Goal: Book appointment/travel/reservation

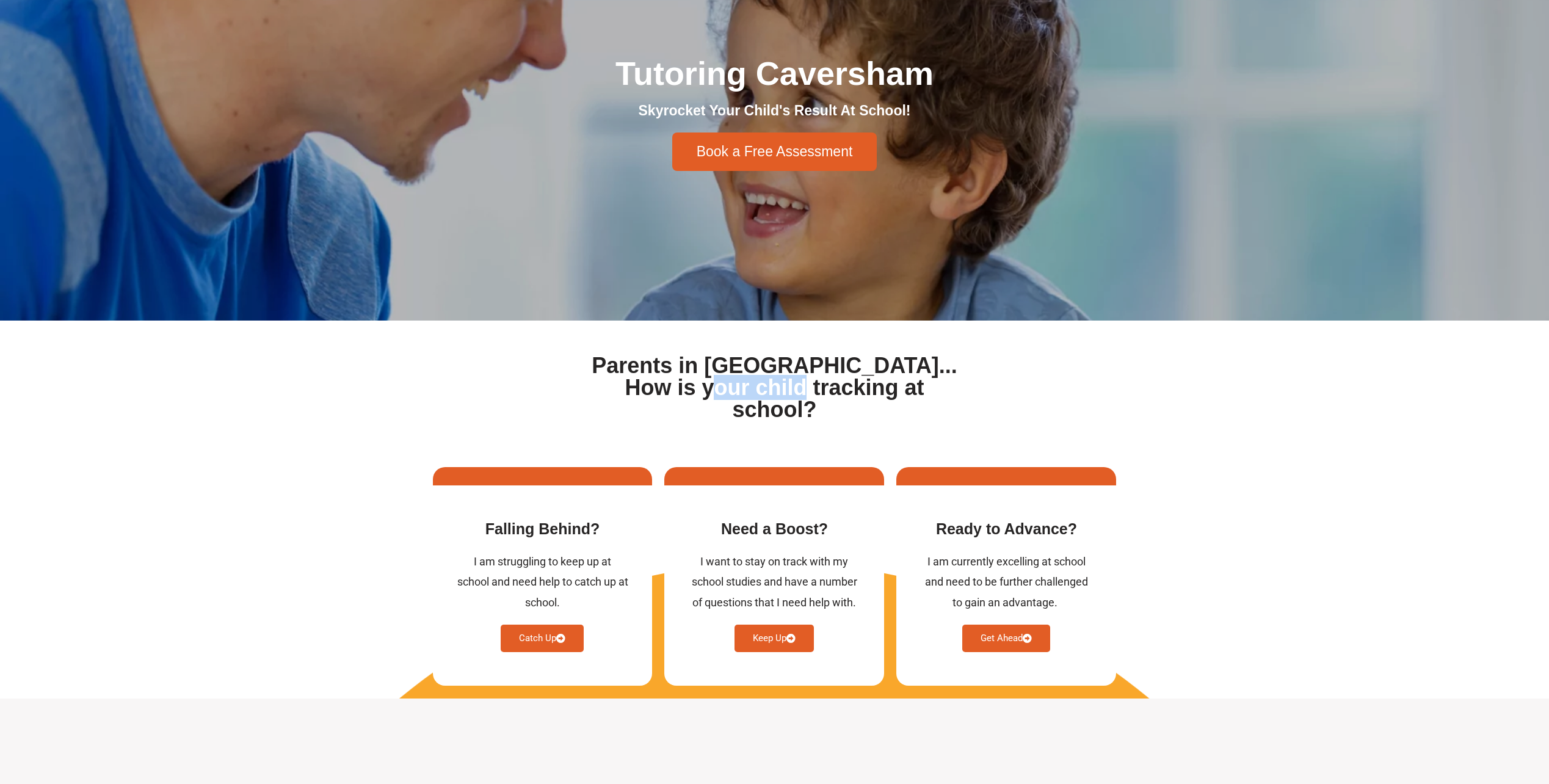
scroll to position [183, 0]
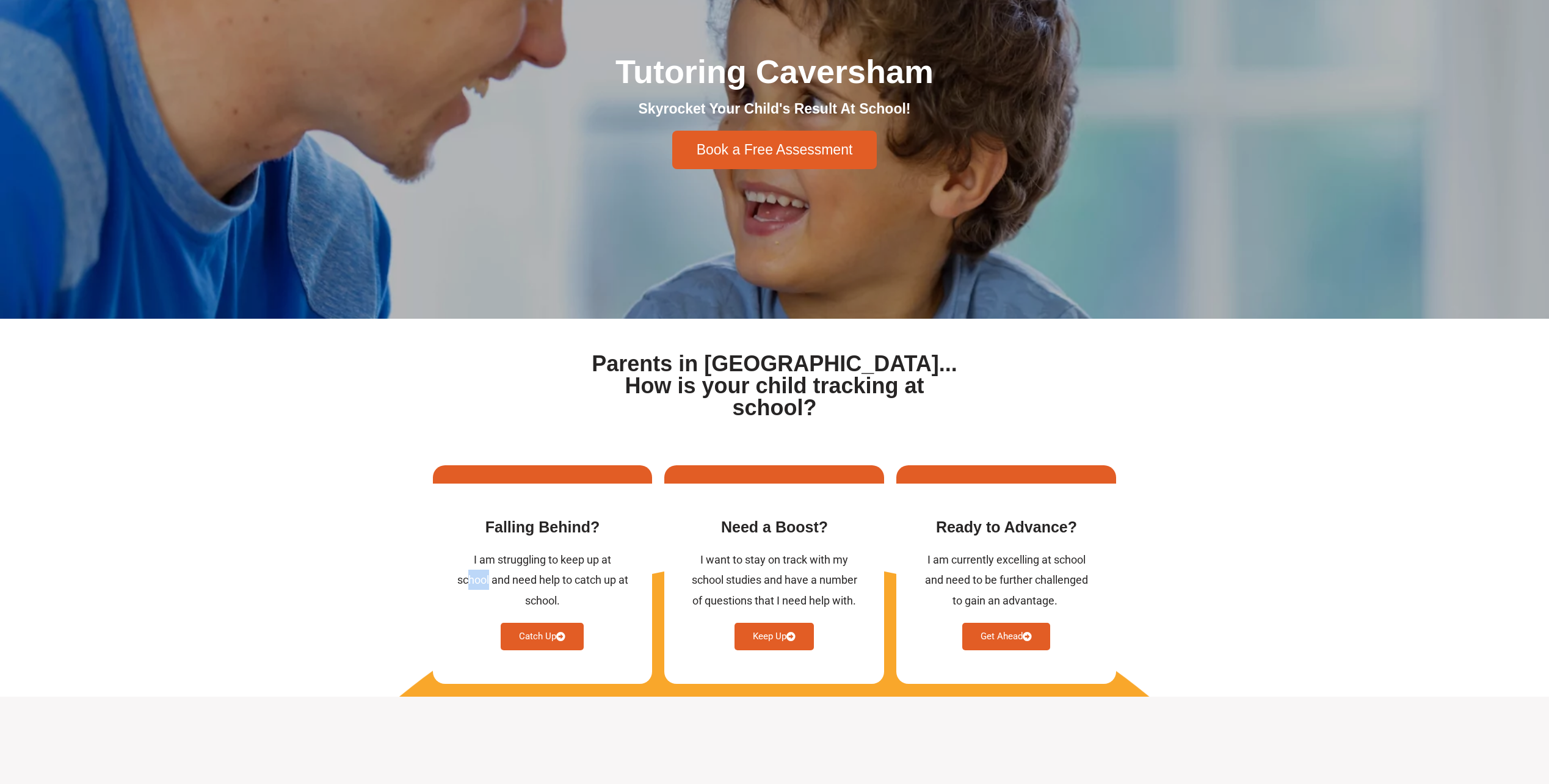
click at [526, 550] on div "I am struggling to keep up at school and need help to catch up at school.​​" at bounding box center [542, 581] width 171 height 61
drag, startPoint x: 526, startPoint y: 544, endPoint x: 525, endPoint y: 561, distance: 17.0
click at [523, 561] on div "I am struggling to keep up at school and need help to catch up at school.​​" at bounding box center [542, 581] width 171 height 61
drag, startPoint x: 525, startPoint y: 561, endPoint x: 572, endPoint y: 561, distance: 47.0
click at [572, 561] on div "I am struggling to keep up at school and need help to catch up at school.​​" at bounding box center [542, 581] width 171 height 61
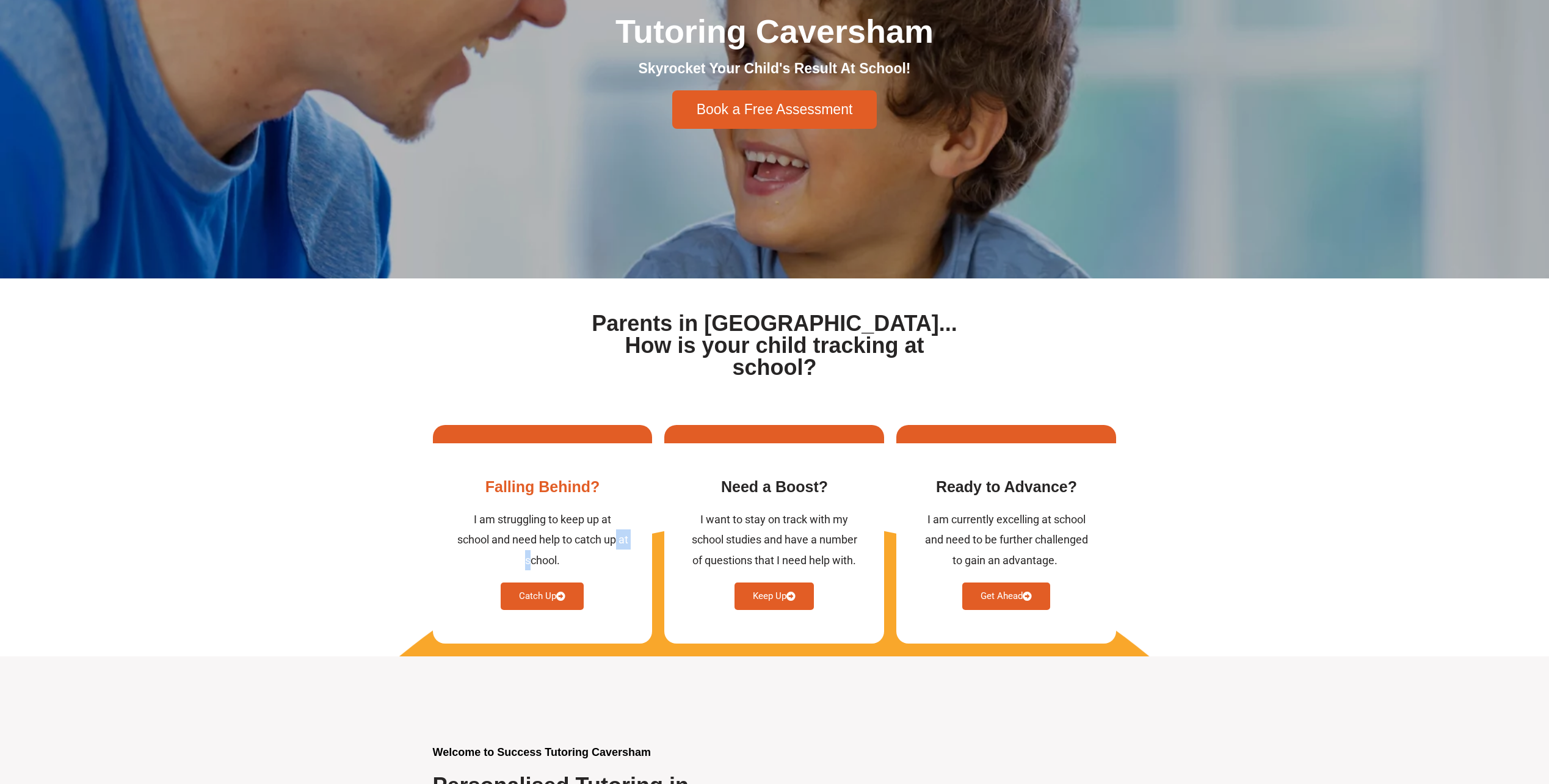
scroll to position [244, 0]
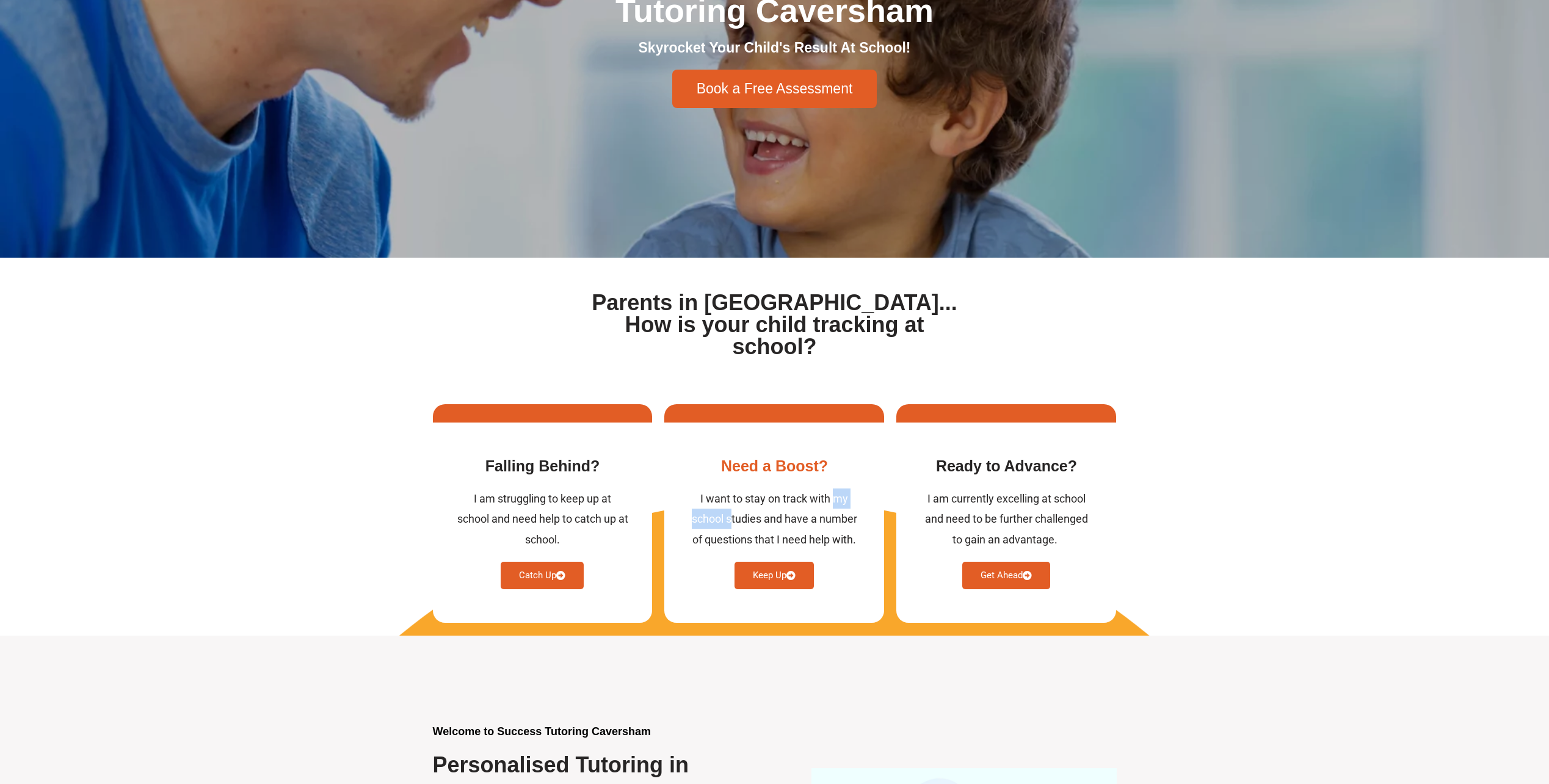
click at [768, 489] on div "I want to stay on track with my school studies and have a number of questions t…" at bounding box center [774, 519] width 171 height 61
drag, startPoint x: 768, startPoint y: 483, endPoint x: 764, endPoint y: 496, distance: 13.6
click at [764, 496] on div "I want to stay on track with my school studies and have a number of questions t…" at bounding box center [774, 519] width 171 height 61
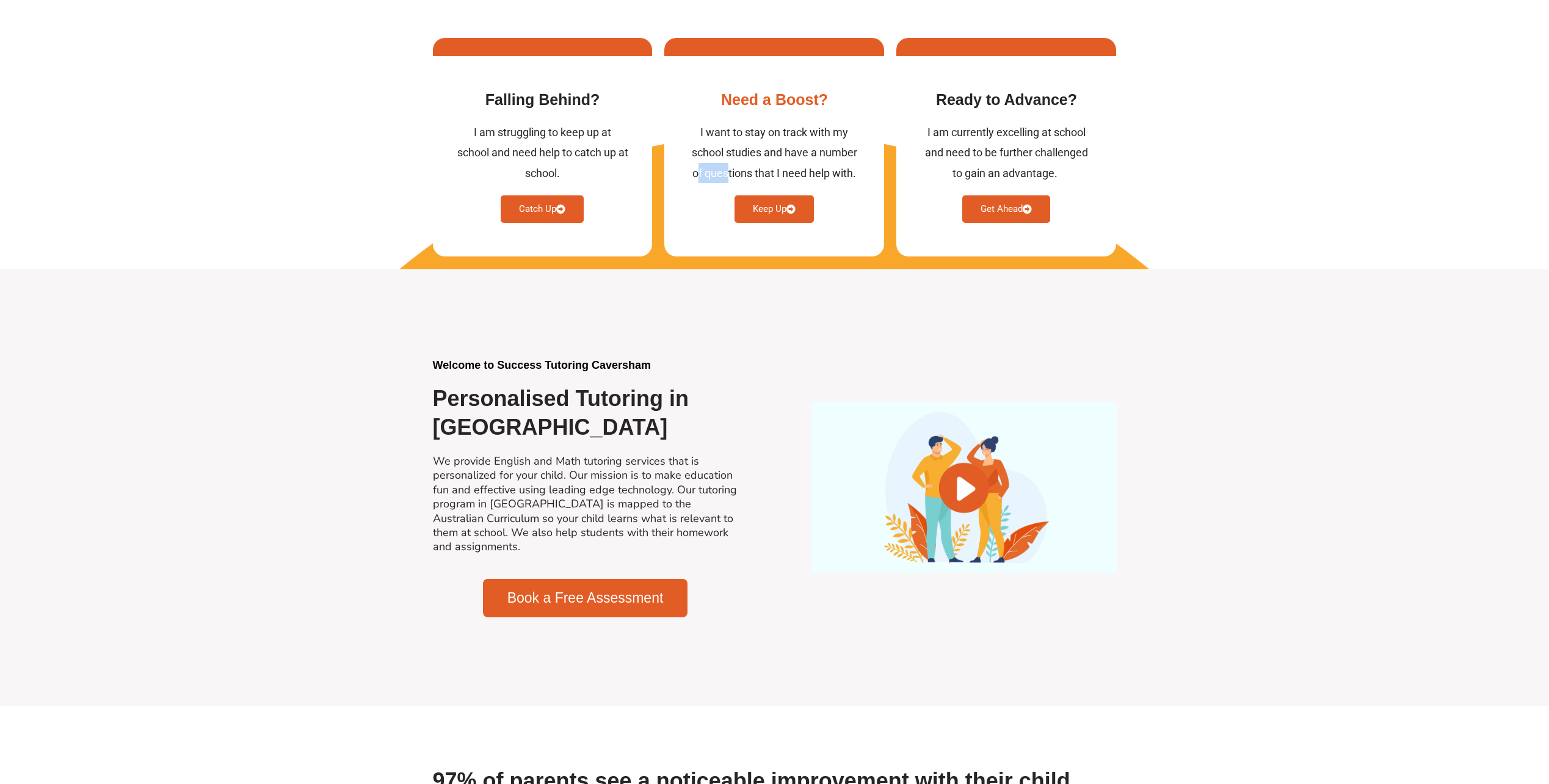
scroll to position [855, 0]
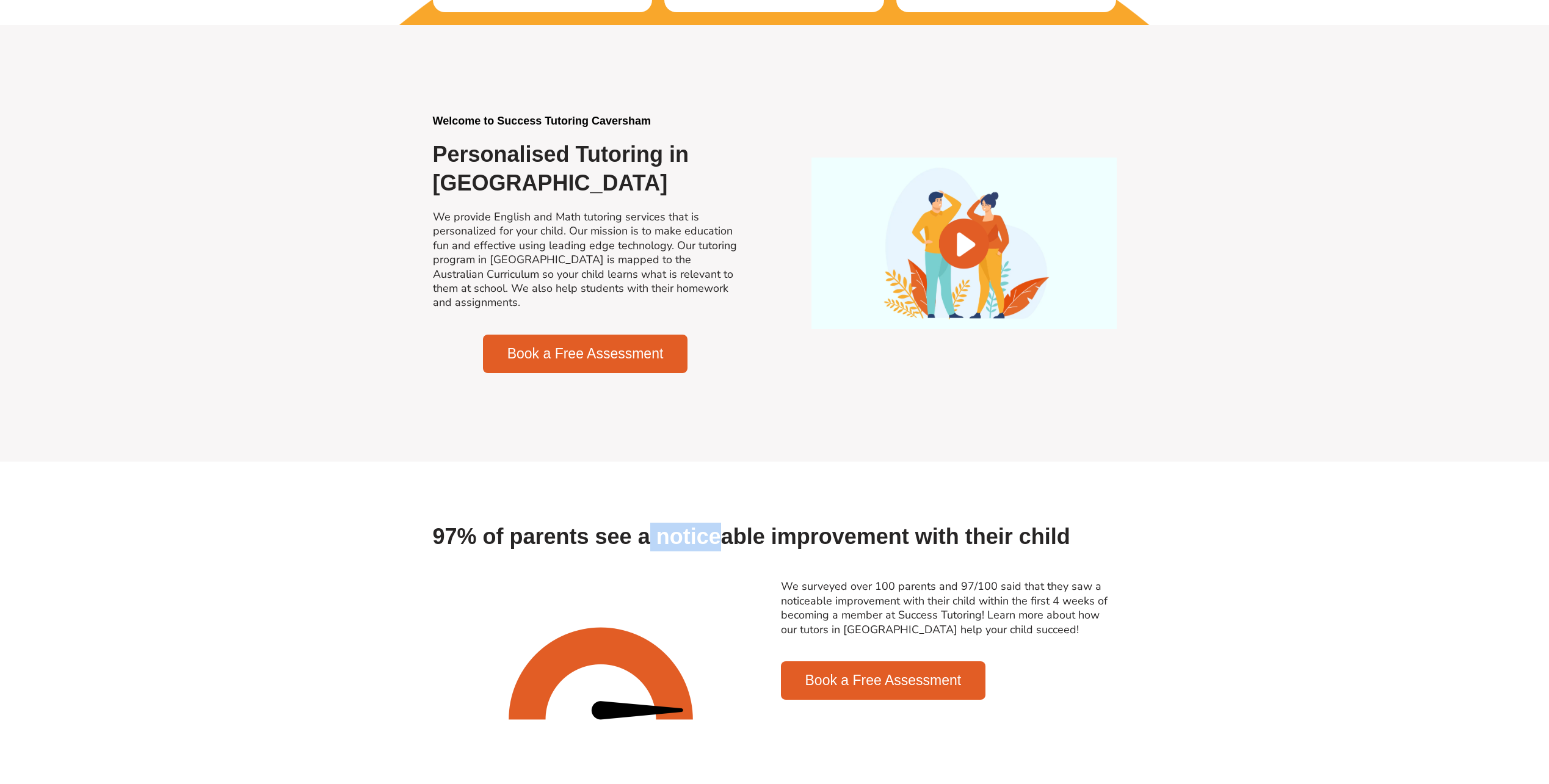
drag, startPoint x: 734, startPoint y: 519, endPoint x: 767, endPoint y: 518, distance: 33.0
click at [767, 523] on h2 "97% of parents see a noticeable improvement with their child" at bounding box center [774, 537] width 684 height 29
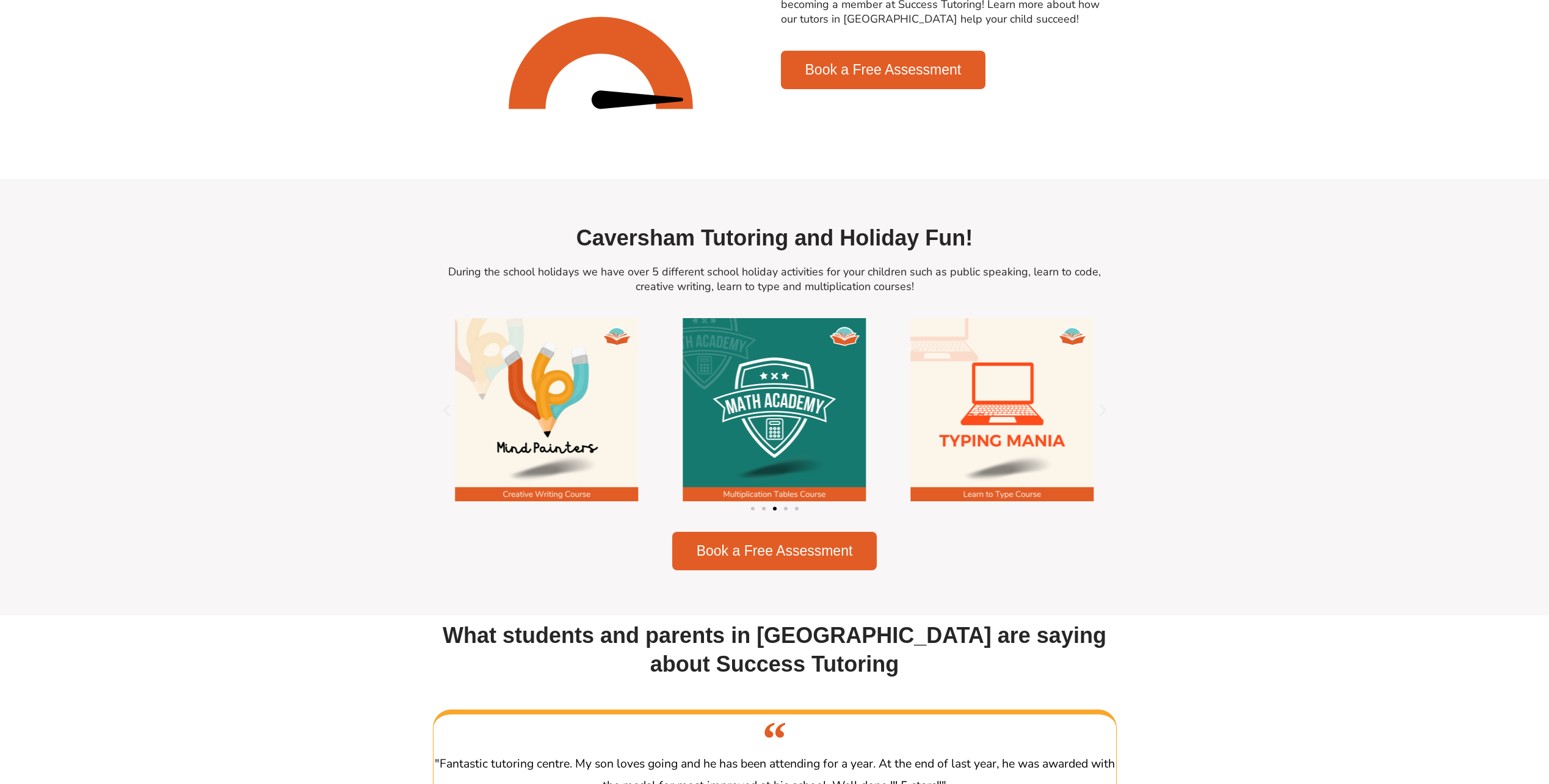
scroll to position [1832, 0]
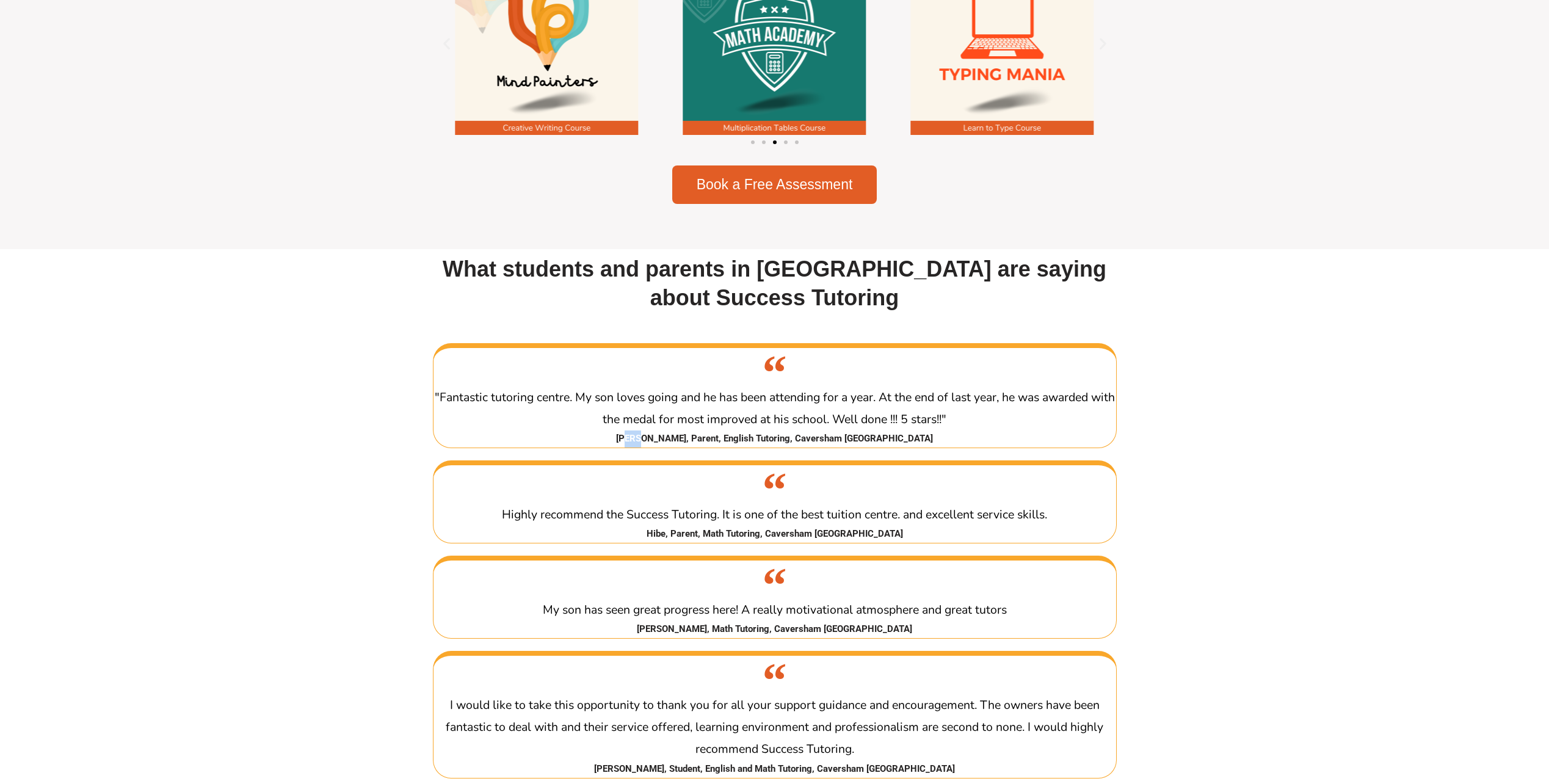
drag, startPoint x: 682, startPoint y: 446, endPoint x: 696, endPoint y: 446, distance: 14.0
click at [696, 446] on cite "Josie, Parent, English Tutoring, Caversham WA" at bounding box center [774, 439] width 683 height 17
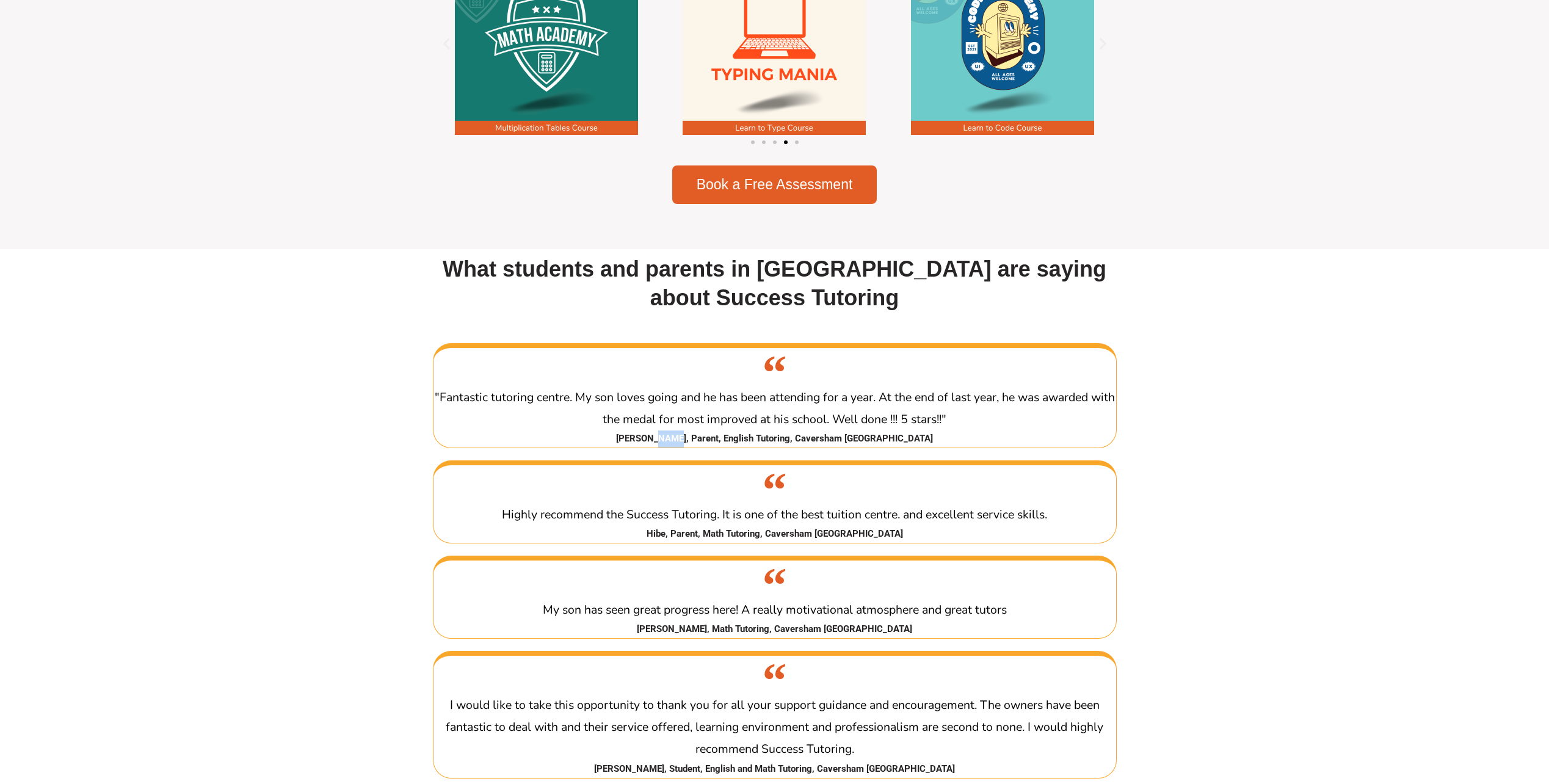
drag, startPoint x: 696, startPoint y: 446, endPoint x: 723, endPoint y: 446, distance: 27.0
click at [723, 446] on cite "Josie, Parent, English Tutoring, Caversham WA" at bounding box center [774, 439] width 683 height 17
drag, startPoint x: 723, startPoint y: 446, endPoint x: 800, endPoint y: 442, distance: 77.1
click at [800, 442] on cite "Josie, Parent, English Tutoring, Caversham WA" at bounding box center [774, 439] width 683 height 17
drag, startPoint x: 800, startPoint y: 442, endPoint x: 889, endPoint y: 440, distance: 89.0
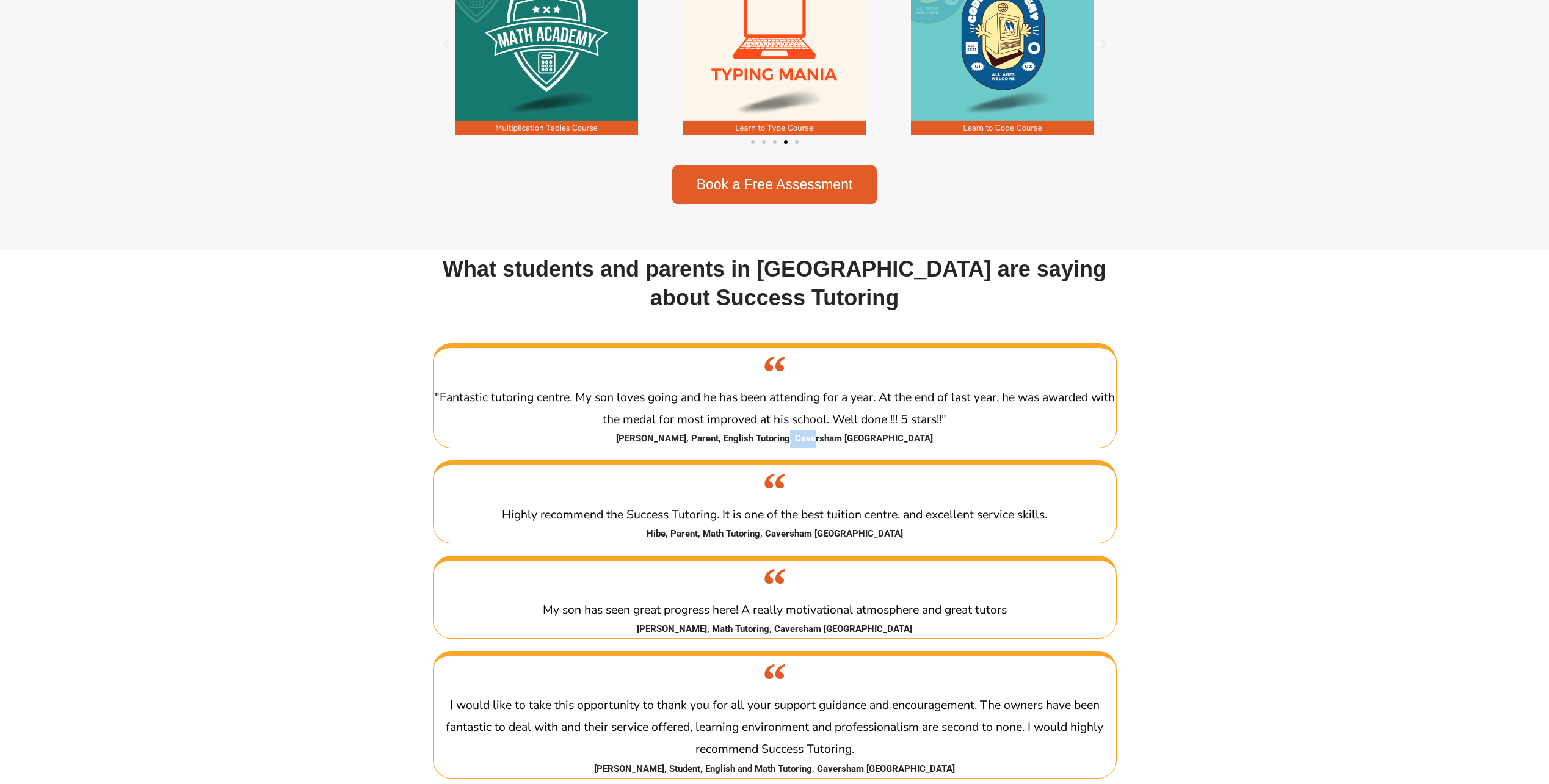
click at [889, 440] on cite "Josie, Parent, English Tutoring, Caversham WA" at bounding box center [774, 439] width 683 height 17
drag, startPoint x: 575, startPoint y: 521, endPoint x: 615, endPoint y: 520, distance: 40.0
click at [615, 520] on span "Highly recommend the Success Tutoring. It is one of the best tuition centre. an…" at bounding box center [774, 514] width 545 height 16
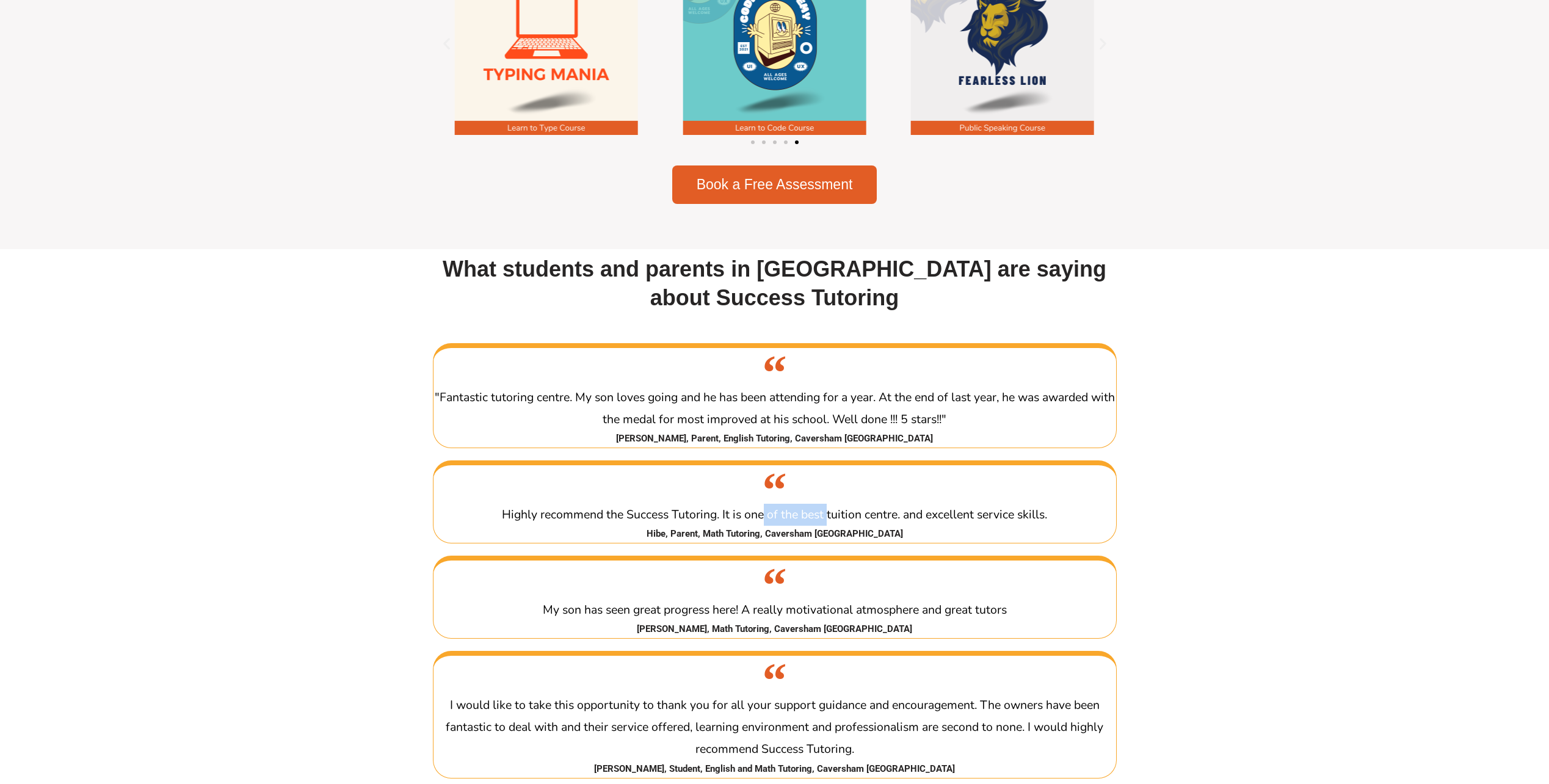
drag, startPoint x: 764, startPoint y: 530, endPoint x: 826, endPoint y: 527, distance: 62.1
click at [826, 526] on p "Highly recommend the Success Tutoring. It is one of the best tuition centre. an…" at bounding box center [774, 514] width 683 height 22
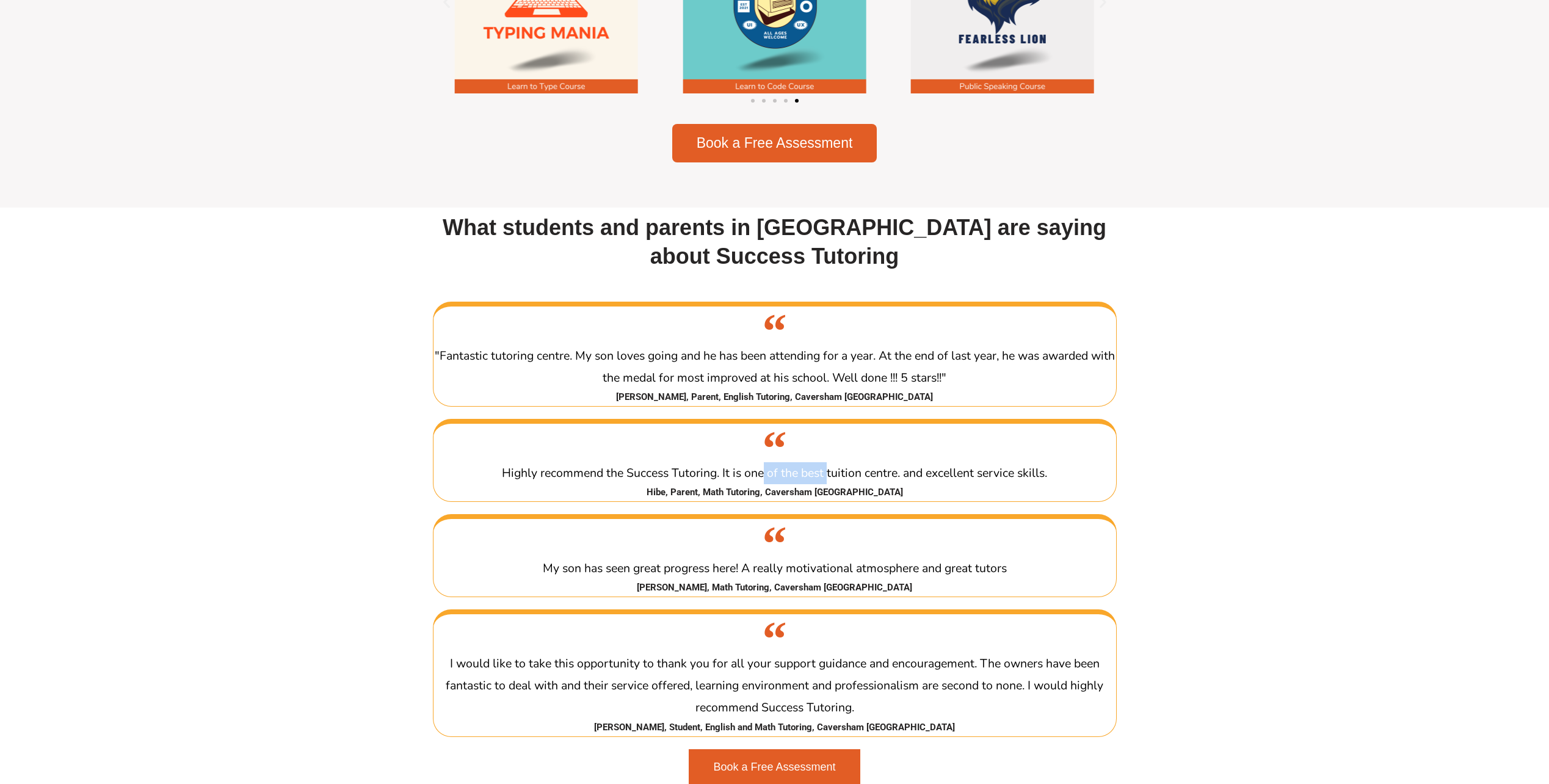
scroll to position [1893, 0]
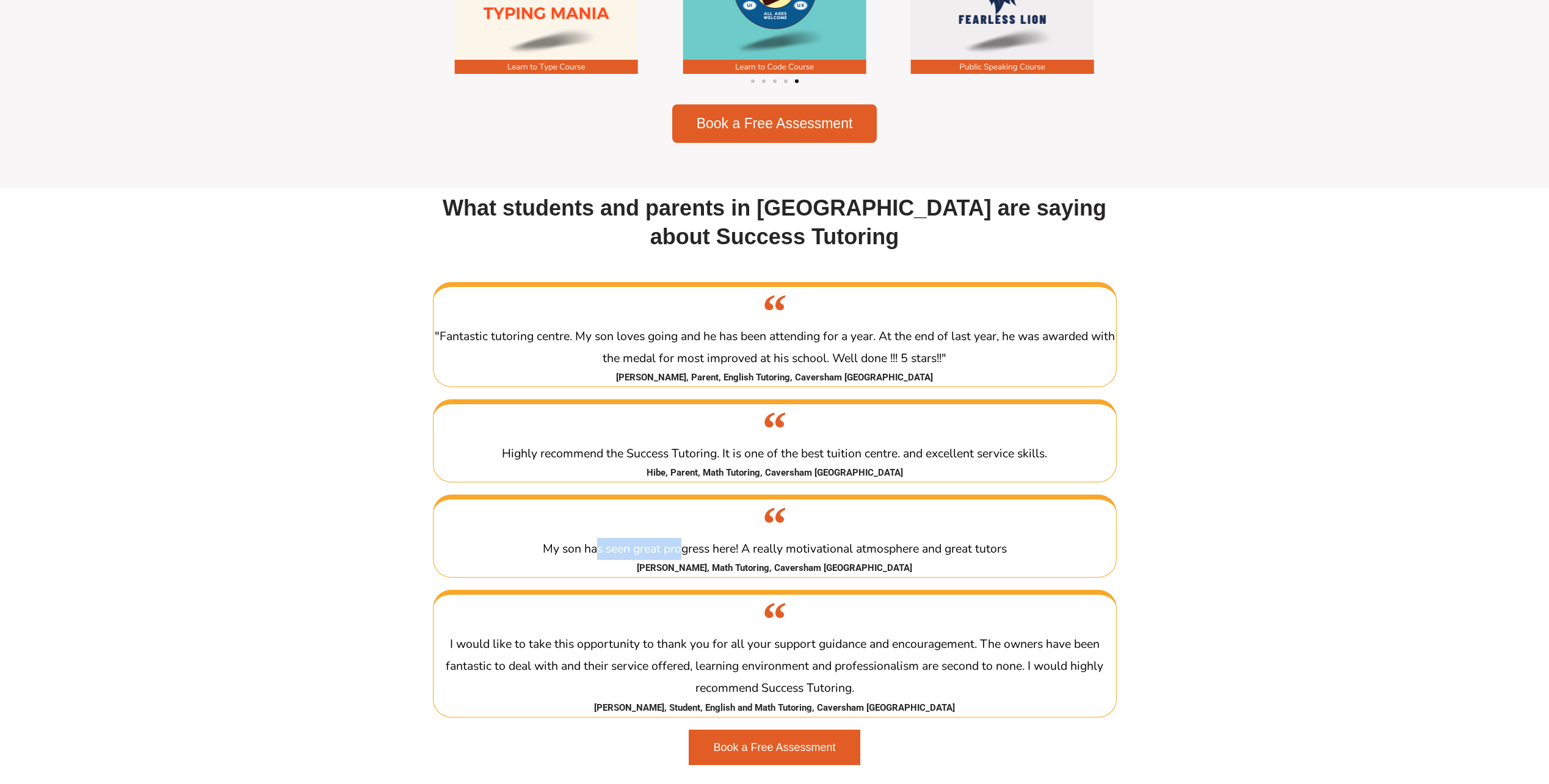
drag, startPoint x: 596, startPoint y: 554, endPoint x: 681, endPoint y: 553, distance: 85.0
click at [681, 553] on span "My son has seen great progress here! A really motivational atmosphere and great…" at bounding box center [775, 549] width 464 height 16
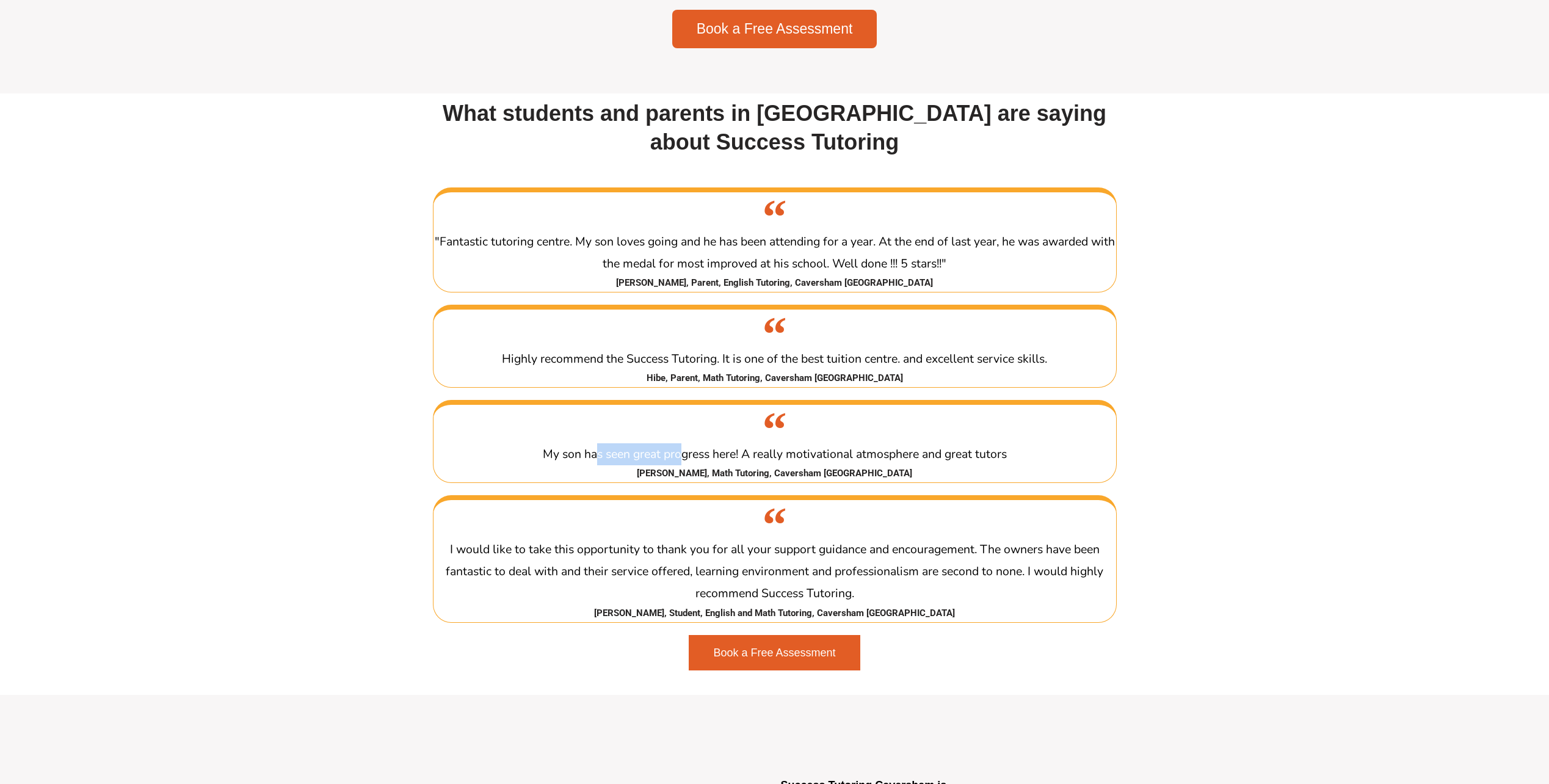
scroll to position [2198, 0]
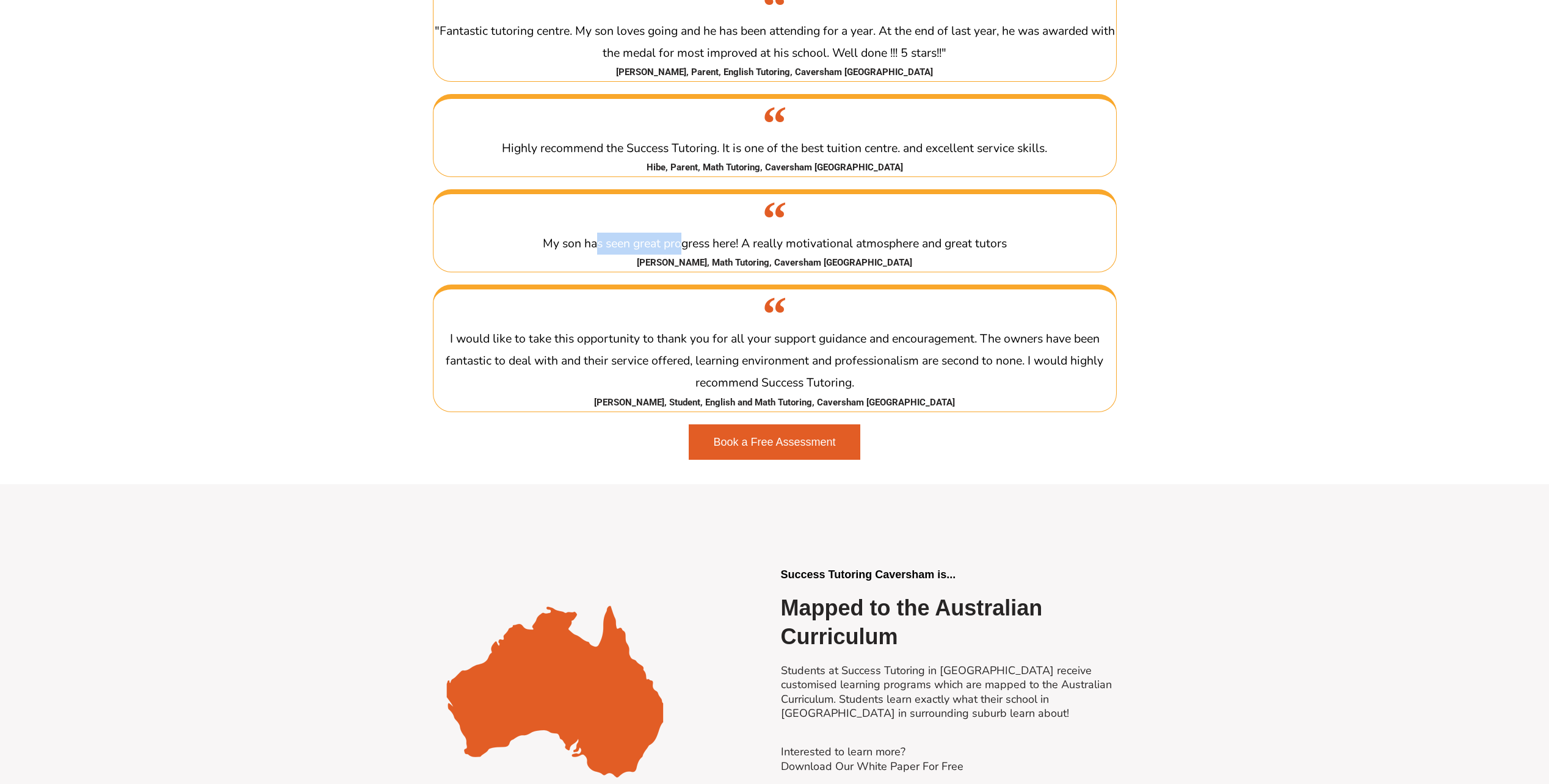
click at [748, 448] on span "Book a Free Assessment" at bounding box center [774, 442] width 122 height 11
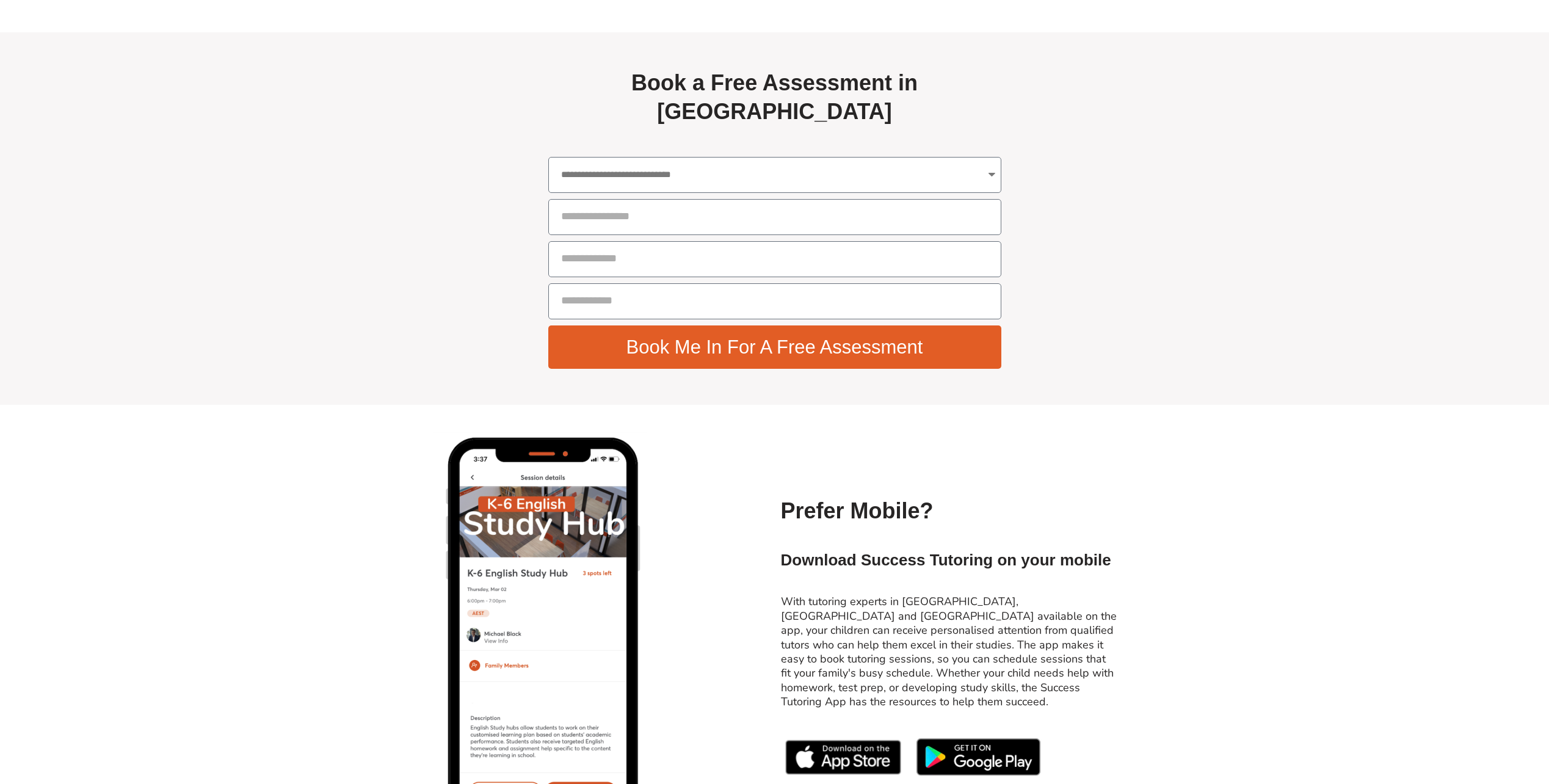
scroll to position [4387, 0]
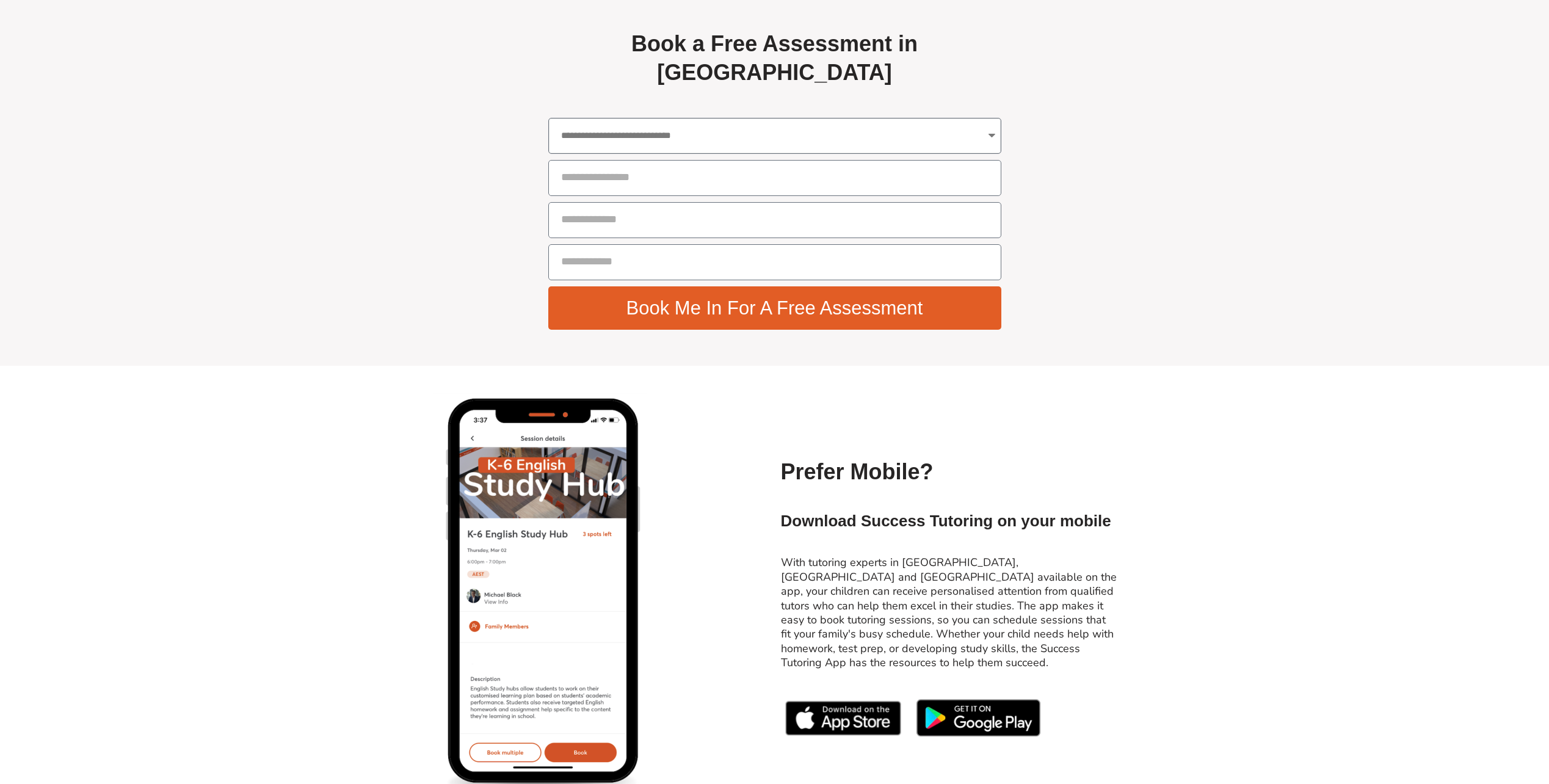
click at [659, 151] on select "**********" at bounding box center [775, 135] width 453 height 36
select select "**********"
click at [549, 124] on select "**********" at bounding box center [775, 135] width 453 height 36
click at [779, 505] on div "Prefer Mobile? Download Success Tutoring on your mobile With tutoring experts i…" at bounding box center [949, 599] width 348 height 295
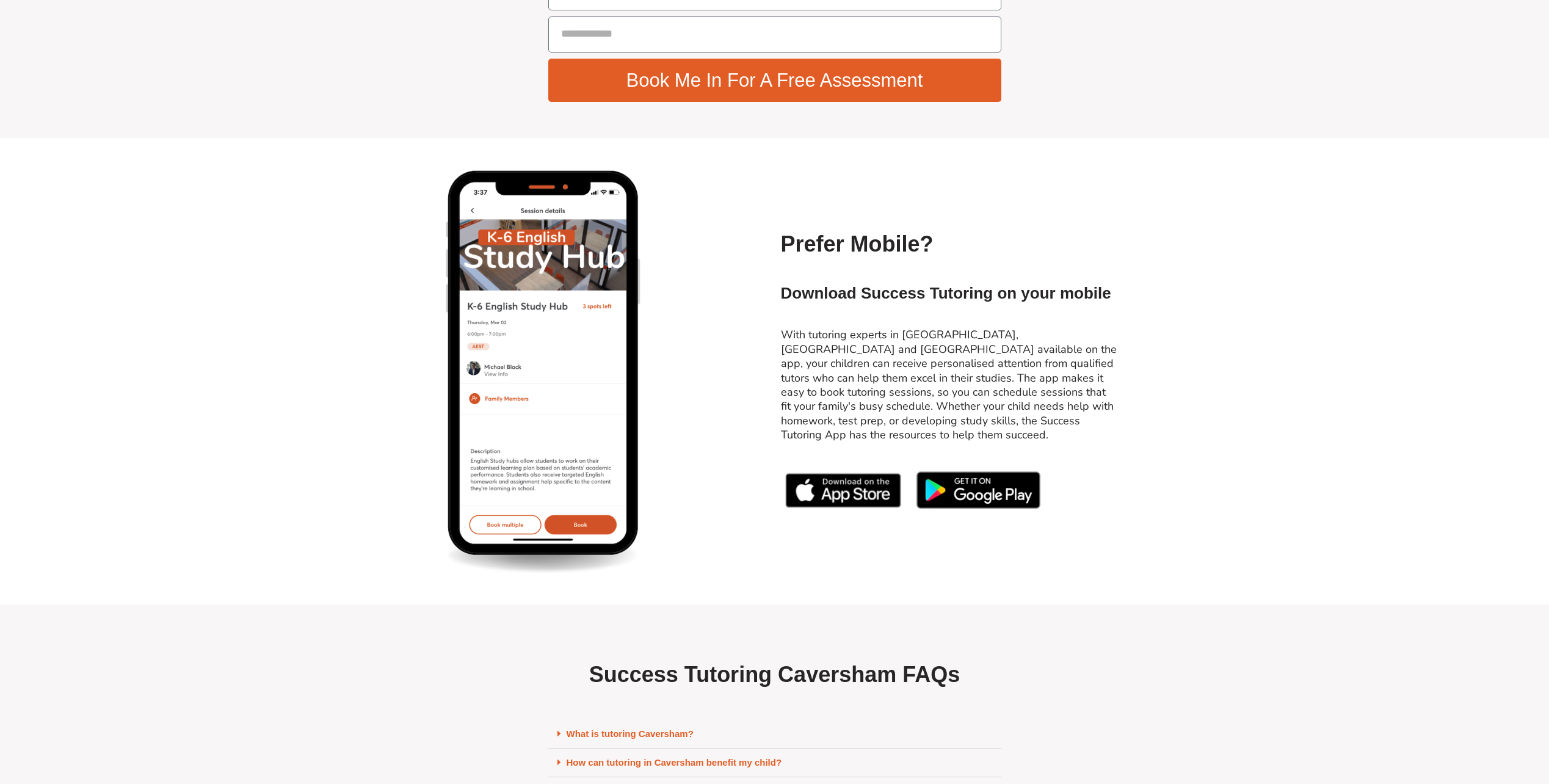
scroll to position [4814, 0]
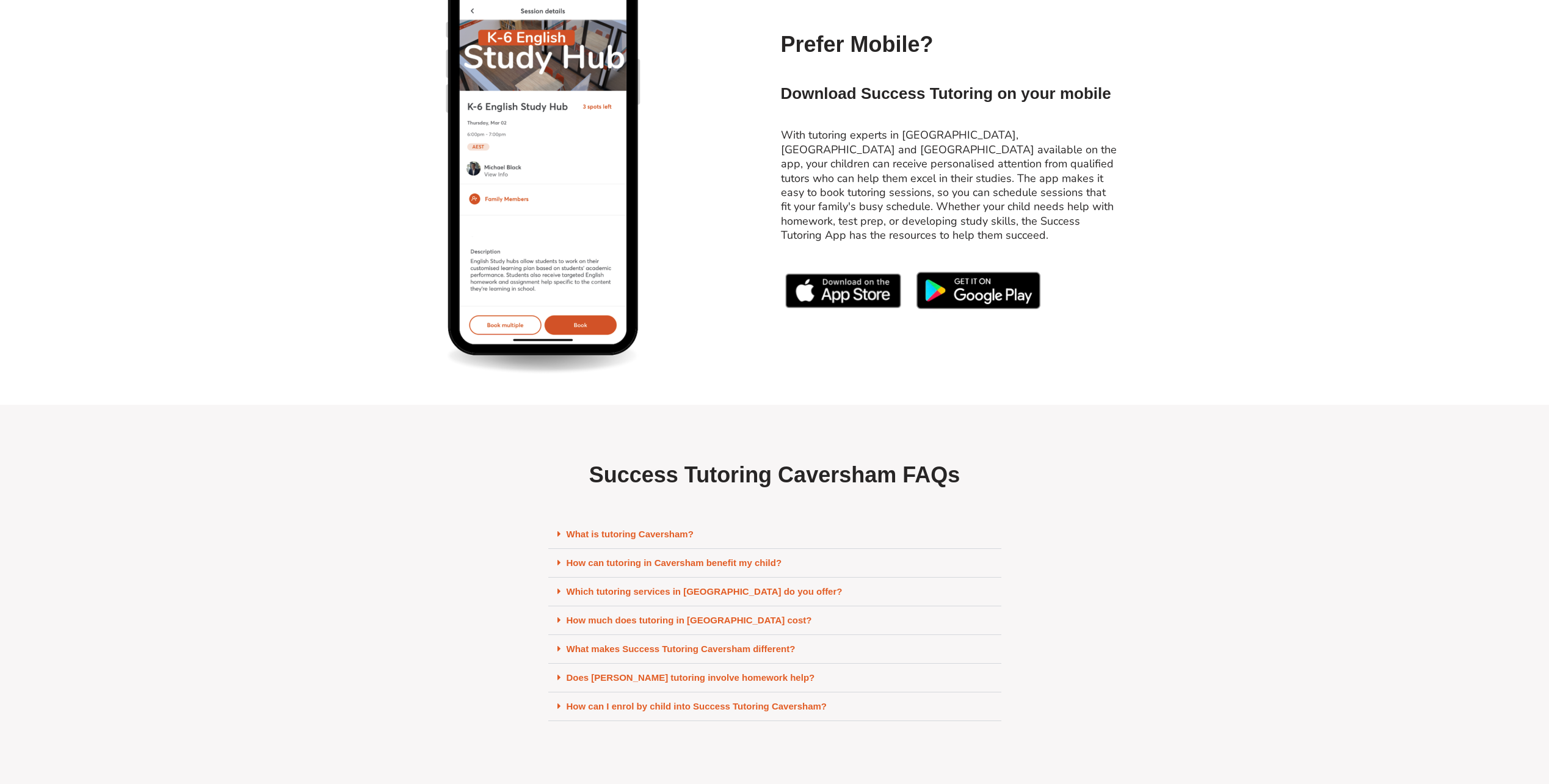
click at [557, 538] on icon at bounding box center [559, 534] width 3 height 9
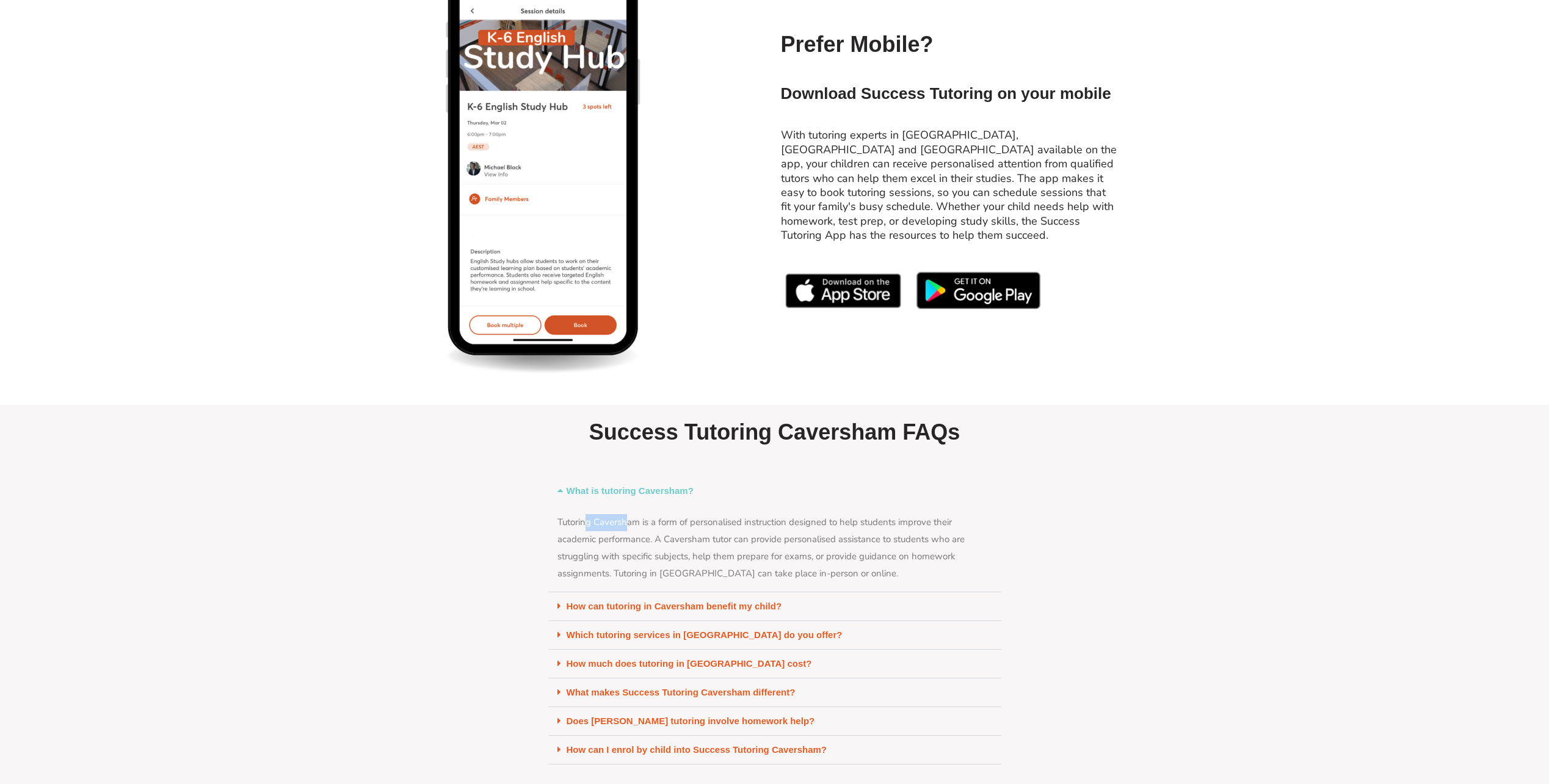
drag, startPoint x: 593, startPoint y: 530, endPoint x: 625, endPoint y: 528, distance: 32.1
click at [625, 528] on div "Tutoring Caversham is a form of personalised instruction designed to help stude…" at bounding box center [775, 548] width 453 height 86
drag, startPoint x: 625, startPoint y: 528, endPoint x: 738, endPoint y: 529, distance: 113.0
click at [738, 529] on div "Tutoring Caversham is a form of personalised instruction designed to help stude…" at bounding box center [775, 548] width 453 height 86
drag, startPoint x: 738, startPoint y: 529, endPoint x: 768, endPoint y: 547, distance: 35.0
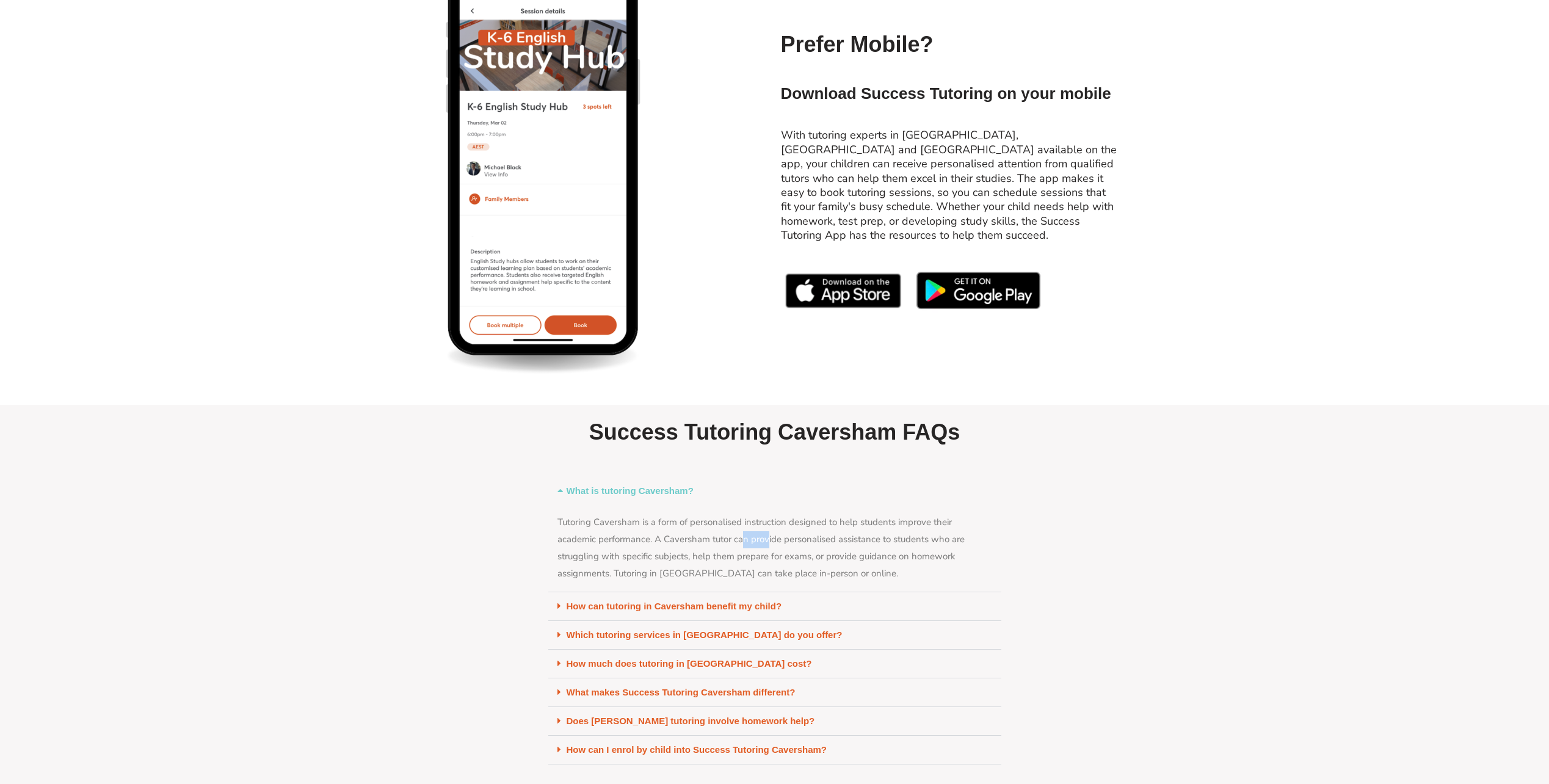
click at [768, 547] on div "Tutoring Caversham is a form of personalised instruction designed to help stude…" at bounding box center [775, 548] width 453 height 86
drag, startPoint x: 768, startPoint y: 547, endPoint x: 760, endPoint y: 546, distance: 8.1
click at [760, 546] on div "Tutoring Caversham is a form of personalised instruction designed to help stude…" at bounding box center [775, 548] width 453 height 86
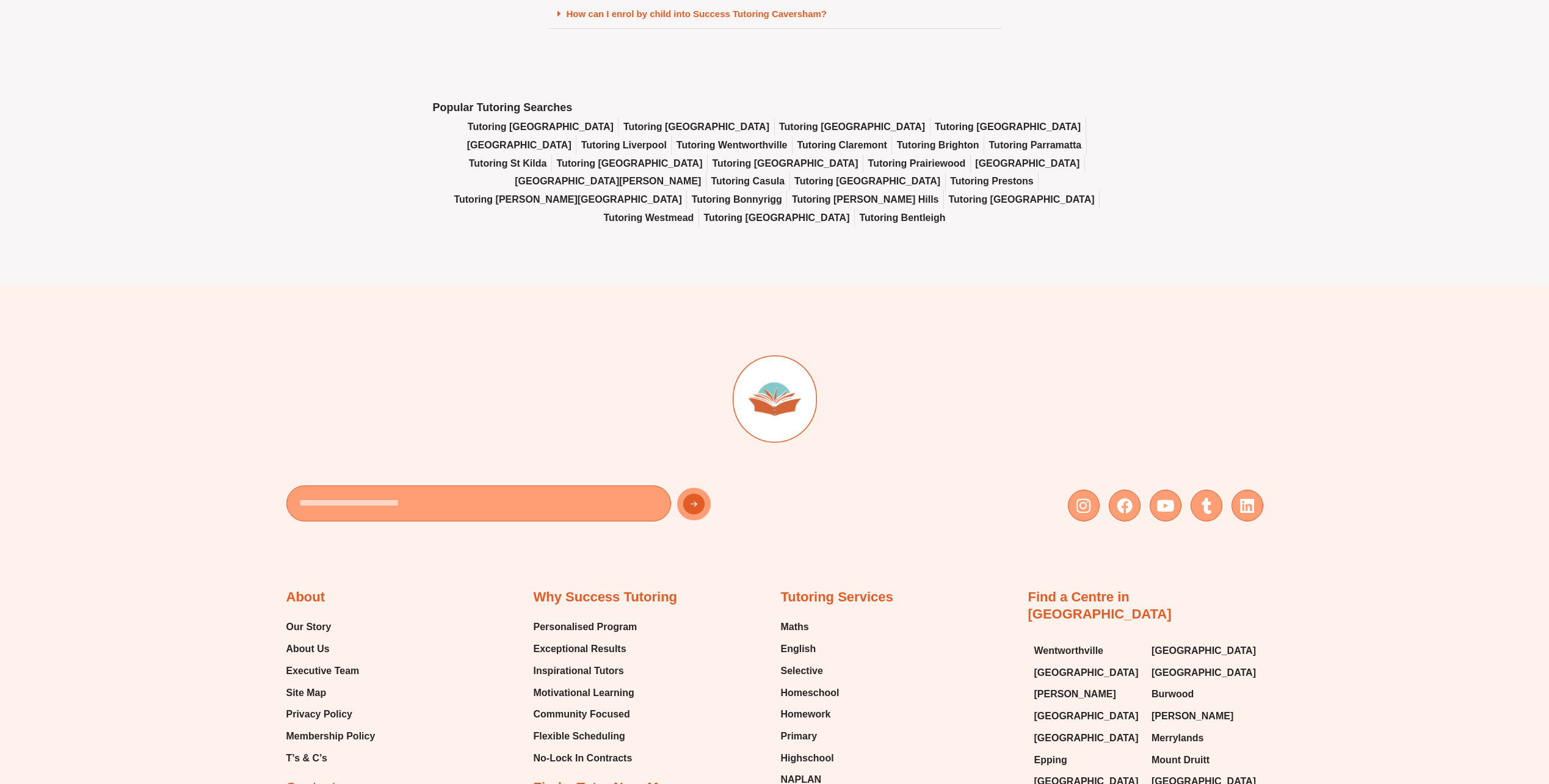
scroll to position [5792, 0]
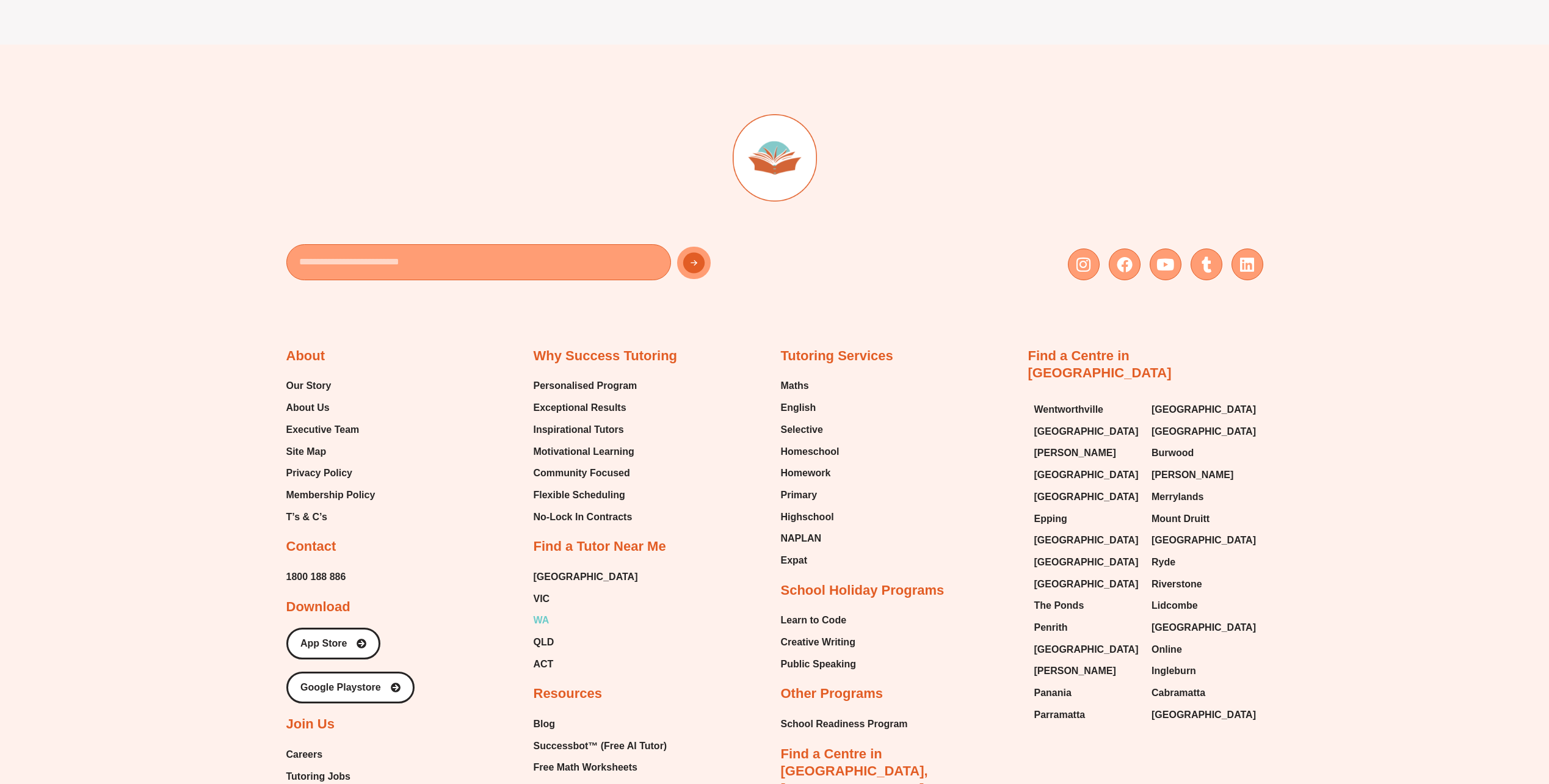
click at [545, 625] on span "WA" at bounding box center [541, 620] width 16 height 18
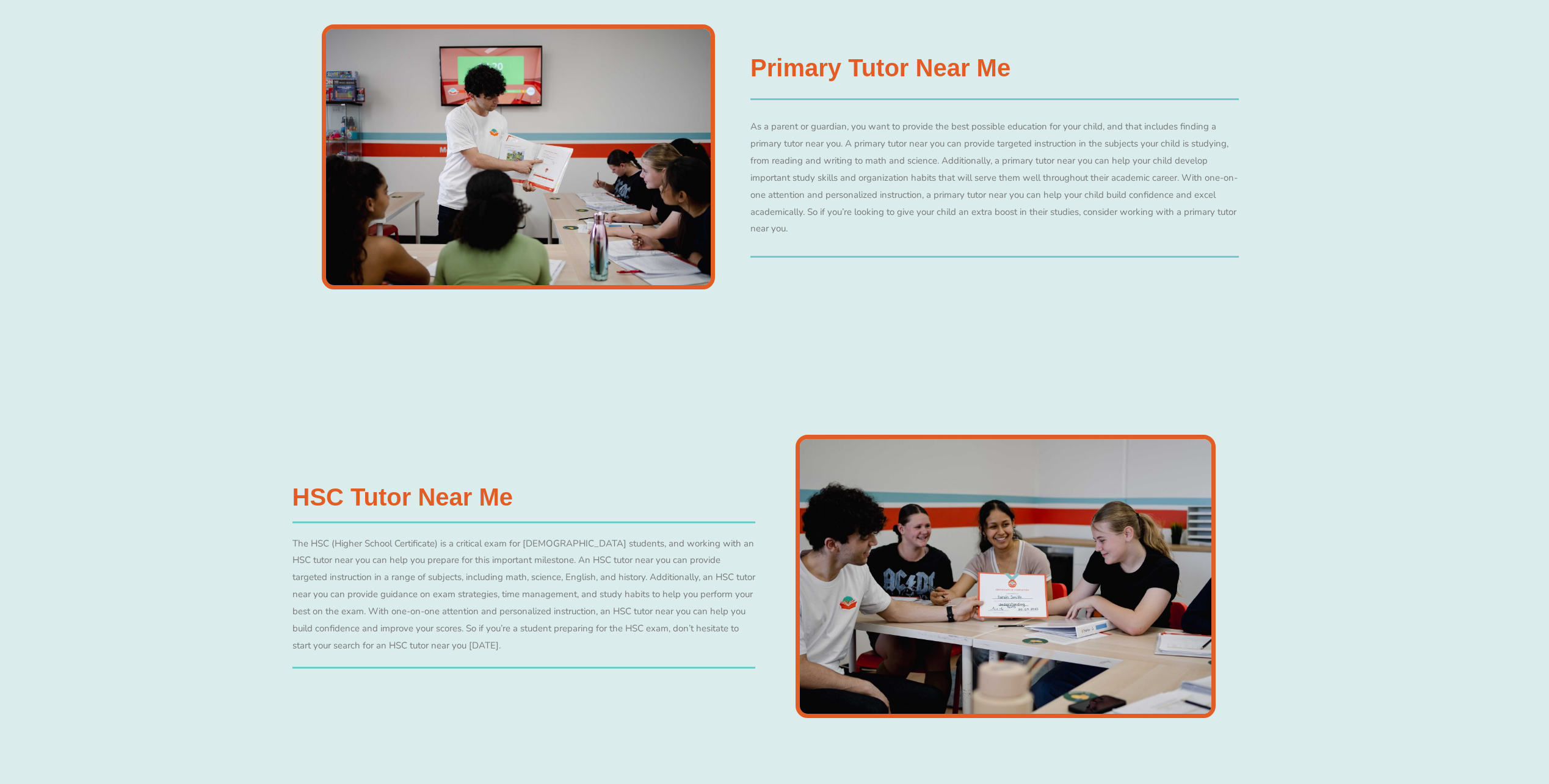
scroll to position [4030, 0]
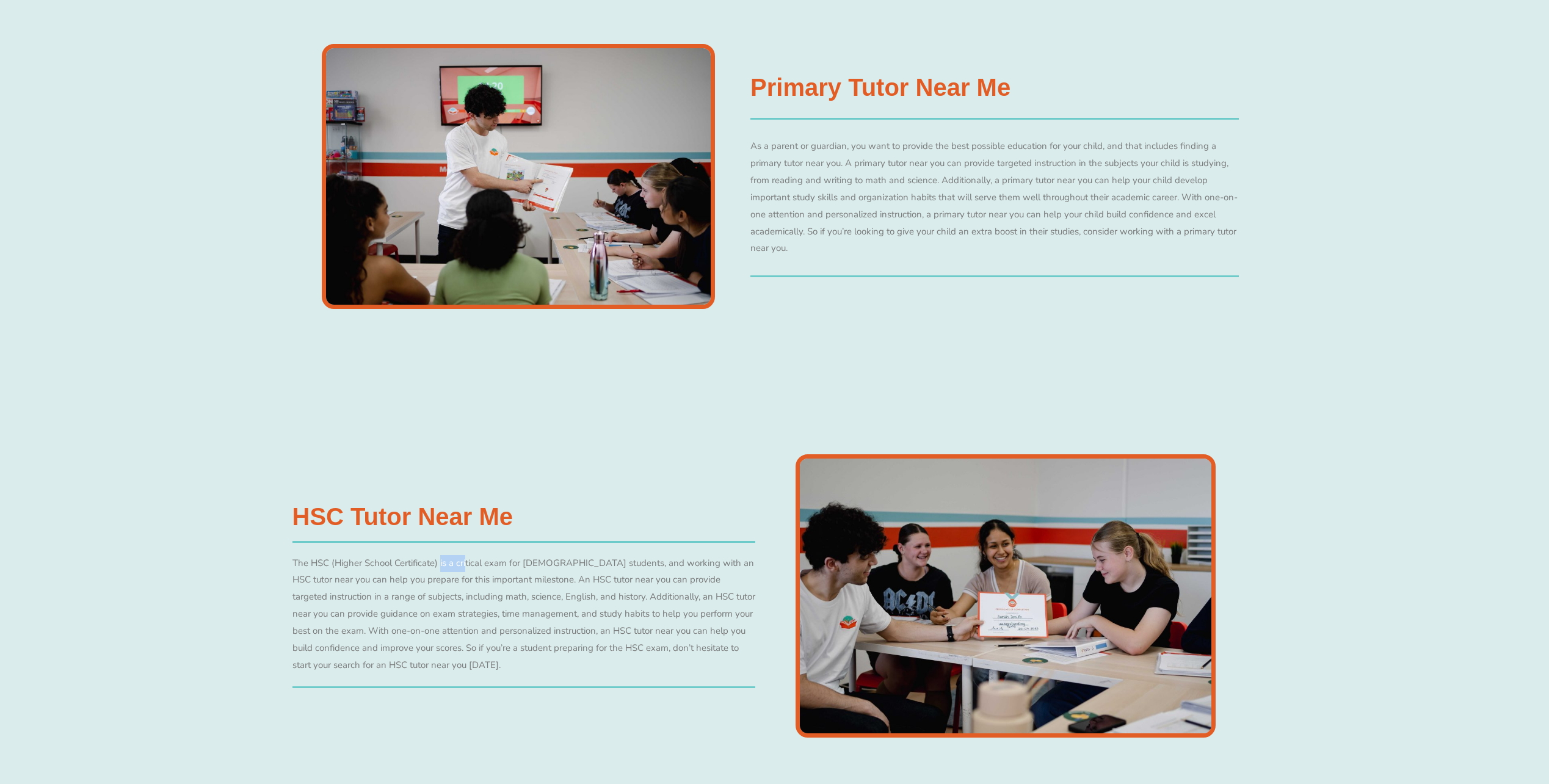
drag, startPoint x: 419, startPoint y: 570, endPoint x: 437, endPoint y: 570, distance: 18.0
click at [437, 570] on div "The HSC (Higher School Certificate) is a critical exam for Australian students,…" at bounding box center [524, 615] width 463 height 119
drag, startPoint x: 437, startPoint y: 570, endPoint x: 584, endPoint y: 567, distance: 147.0
click at [584, 567] on div "The HSC (Higher School Certificate) is a critical exam for Australian students,…" at bounding box center [524, 615] width 463 height 119
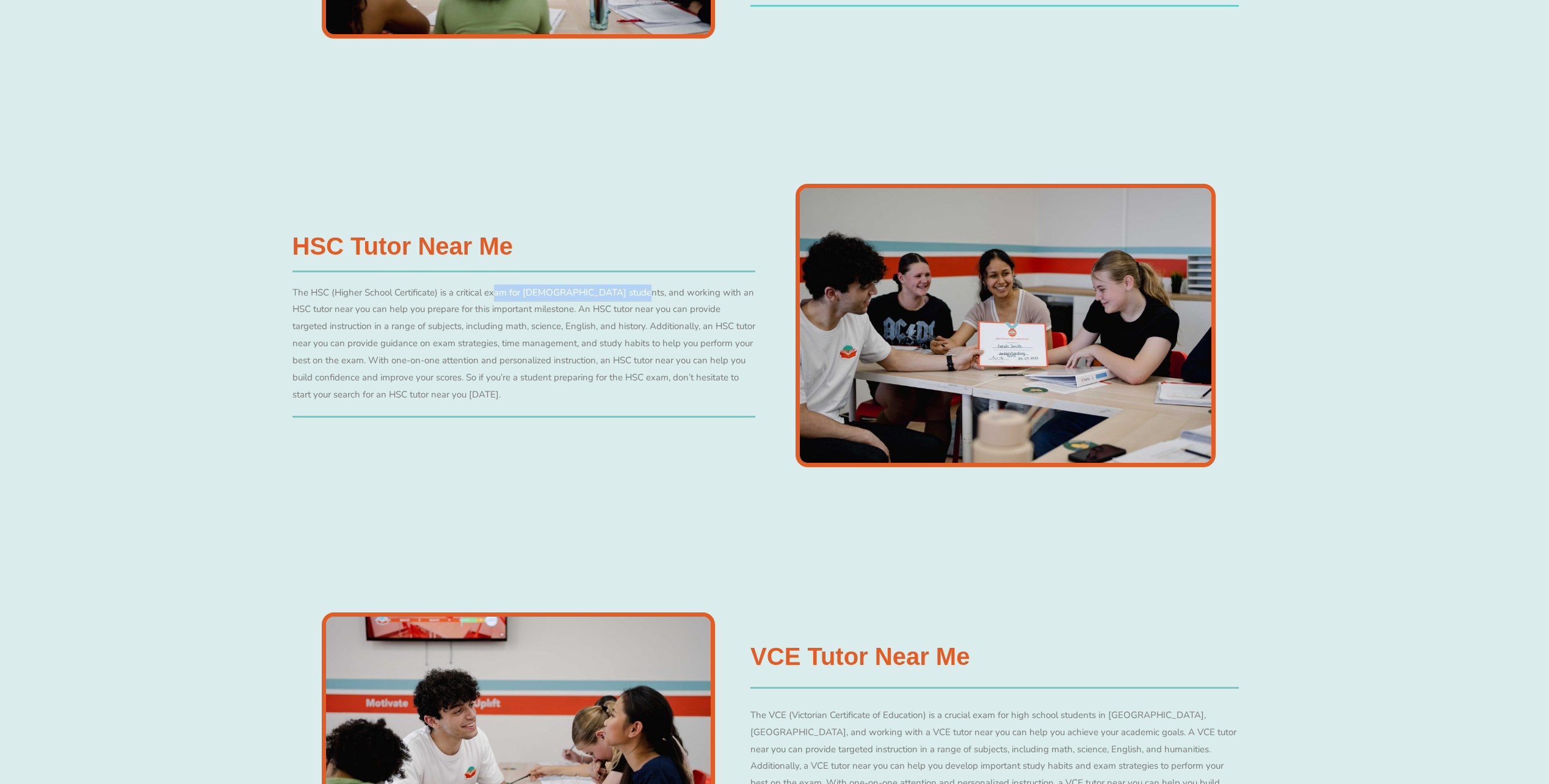
scroll to position [4396, 0]
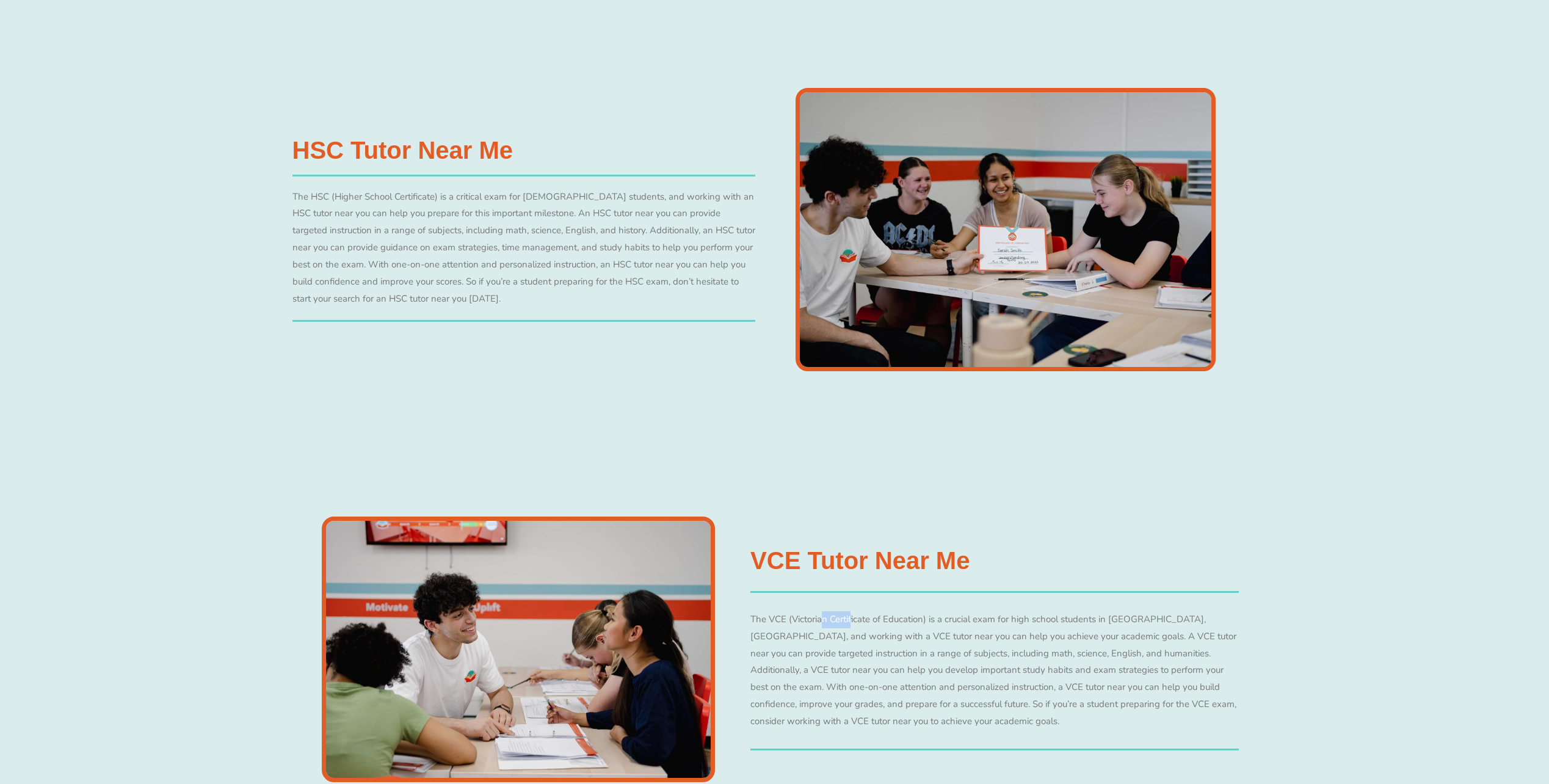
drag, startPoint x: 794, startPoint y: 619, endPoint x: 816, endPoint y: 619, distance: 22.0
click at [816, 619] on div "The VCE (Victorian Certificate of Education) is a crucial exam for high school …" at bounding box center [995, 670] width 489 height 119
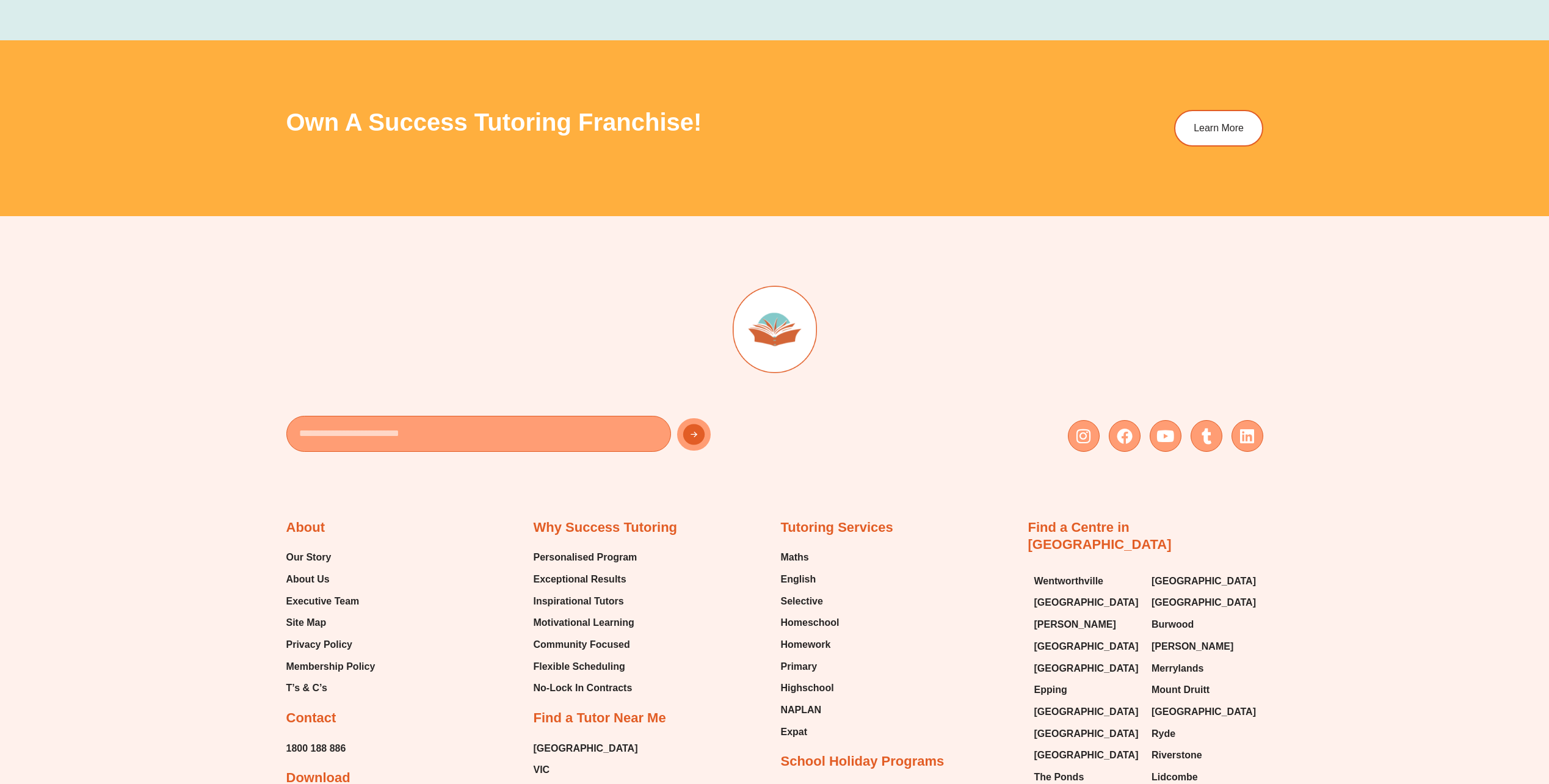
scroll to position [5862, 0]
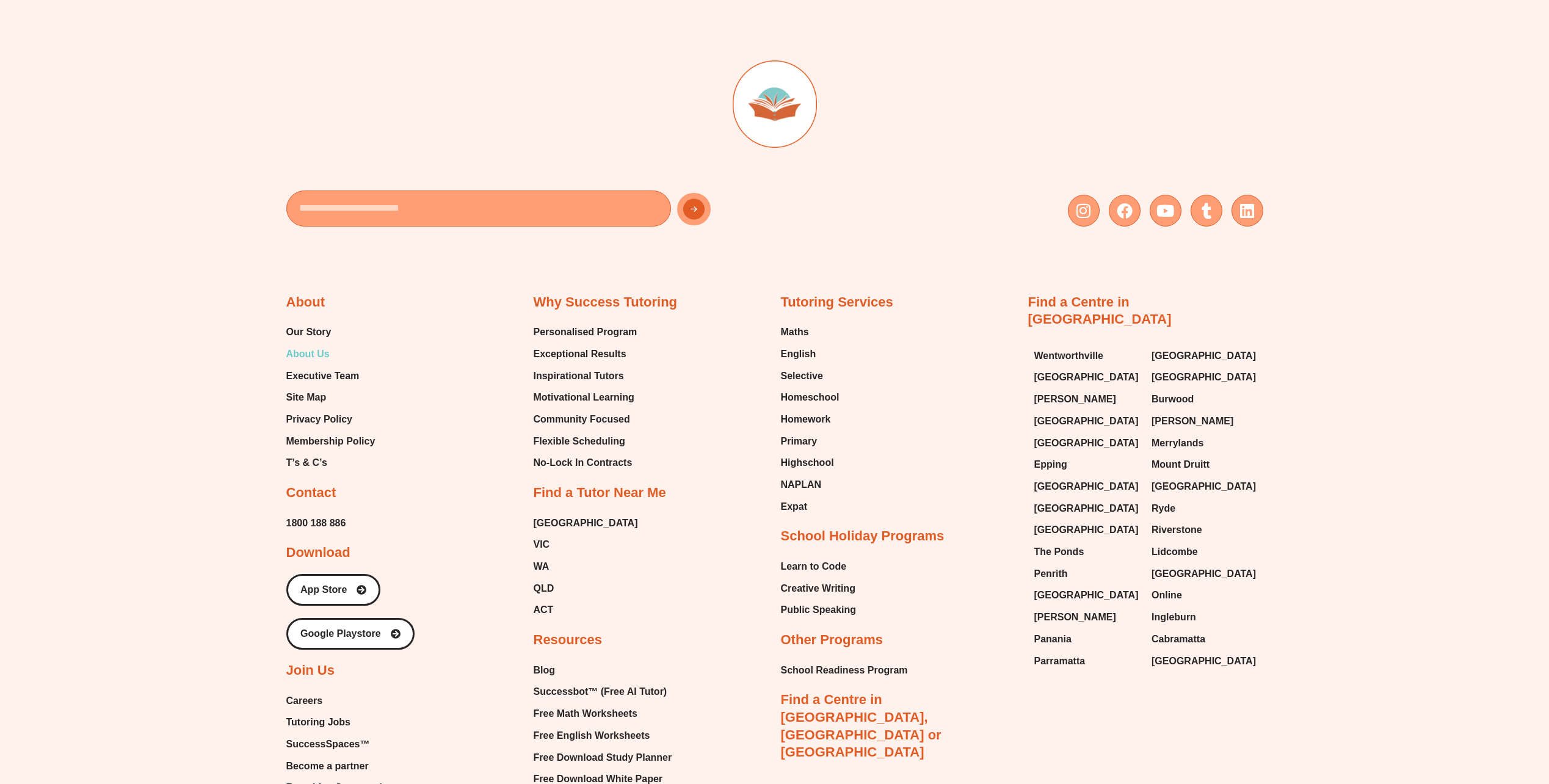
click at [313, 355] on span "About Us" at bounding box center [308, 354] width 44 height 18
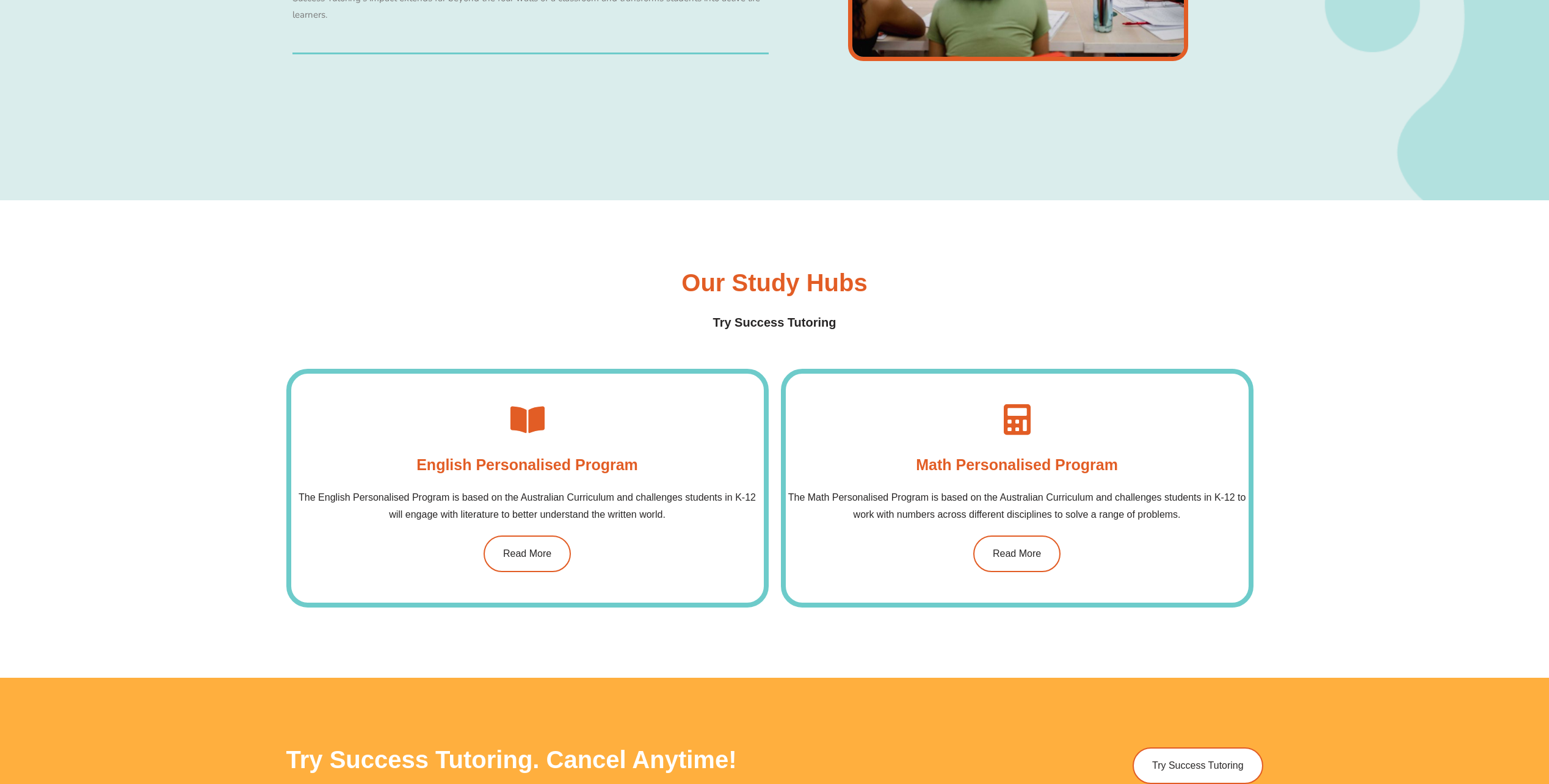
scroll to position [1343, 0]
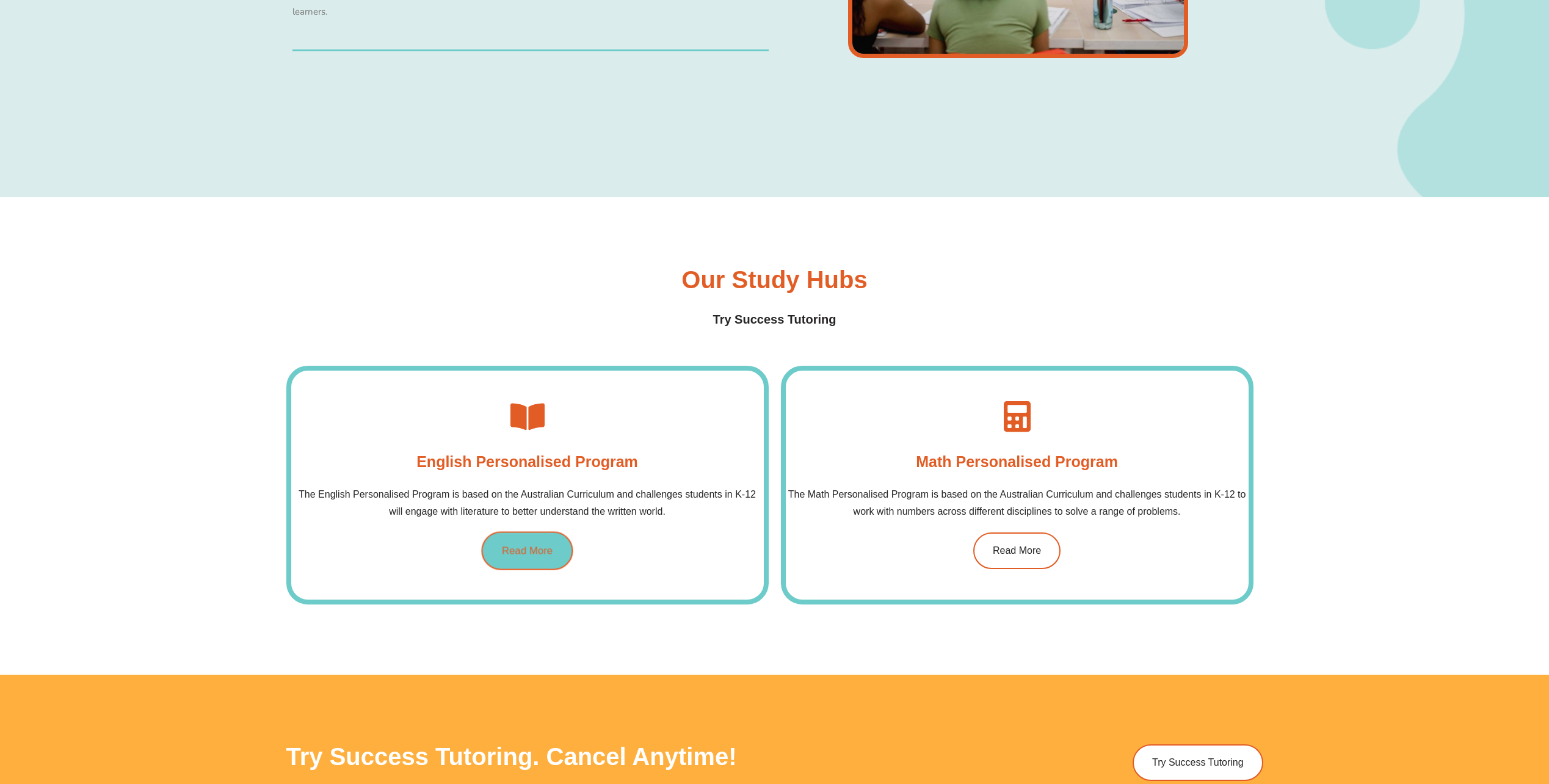
click at [530, 554] on span "Read More" at bounding box center [527, 551] width 50 height 10
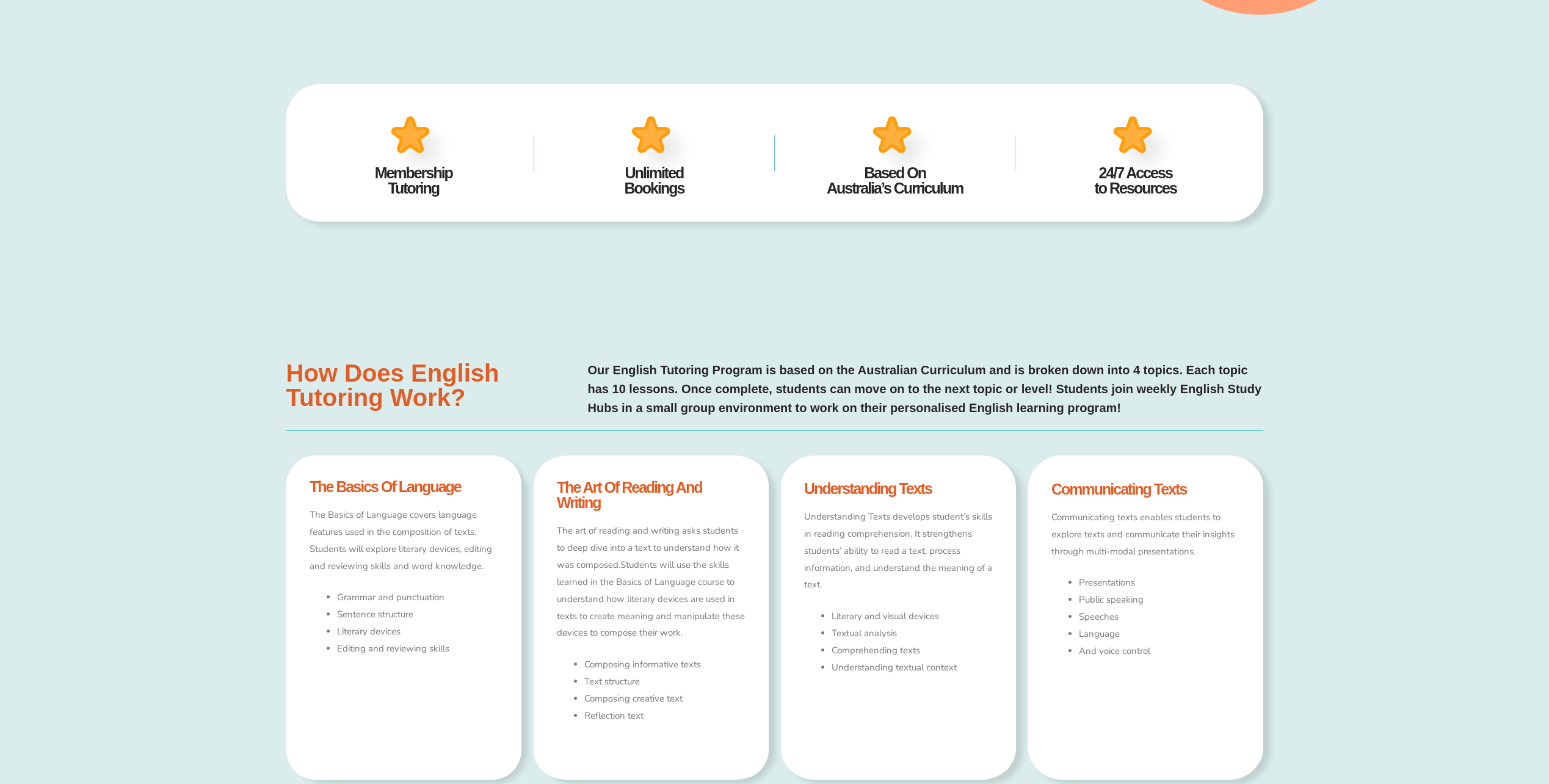
scroll to position [733, 0]
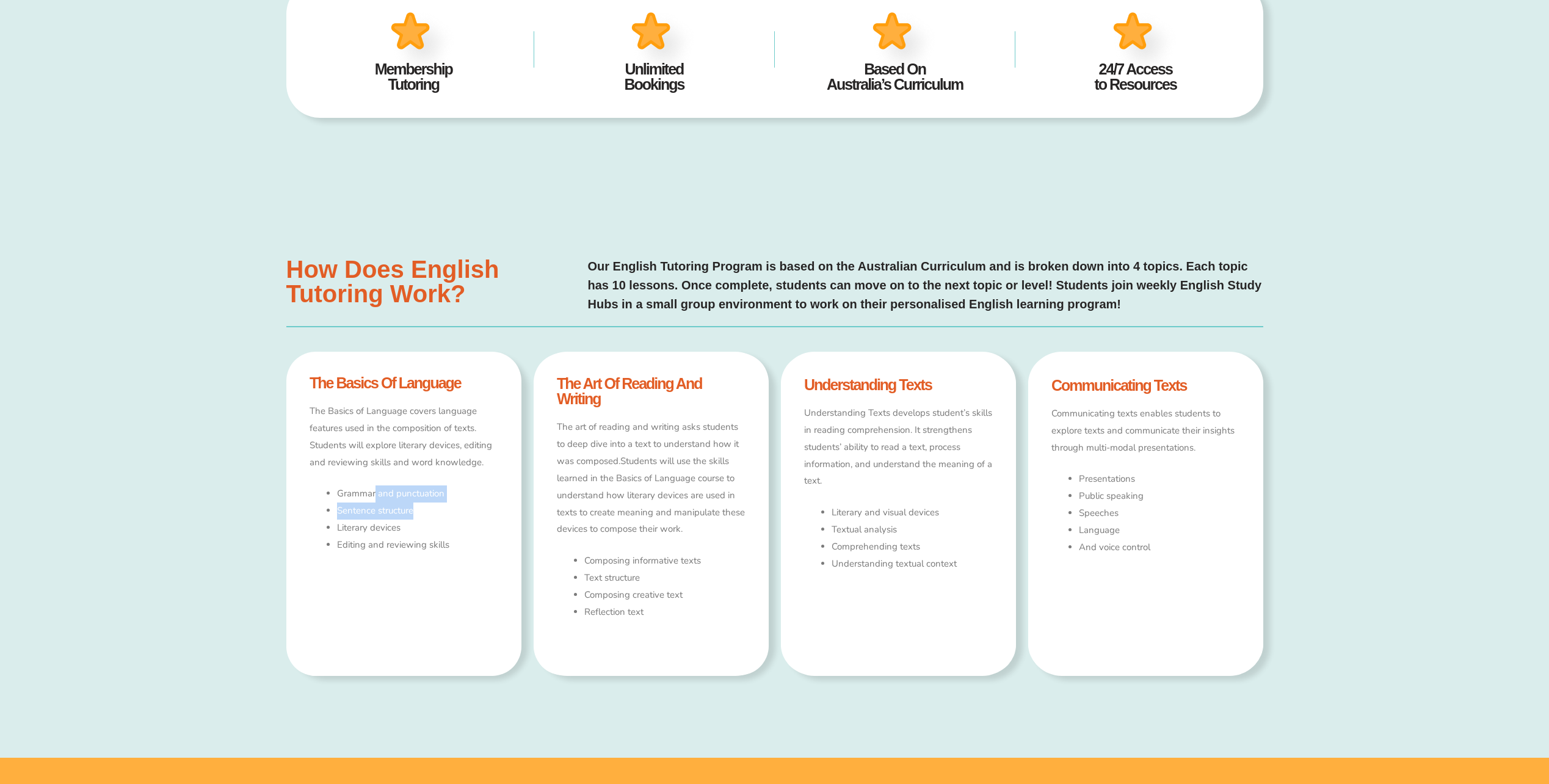
drag, startPoint x: 376, startPoint y: 490, endPoint x: 413, endPoint y: 507, distance: 40.7
click at [413, 507] on ul "Grammar and punctuation Sentence structure Literary devices Editing and reviewi…" at bounding box center [417, 519] width 161 height 68
drag, startPoint x: 413, startPoint y: 507, endPoint x: 374, endPoint y: 531, distance: 45.8
click at [374, 531] on li "Literary devices" at bounding box center [417, 528] width 161 height 17
drag, startPoint x: 374, startPoint y: 531, endPoint x: 411, endPoint y: 548, distance: 40.7
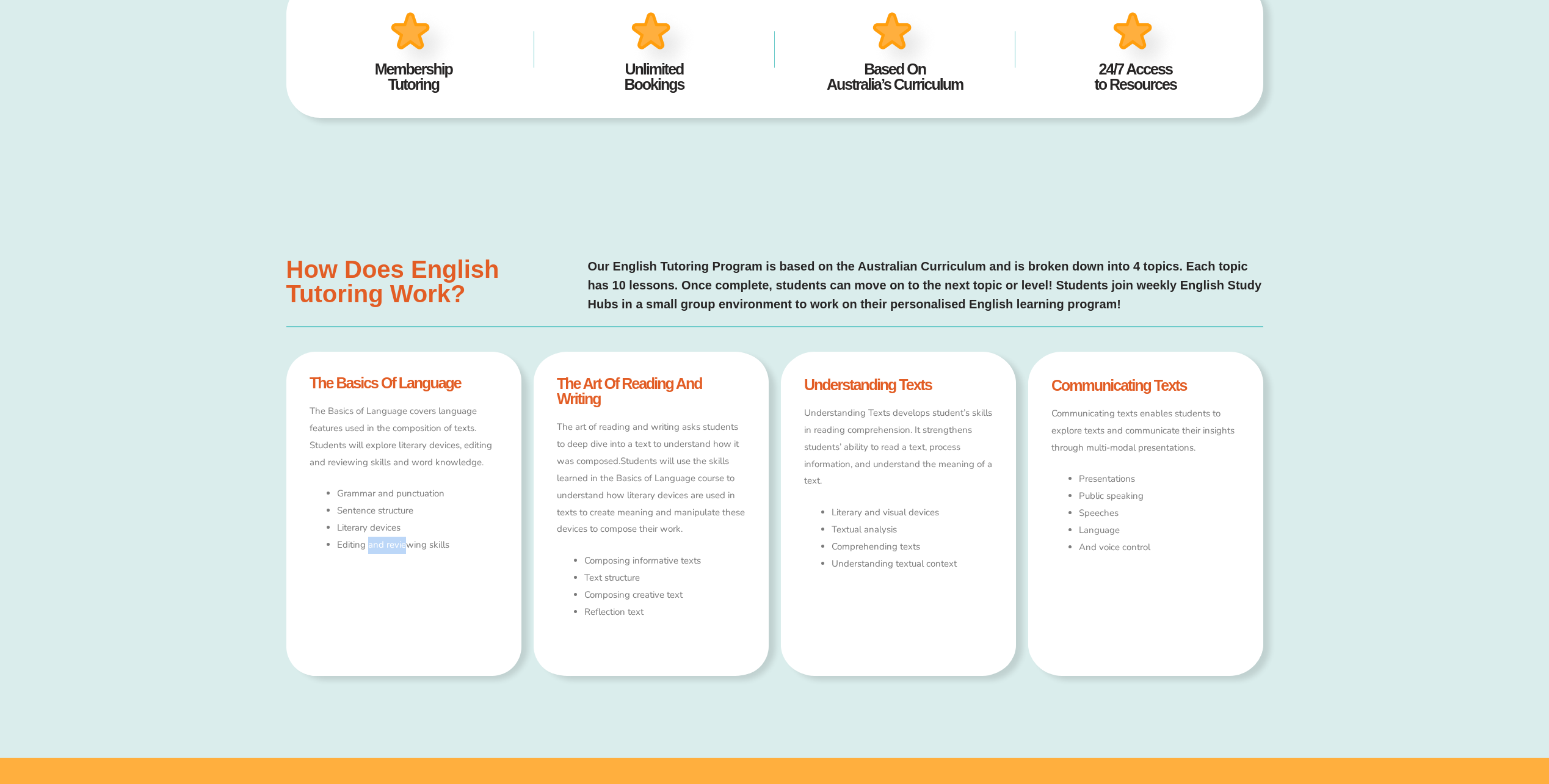
click at [410, 547] on li "Editing and reviewing skills" at bounding box center [417, 545] width 161 height 17
drag, startPoint x: 598, startPoint y: 560, endPoint x: 659, endPoint y: 559, distance: 61.0
click at [659, 559] on li "Composing informative texts" at bounding box center [665, 561] width 161 height 17
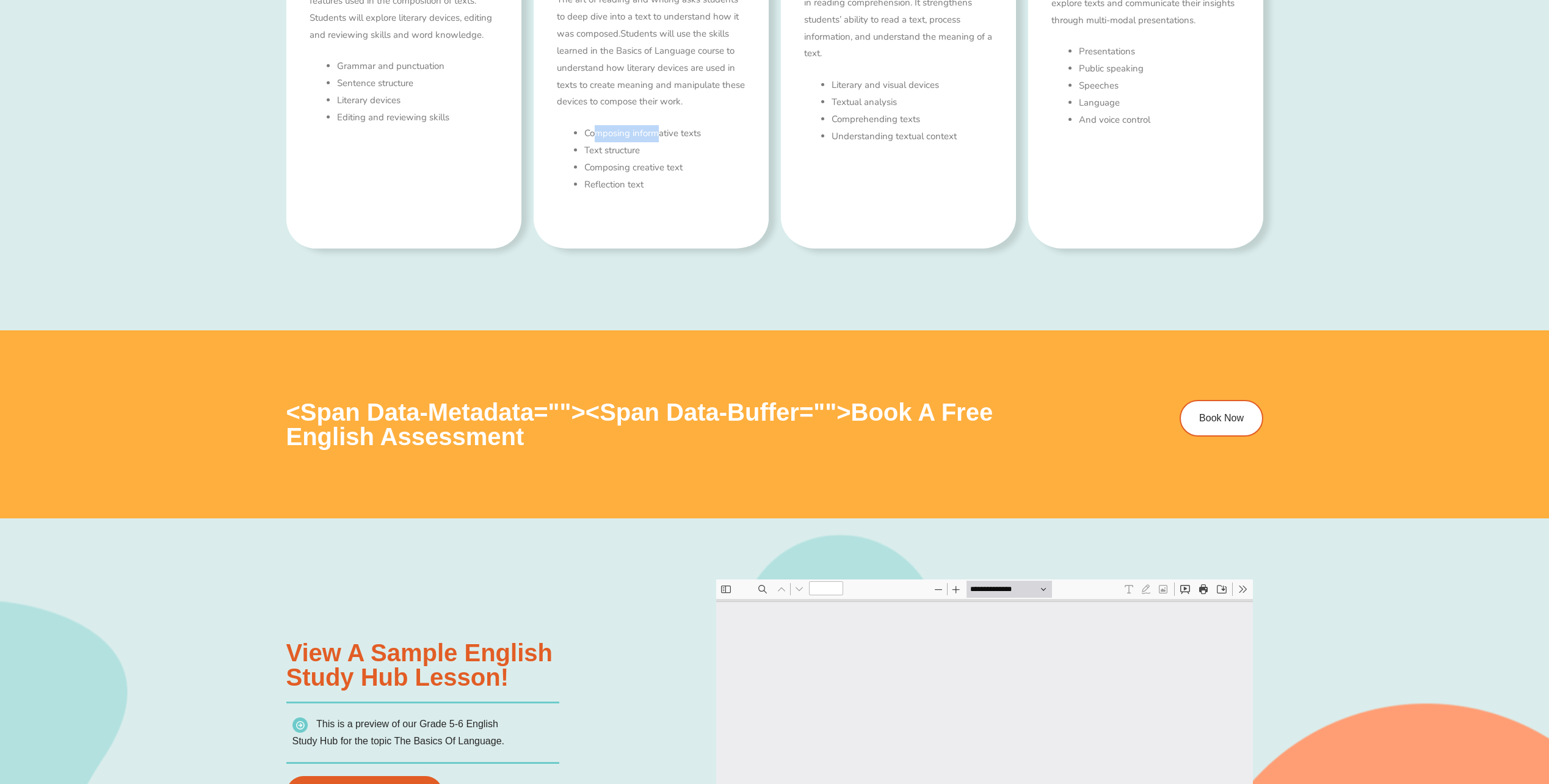
scroll to position [0, 0]
type input "*"
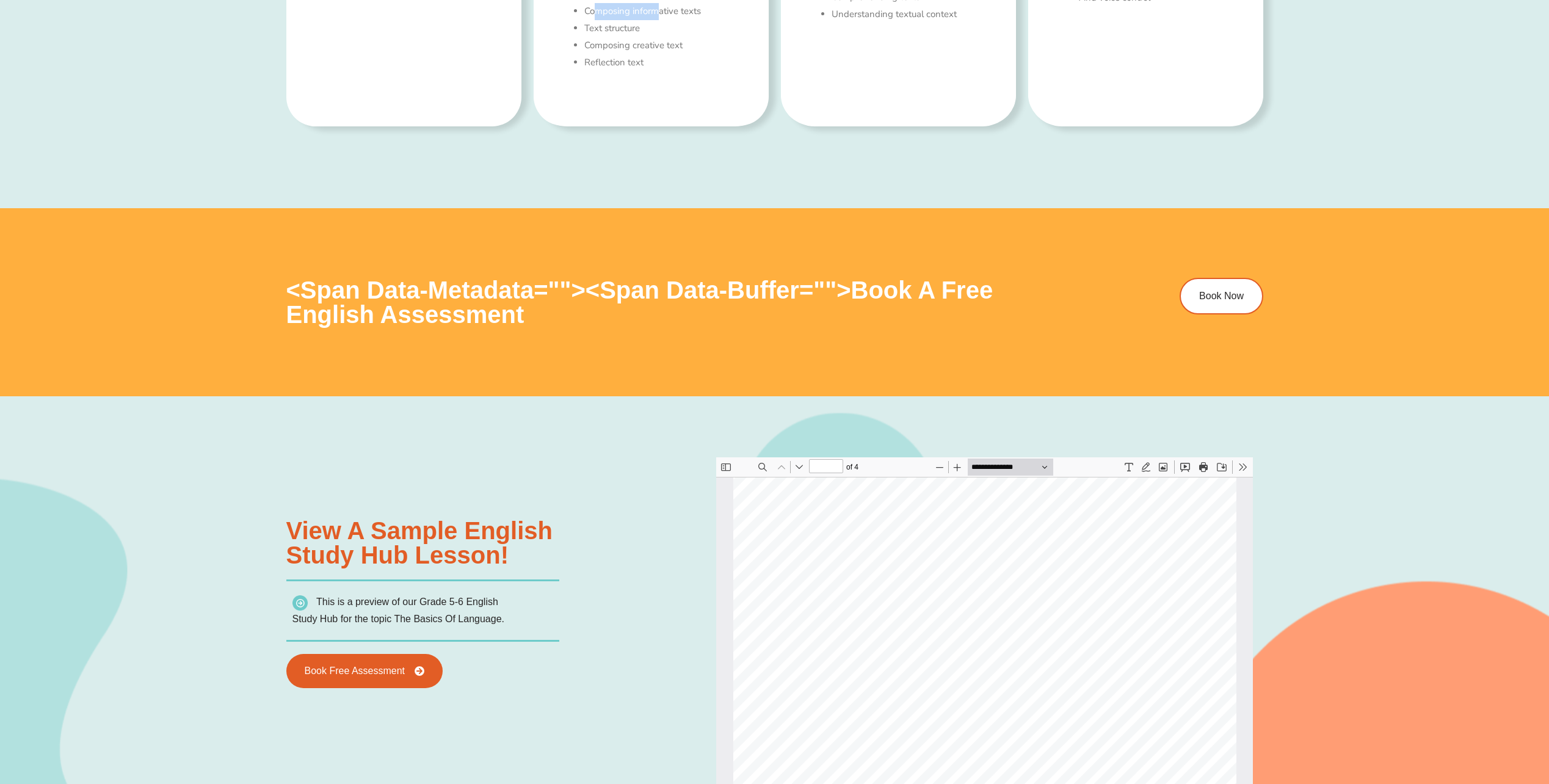
scroll to position [128, 0]
click at [657, 546] on h3 "View a sample english Study Hub lesson!" at bounding box center [497, 543] width 421 height 49
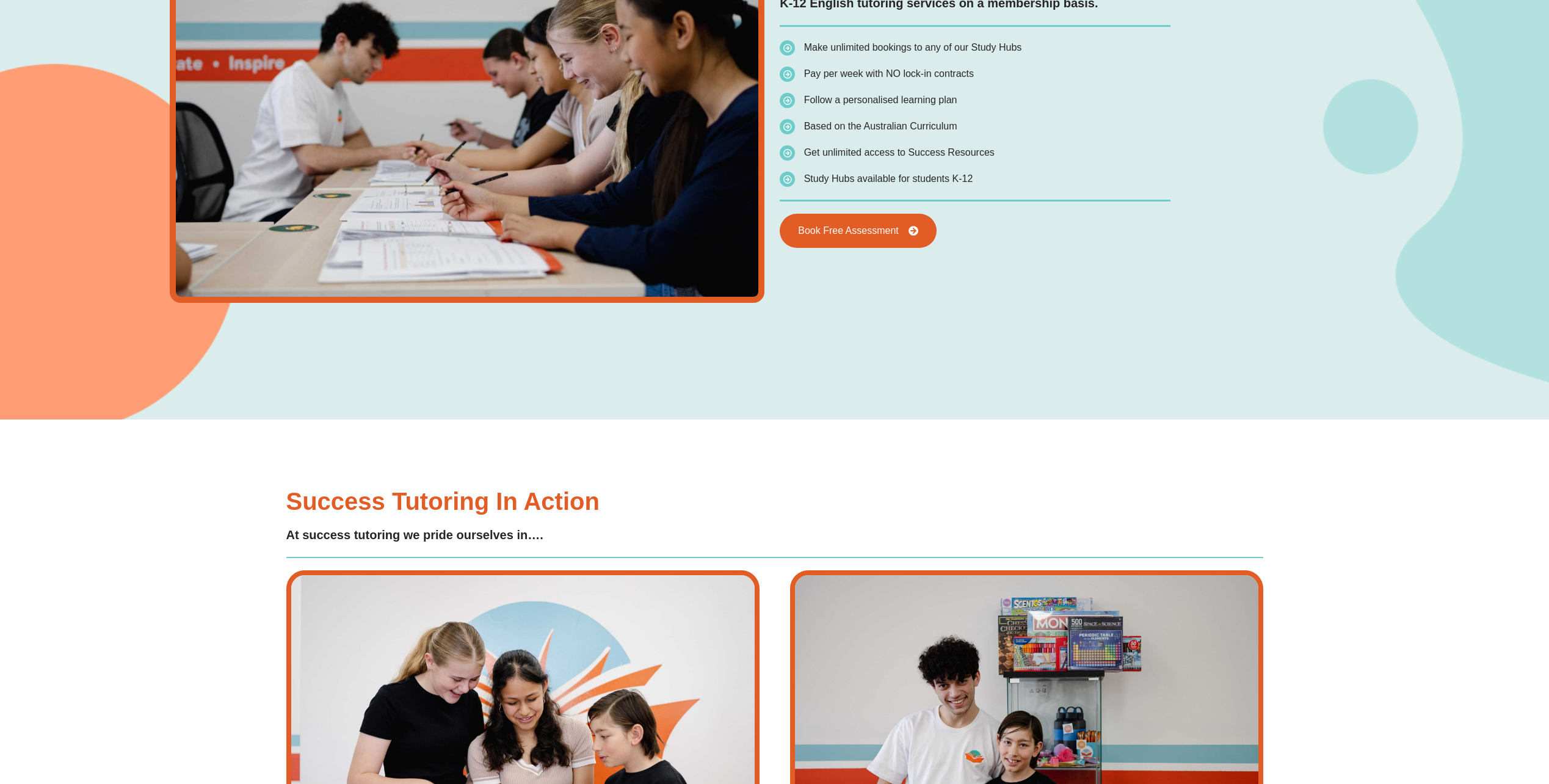
scroll to position [2992, 0]
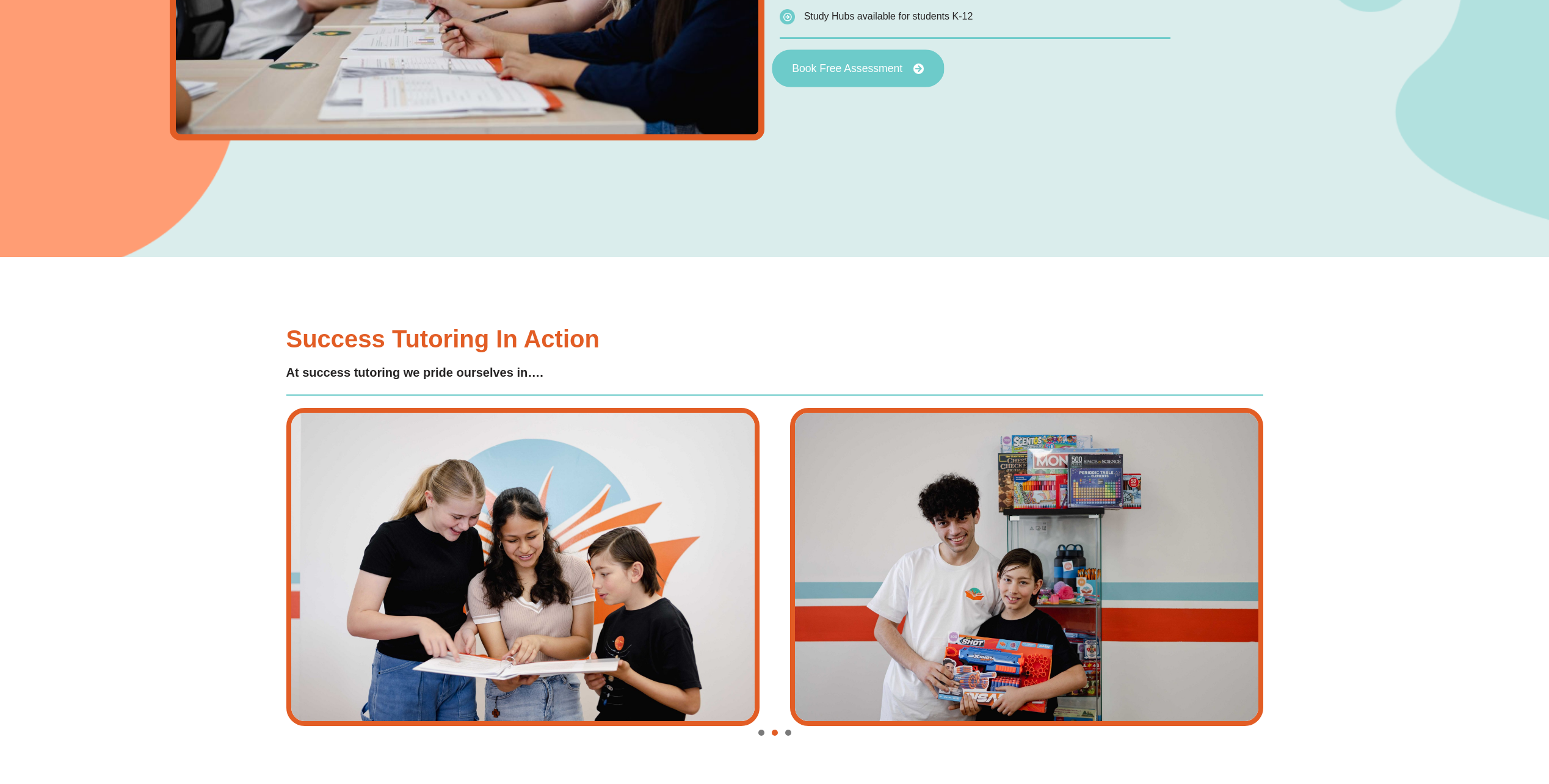
click at [866, 76] on link "Book Free Assessment" at bounding box center [858, 69] width 172 height 38
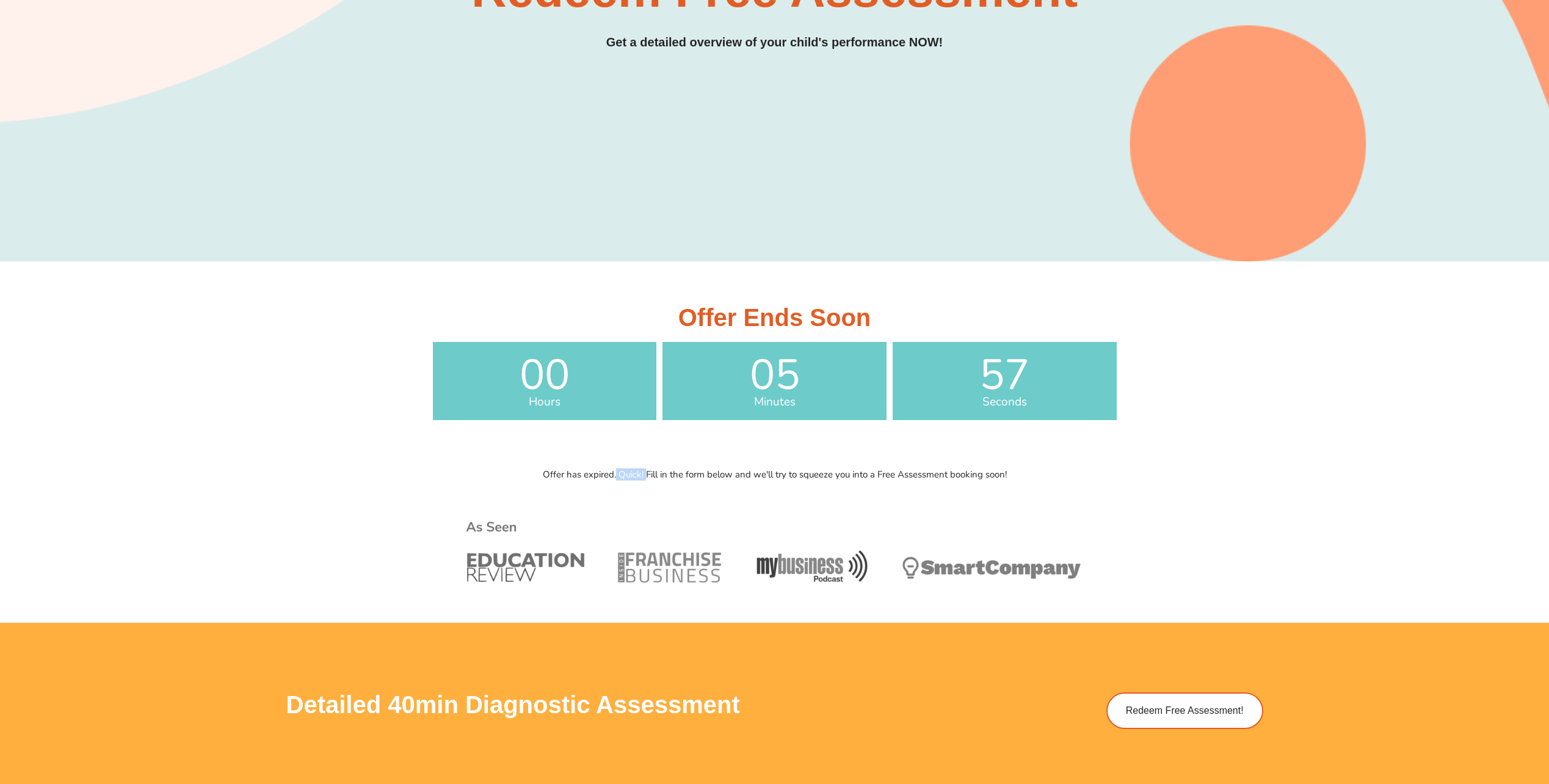
click at [645, 477] on p "Offer has expired. Quick! Fill in the form below and we'll try to squeeze you i…" at bounding box center [774, 474] width 696 height 9
drag, startPoint x: 802, startPoint y: 470, endPoint x: 710, endPoint y: 471, distance: 92.0
click at [710, 471] on p "Offer has expired. Quick! Fill in the form below and we'll try to squeeze you i…" at bounding box center [774, 474] width 696 height 9
drag, startPoint x: 710, startPoint y: 471, endPoint x: 993, endPoint y: 470, distance: 283.0
click at [993, 470] on p "Offer has expired. Quick! Fill in the form below and we'll try to squeeze you i…" at bounding box center [774, 474] width 696 height 9
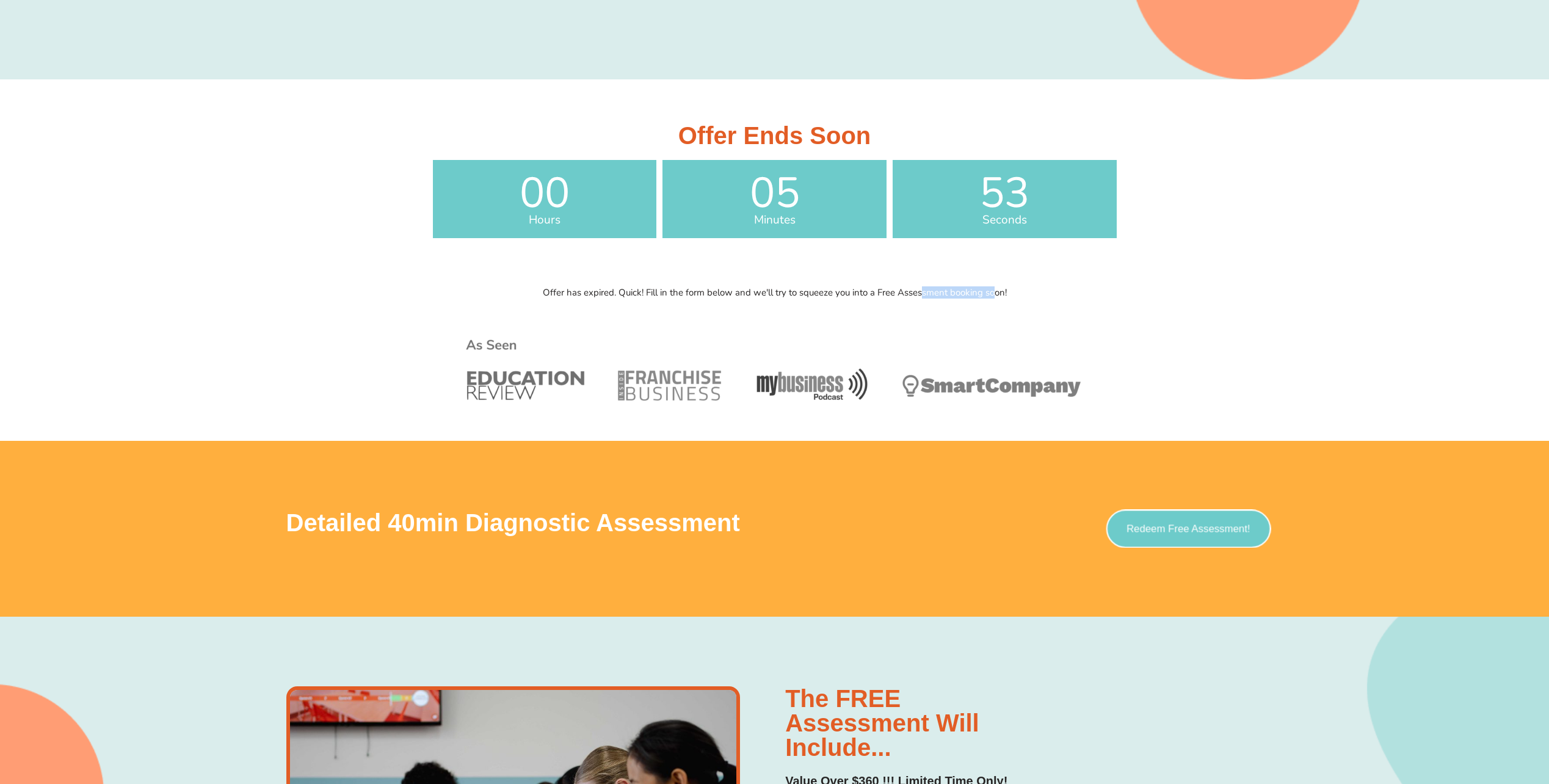
scroll to position [550, 0]
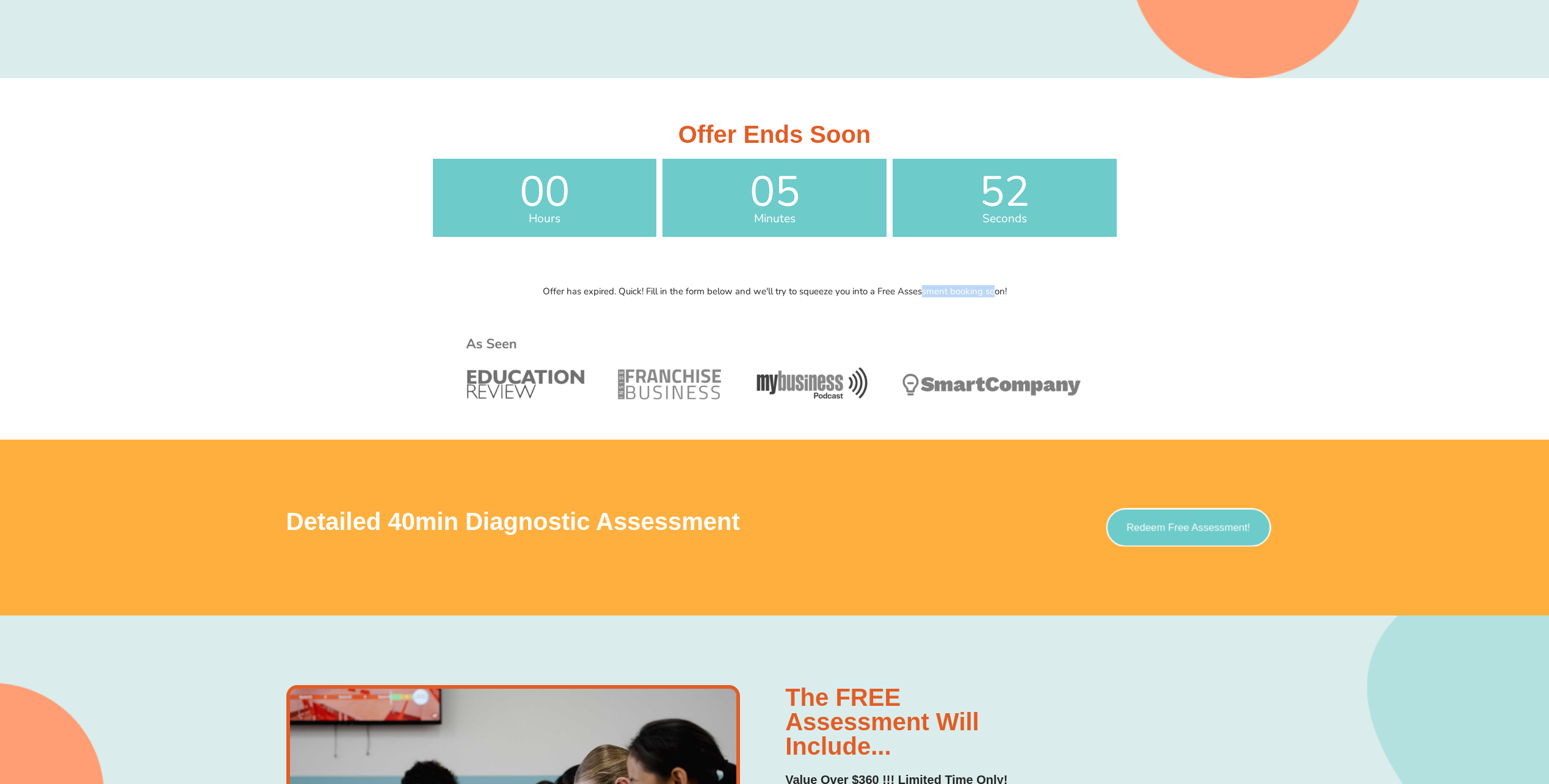
click at [1140, 526] on span "Redeem Free Assessment!" at bounding box center [1188, 527] width 124 height 10
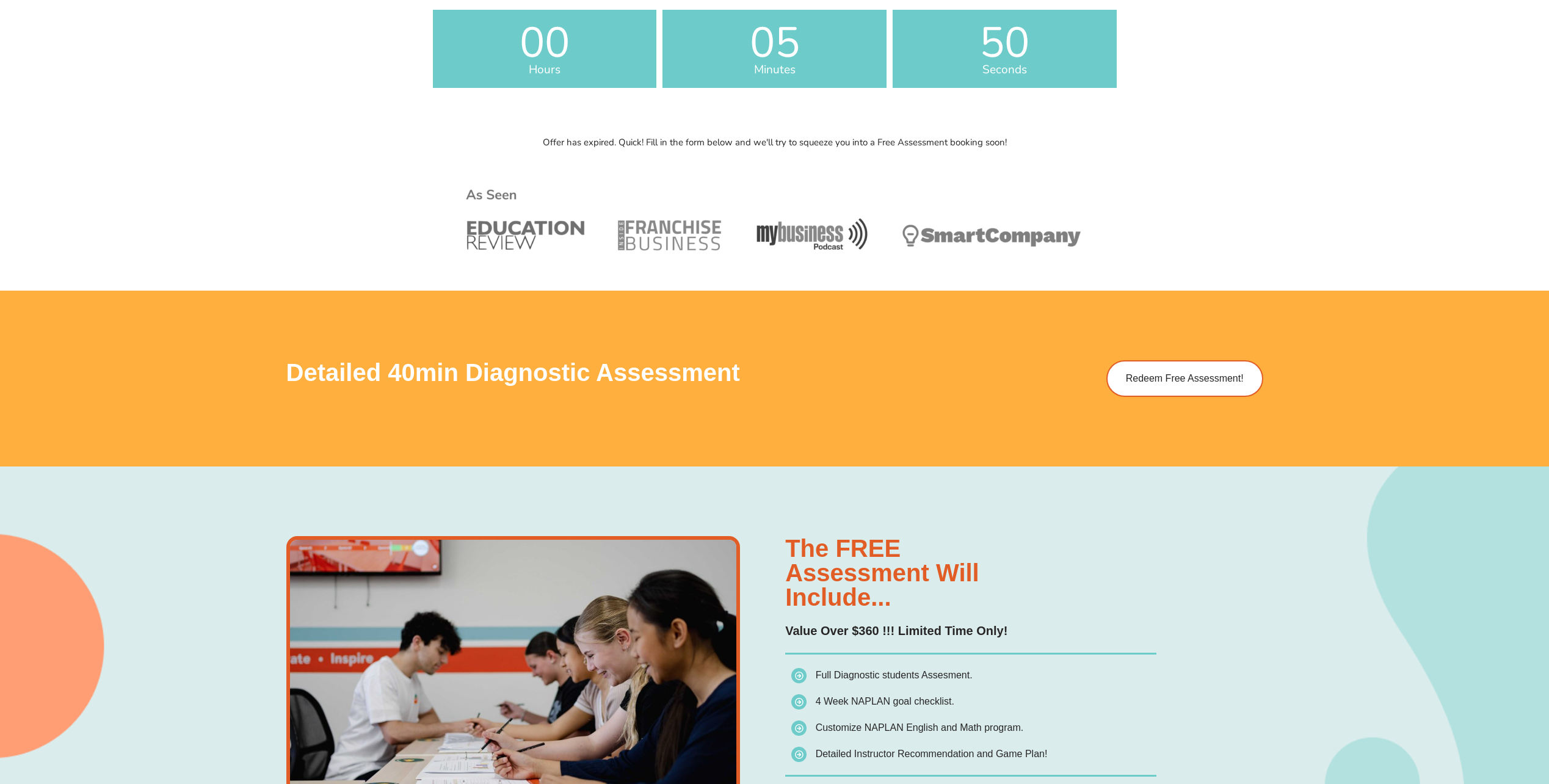
scroll to position [794, 0]
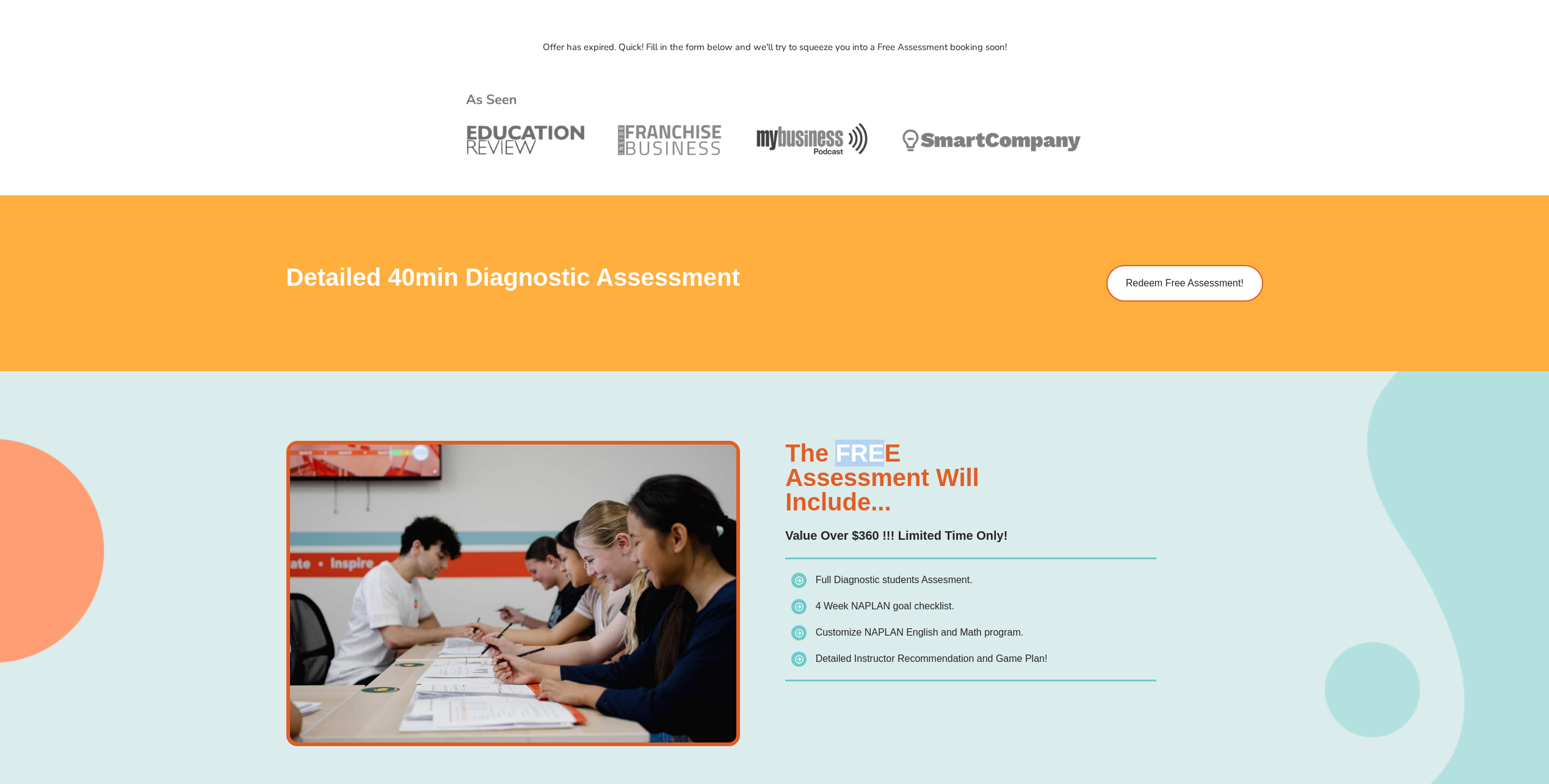
drag, startPoint x: 840, startPoint y: 460, endPoint x: 889, endPoint y: 461, distance: 49.0
click at [889, 461] on h3 "The FREE assessment will include..." at bounding box center [971, 478] width 372 height 74
drag, startPoint x: 889, startPoint y: 461, endPoint x: 926, endPoint y: 536, distance: 83.6
click at [926, 536] on p "Value Over $360 !!! Limited Time Only!" at bounding box center [971, 536] width 372 height 19
drag, startPoint x: 926, startPoint y: 536, endPoint x: 922, endPoint y: 580, distance: 44.2
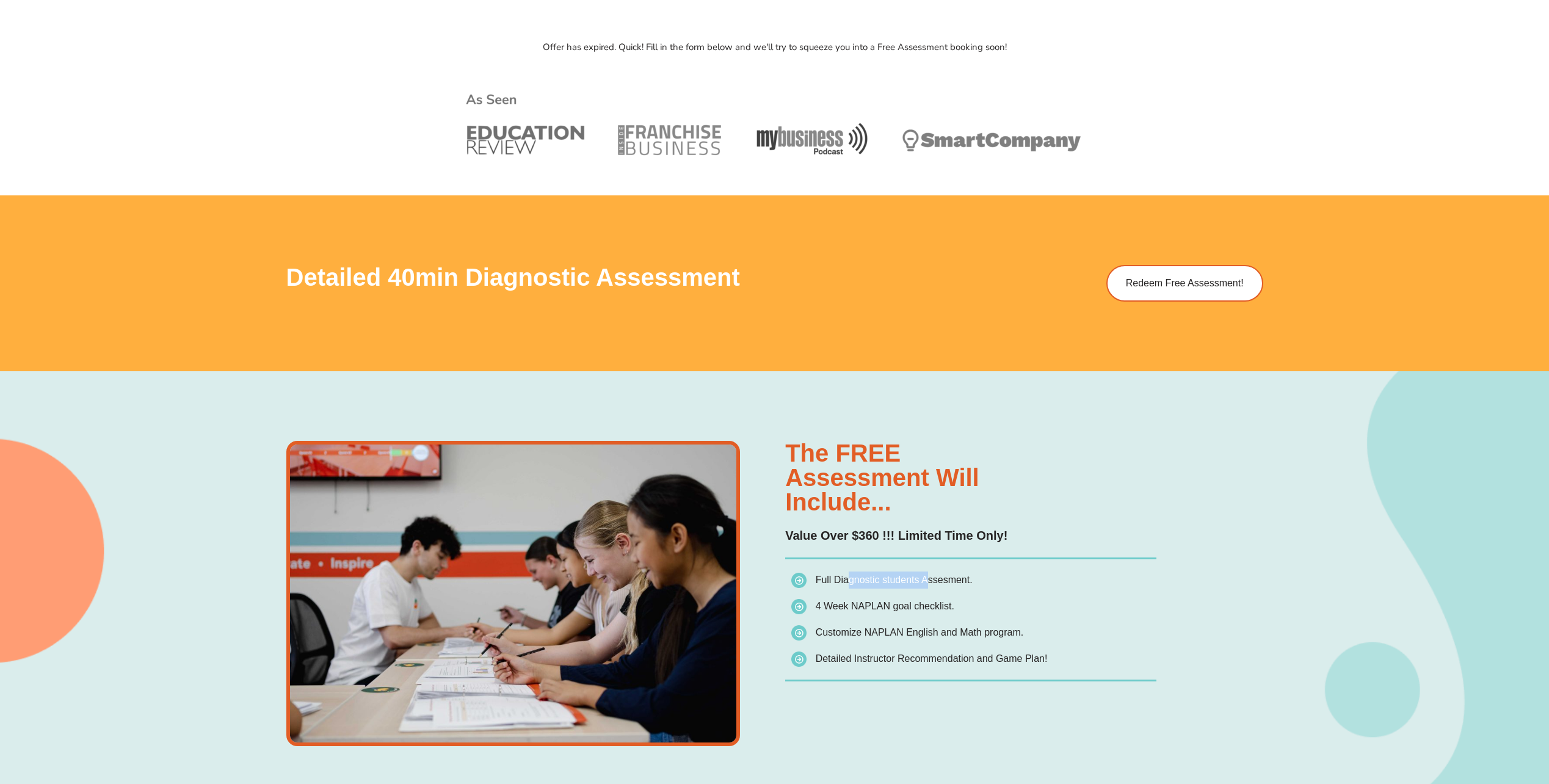
click at [922, 580] on span "Full Diagnostic students Assesment." at bounding box center [894, 579] width 157 height 10
drag, startPoint x: 922, startPoint y: 580, endPoint x: 960, endPoint y: 604, distance: 44.9
click at [960, 604] on li "4 Week NAPLAN goal checklist." at bounding box center [974, 608] width 365 height 22
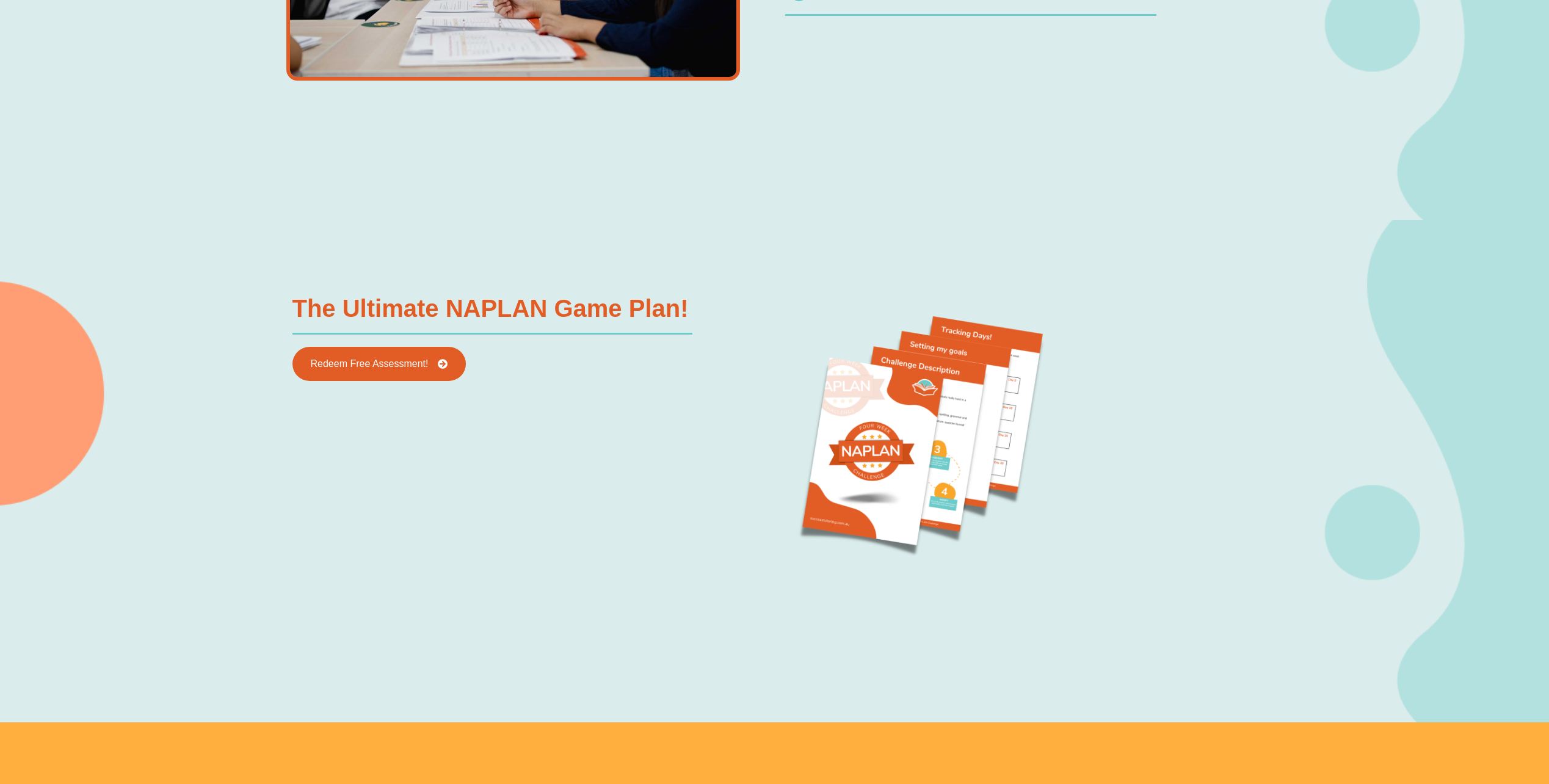
scroll to position [1526, 0]
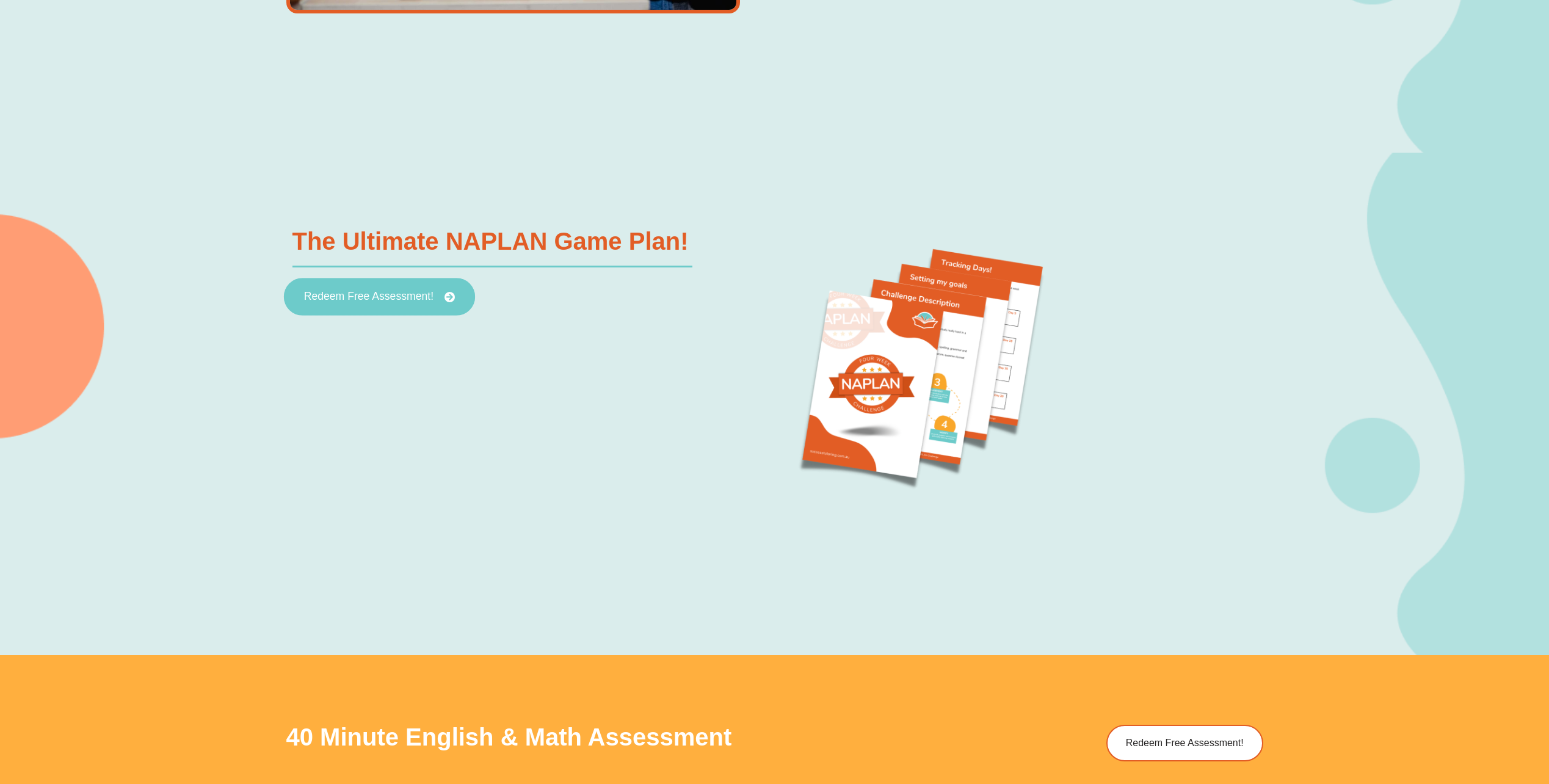
click at [414, 301] on span "Redeem Free Assessment!" at bounding box center [368, 297] width 129 height 11
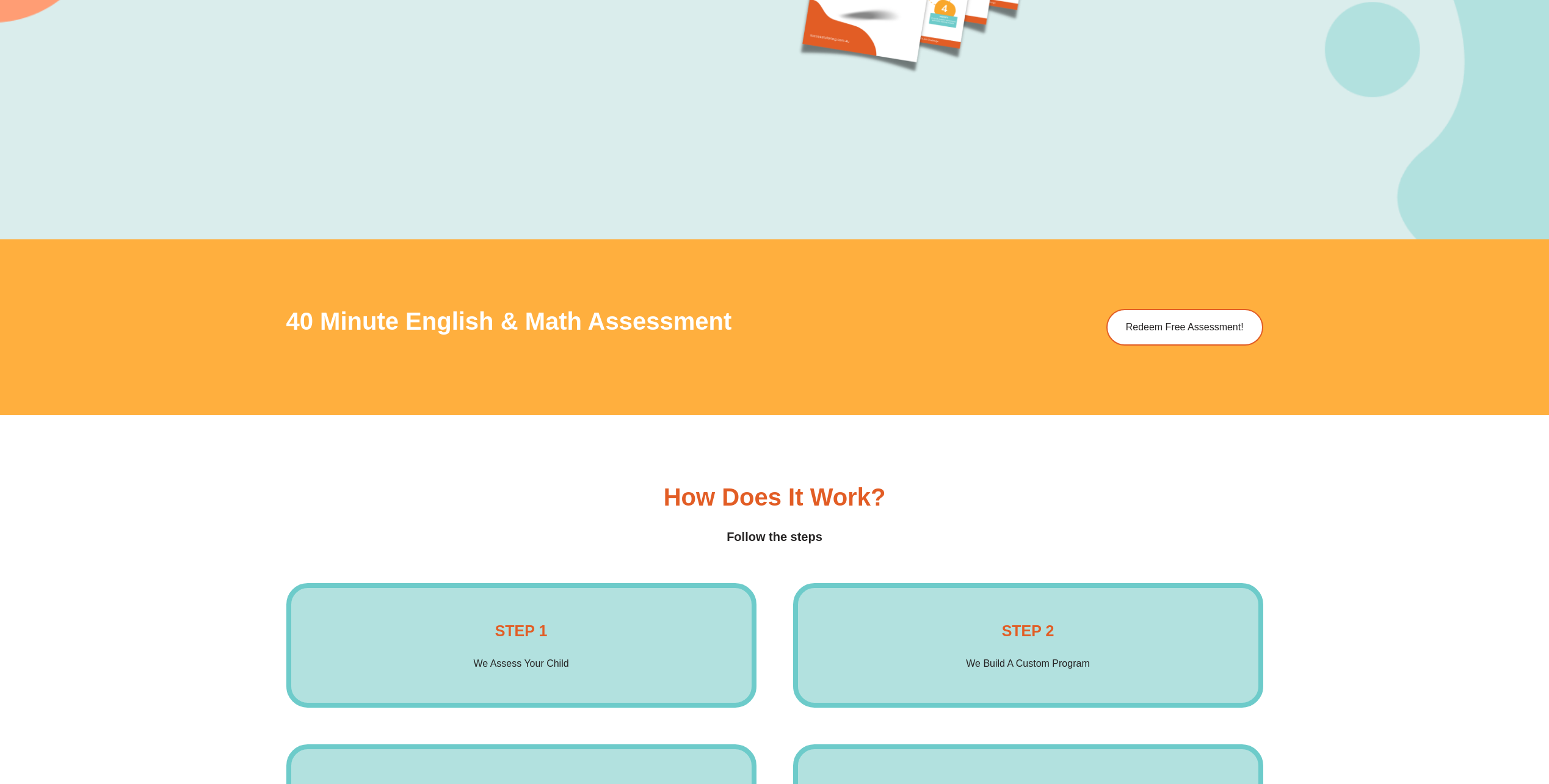
scroll to position [2076, 0]
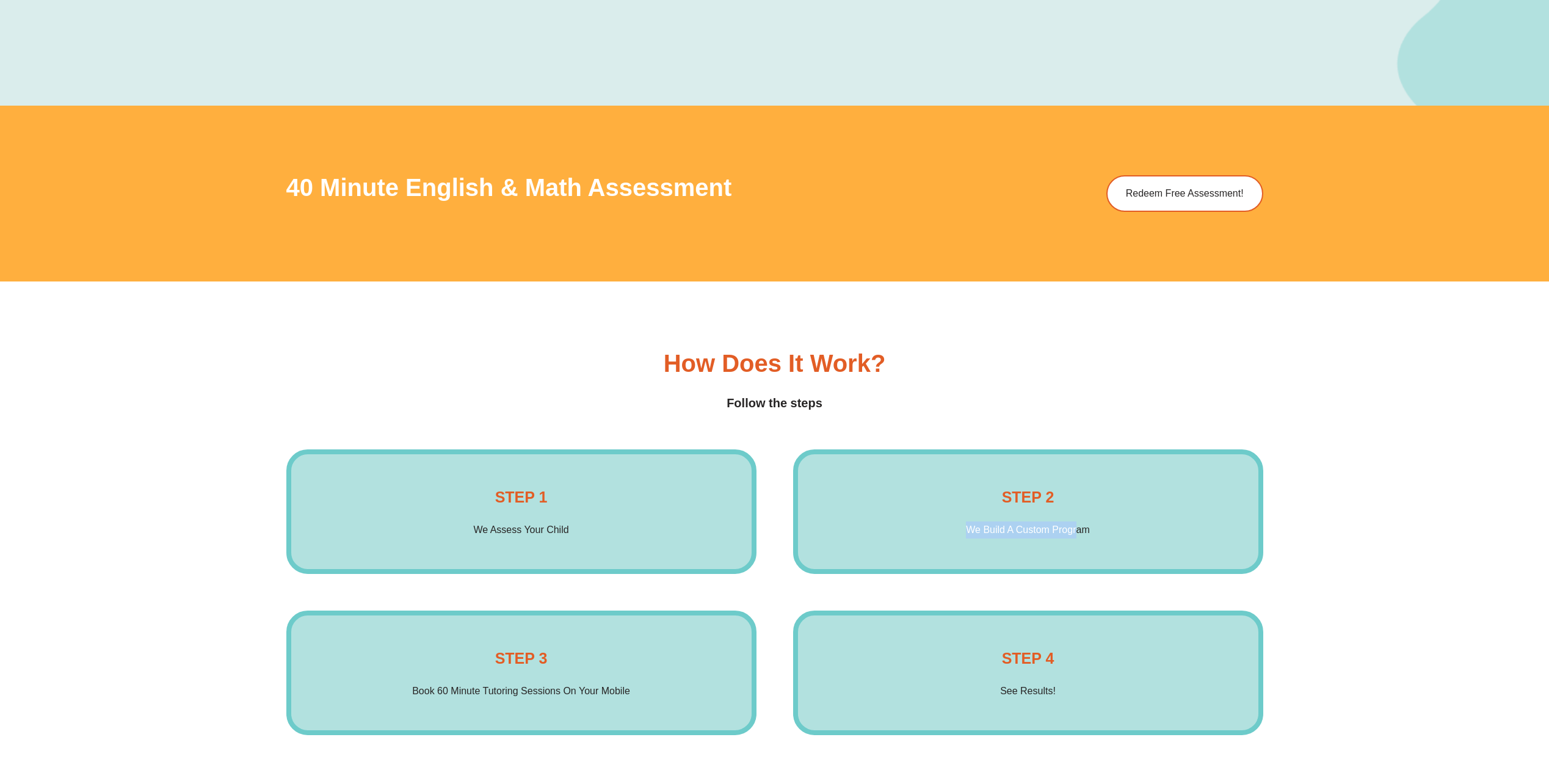
drag, startPoint x: 986, startPoint y: 523, endPoint x: 1078, endPoint y: 534, distance: 92.7
click at [1078, 534] on p "We Build A Custom Program" at bounding box center [1027, 529] width 123 height 17
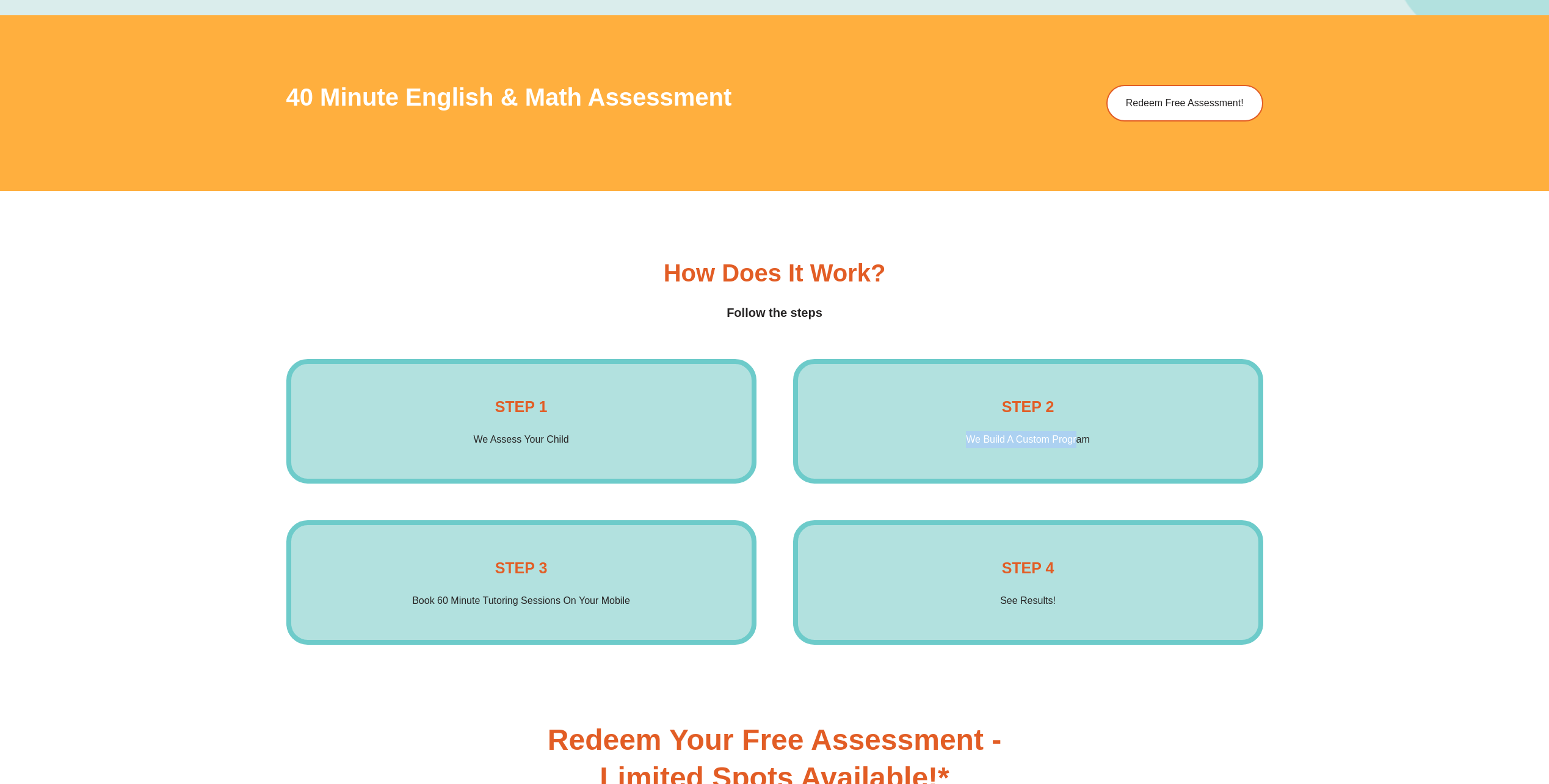
scroll to position [2321, 0]
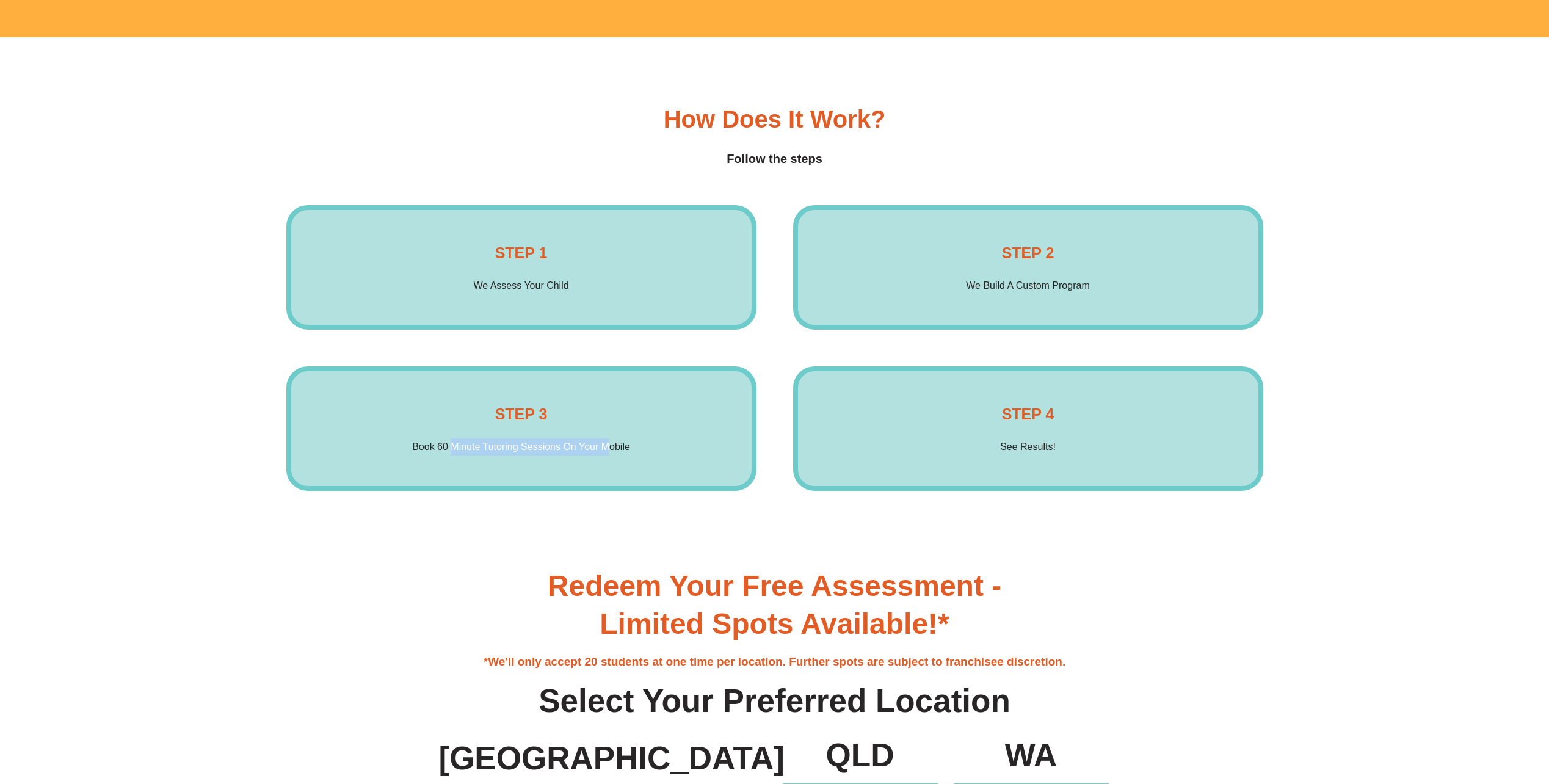
drag, startPoint x: 455, startPoint y: 448, endPoint x: 609, endPoint y: 447, distance: 154.0
click at [609, 447] on p "Book 60 Minute Tutoring Sessions On Your Mobile" at bounding box center [521, 446] width 218 height 17
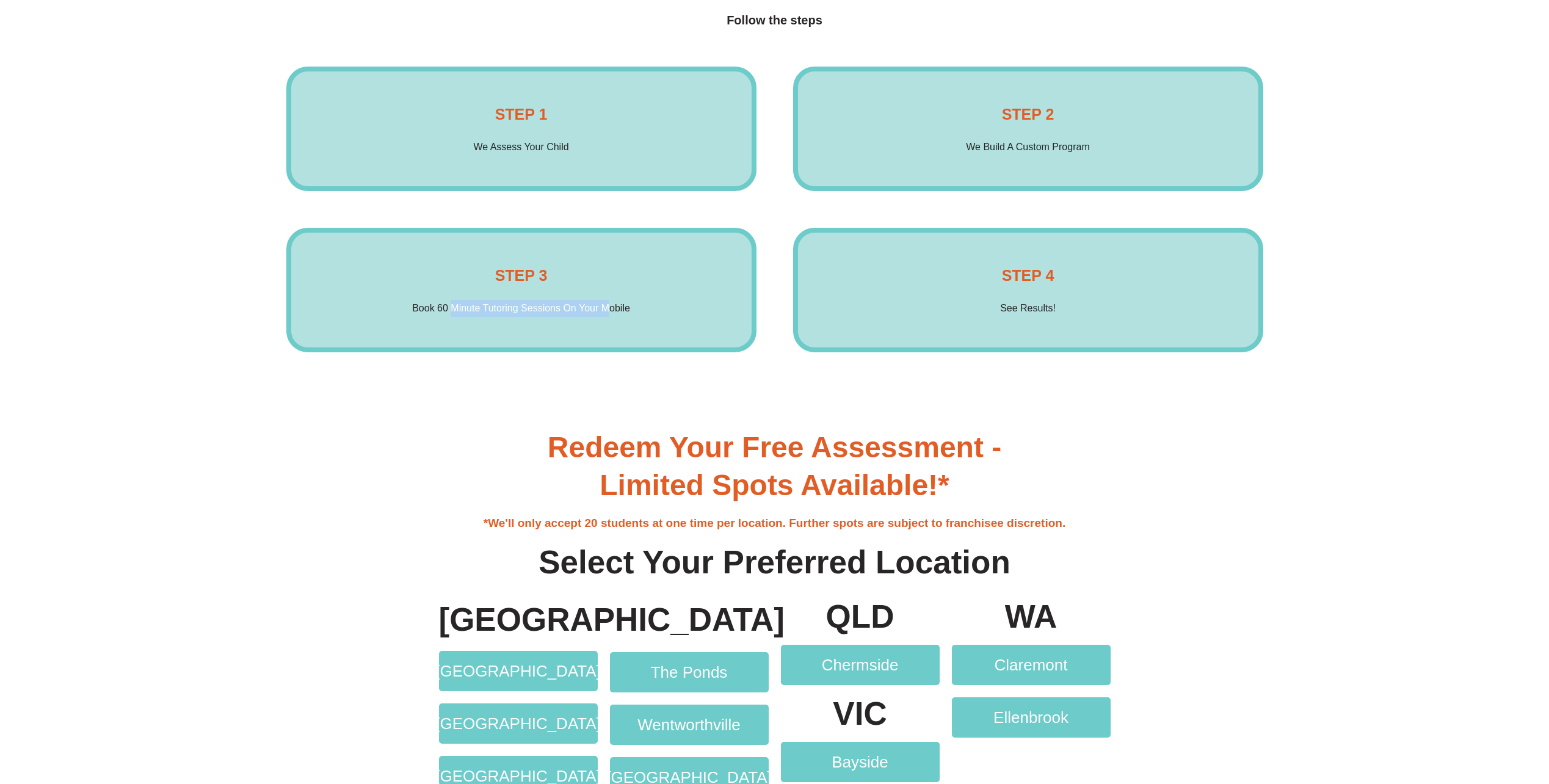
scroll to position [2748, 0]
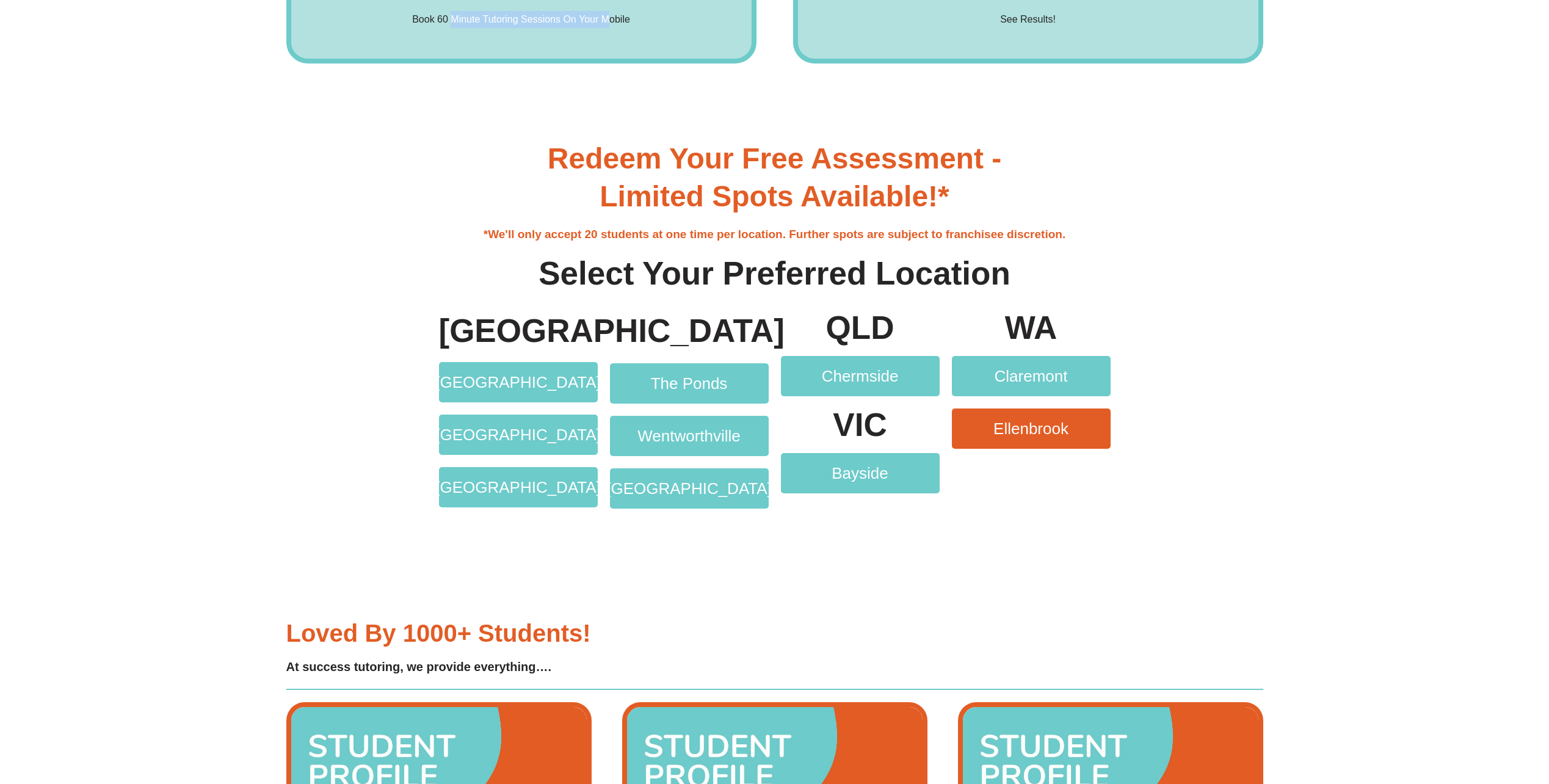
click at [1037, 431] on span "Ellenbrook" at bounding box center [1031, 428] width 75 height 16
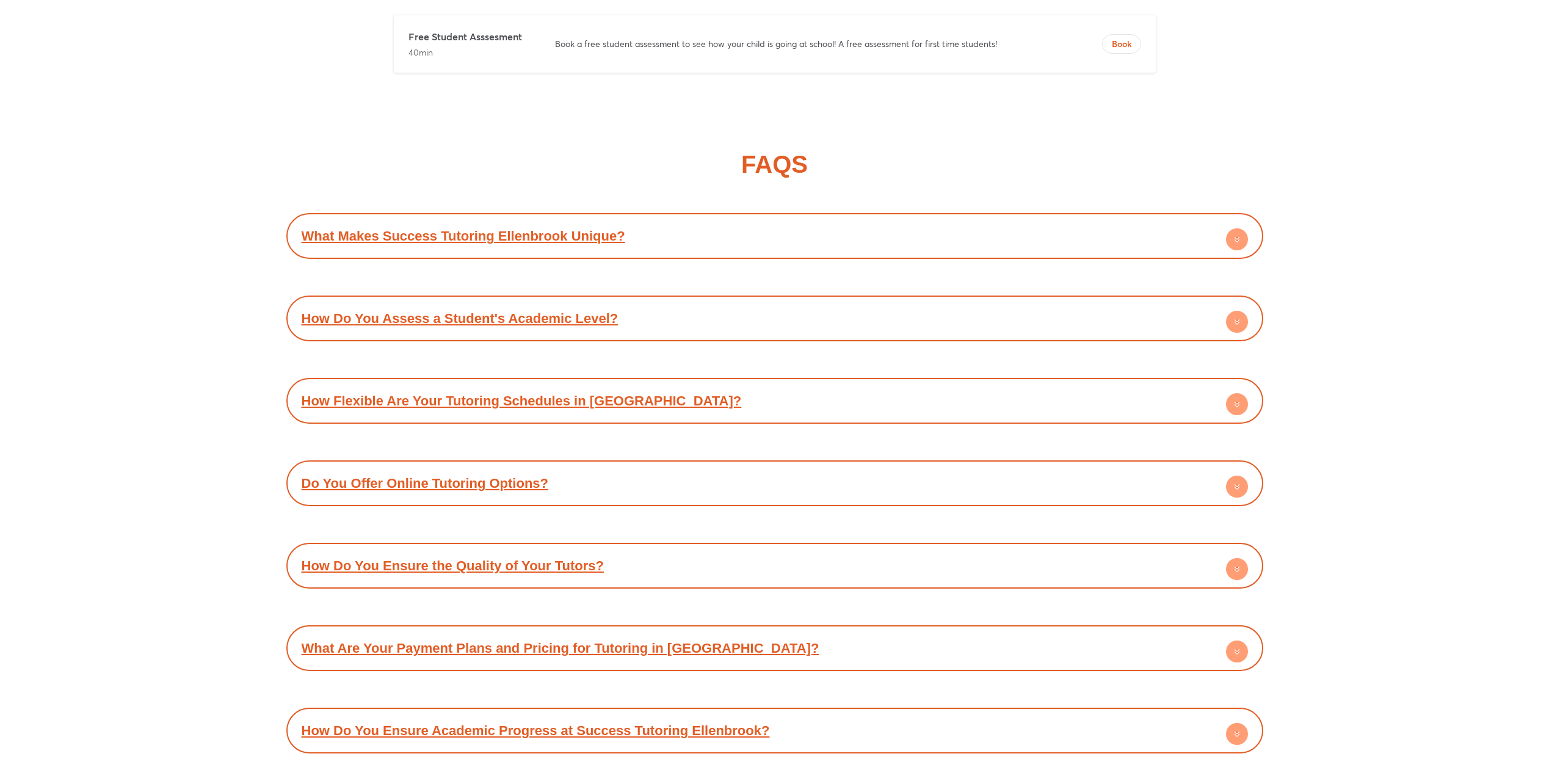
scroll to position [6199, 0]
drag, startPoint x: 1245, startPoint y: 511, endPoint x: 1235, endPoint y: 511, distance: 10.0
click at [1241, 414] on circle at bounding box center [1237, 403] width 22 height 22
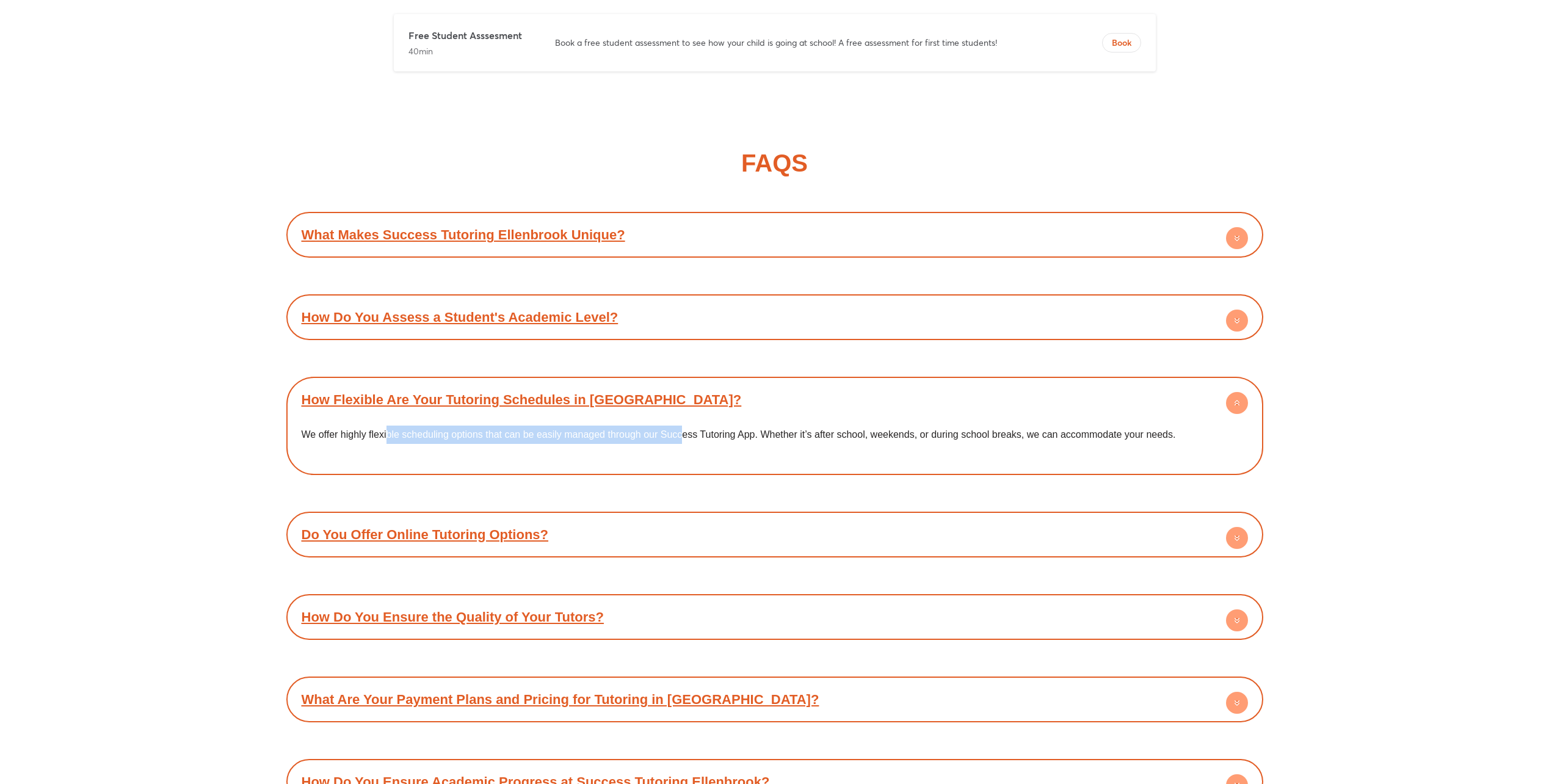
drag, startPoint x: 401, startPoint y: 542, endPoint x: 682, endPoint y: 540, distance: 281.0
click at [682, 440] on span "We offer highly flexible scheduling options that can be easily managed through …" at bounding box center [738, 434] width 875 height 10
drag, startPoint x: 683, startPoint y: 540, endPoint x: 852, endPoint y: 541, distance: 169.0
click at [851, 440] on span "We offer highly flexible scheduling options that can be easily managed through …" at bounding box center [738, 434] width 875 height 10
drag, startPoint x: 852, startPoint y: 541, endPoint x: 1031, endPoint y: 545, distance: 179.0
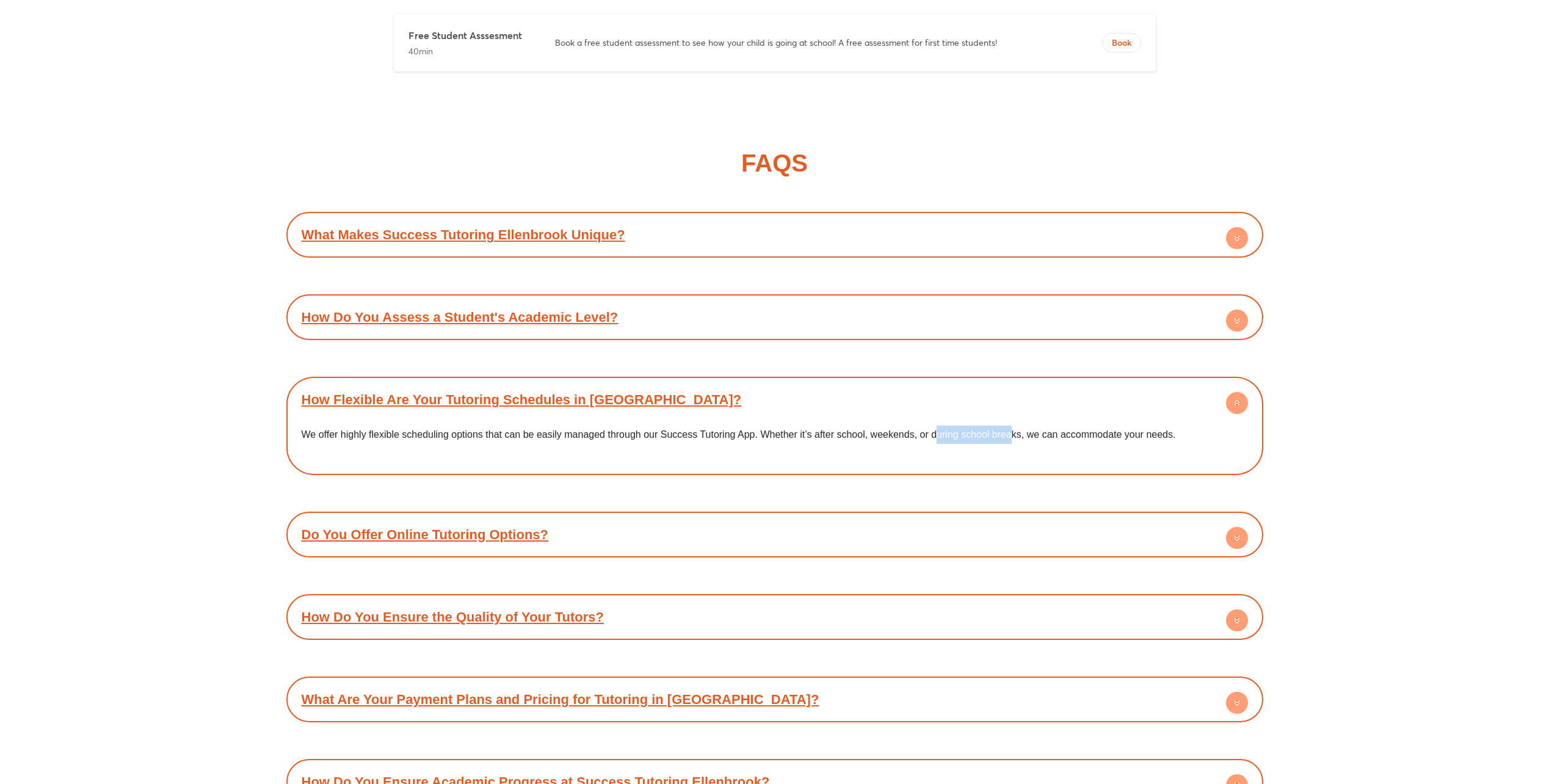
click at [1026, 444] on p "We offer highly flexible scheduling options that can be easily managed through …" at bounding box center [774, 434] width 947 height 18
drag, startPoint x: 1031, startPoint y: 545, endPoint x: 1162, endPoint y: 546, distance: 131.0
click at [1162, 444] on p "We offer highly flexible scheduling options that can be easily managed through …" at bounding box center [774, 434] width 947 height 18
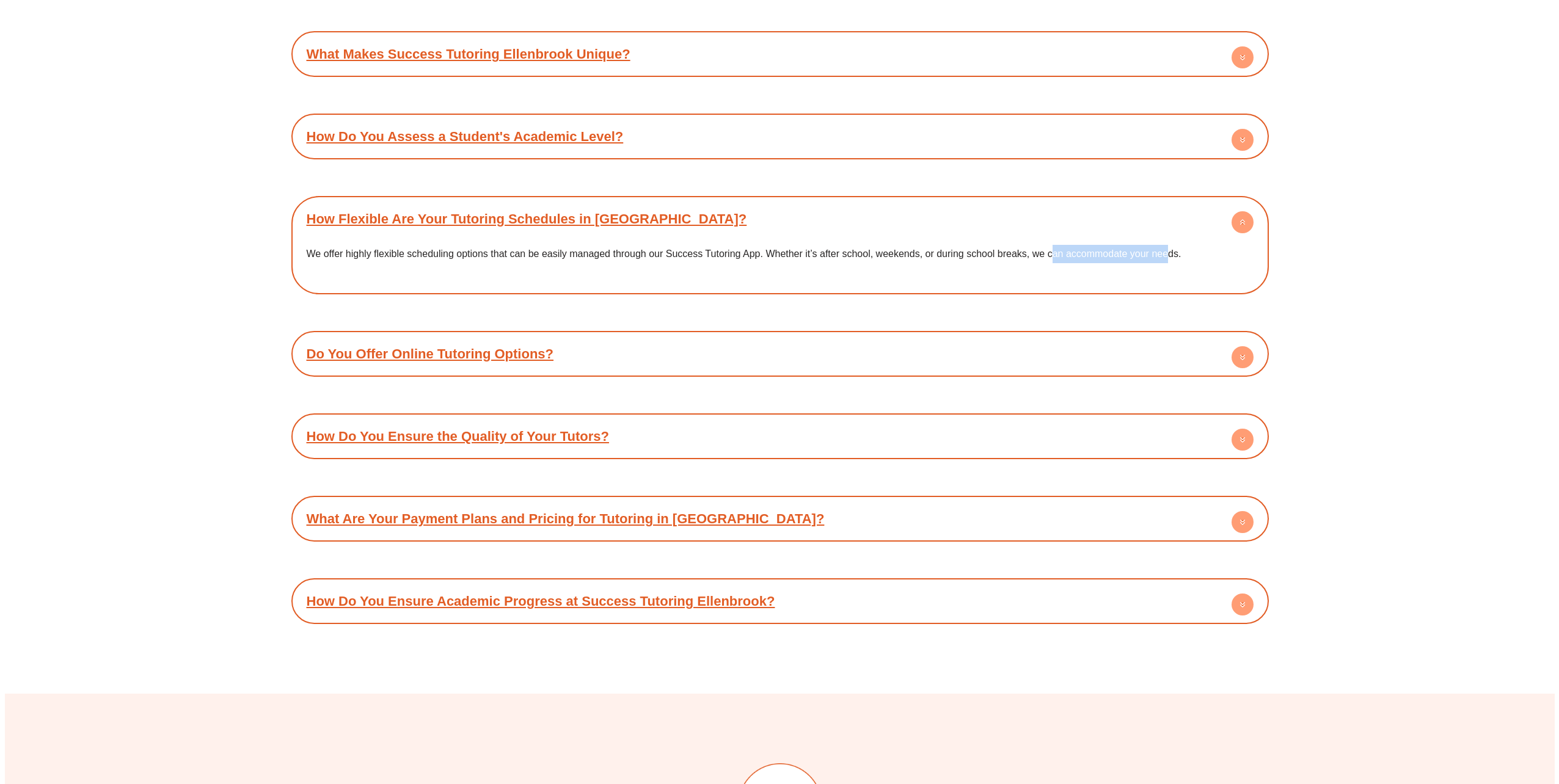
scroll to position [6077, 0]
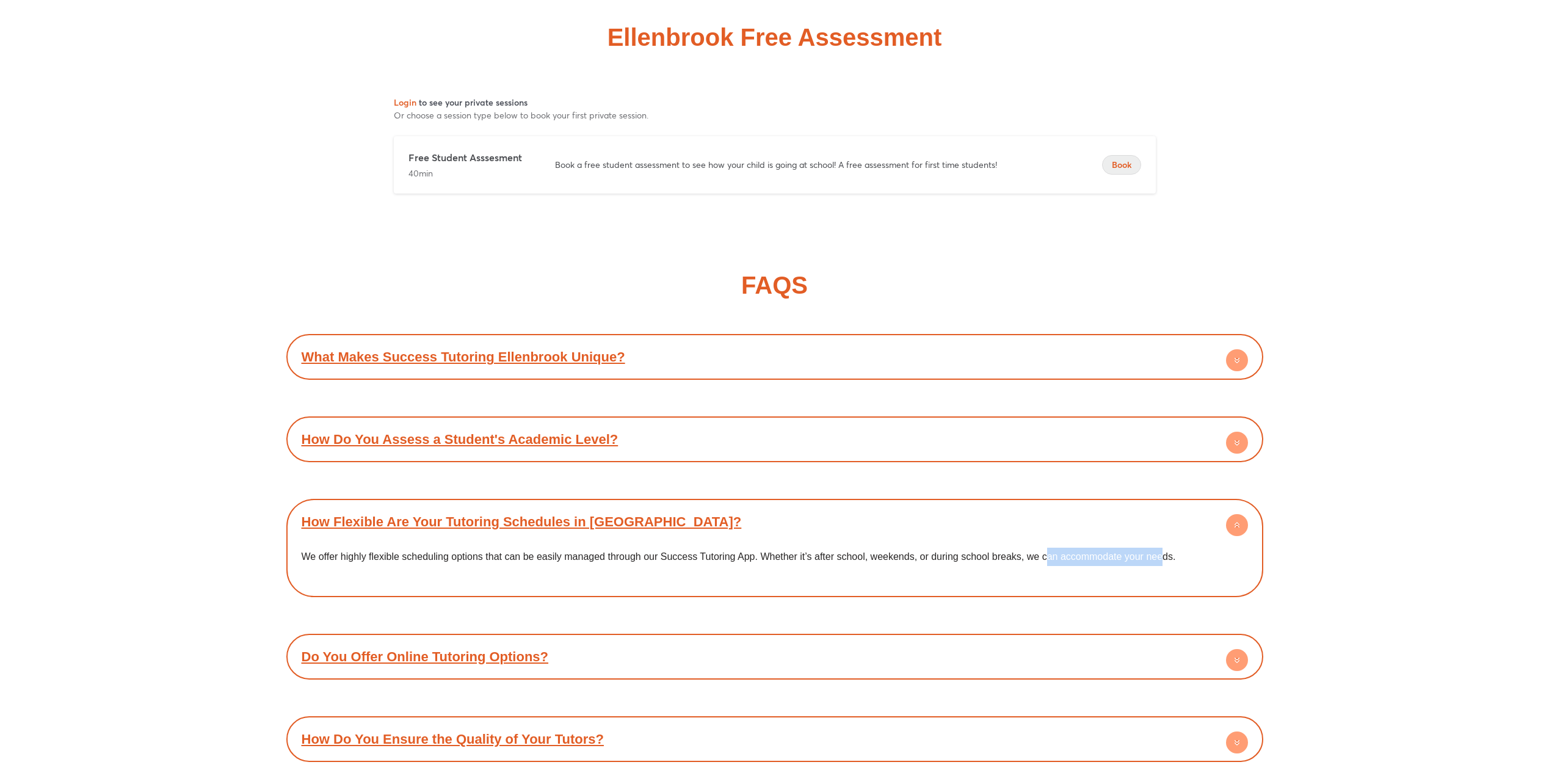
click at [1122, 171] on span "Book" at bounding box center [1122, 165] width 38 height 12
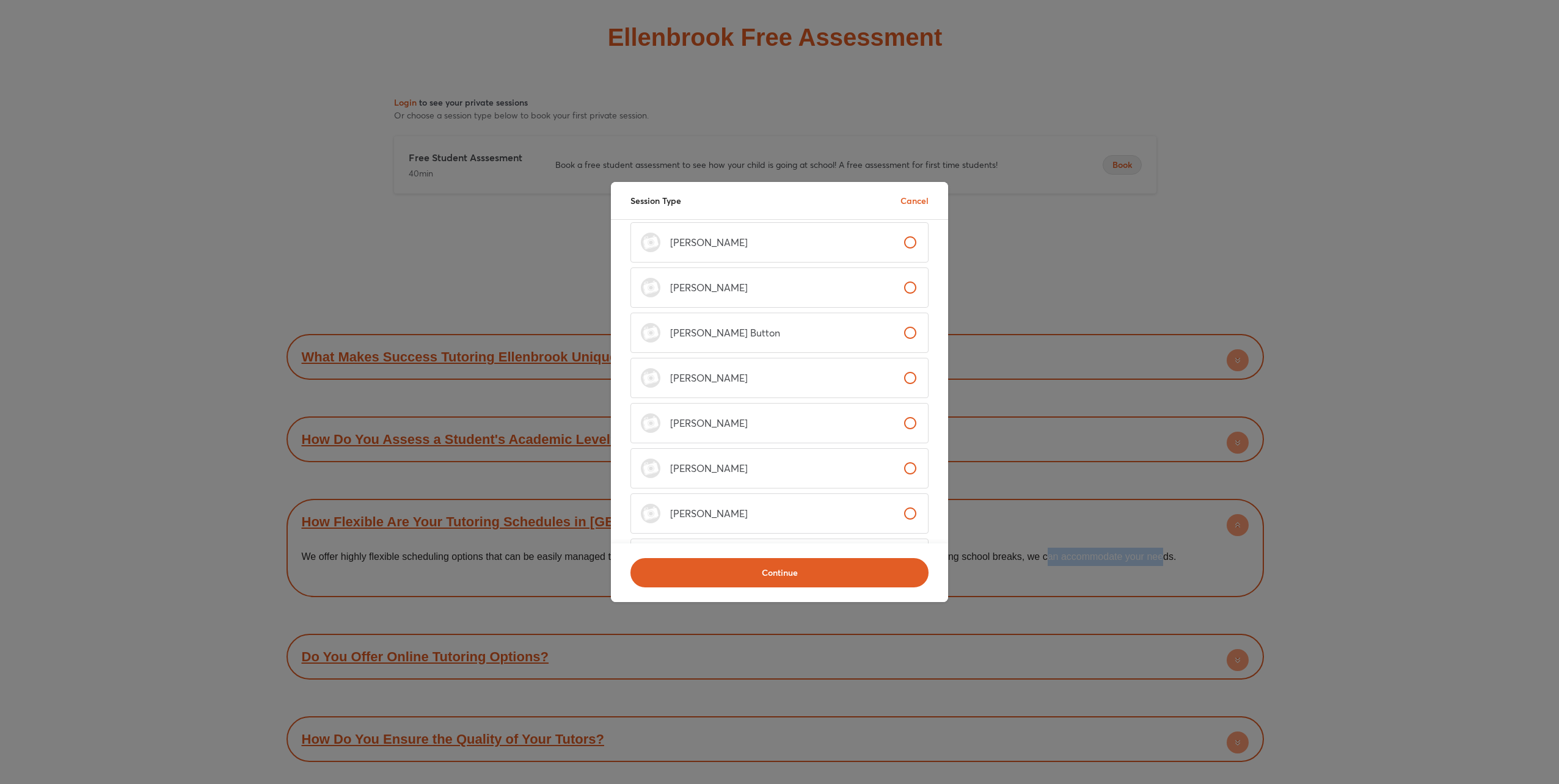
scroll to position [244, 0]
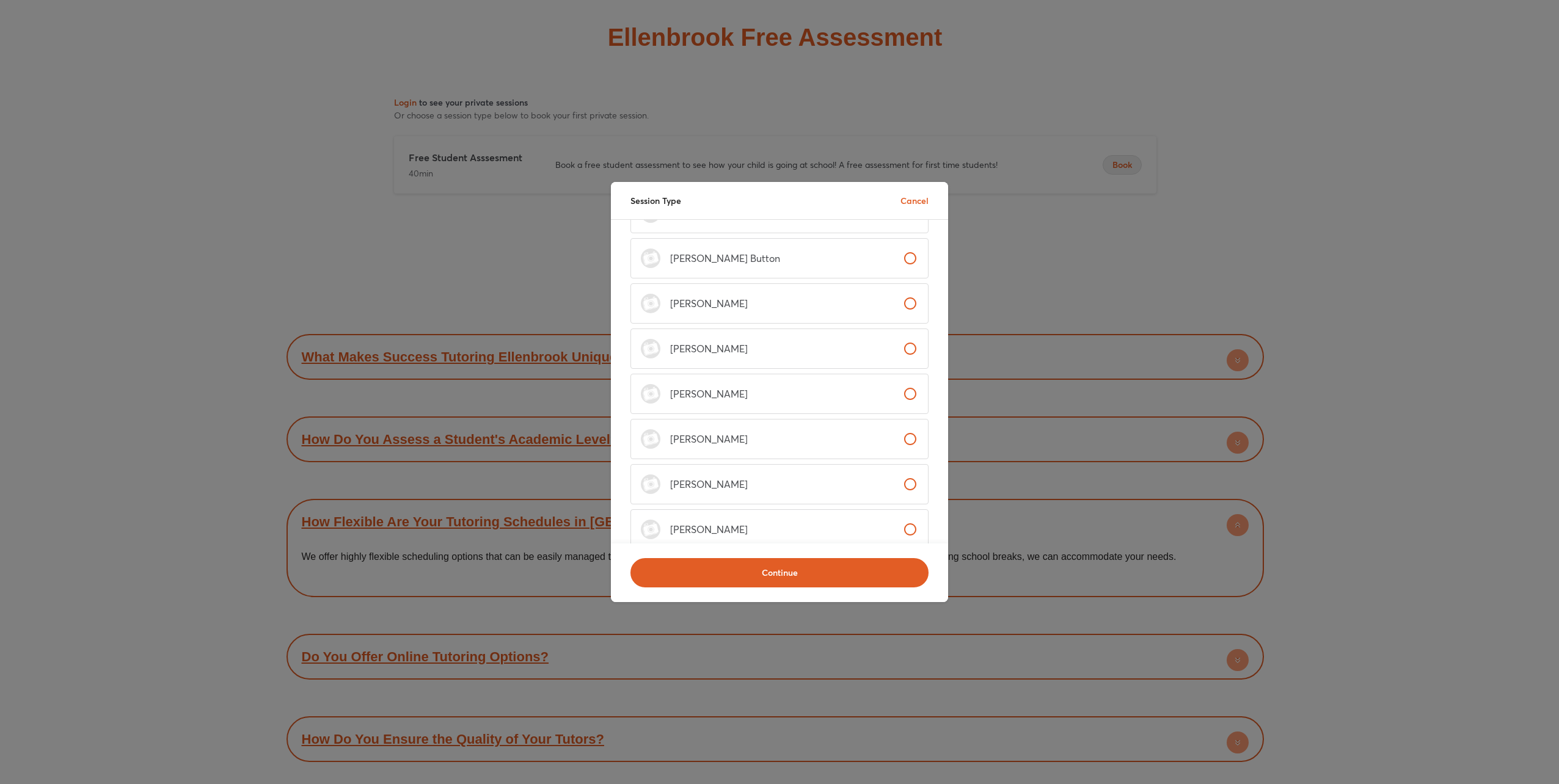
click at [797, 443] on label "James McGowan" at bounding box center [780, 439] width 298 height 40
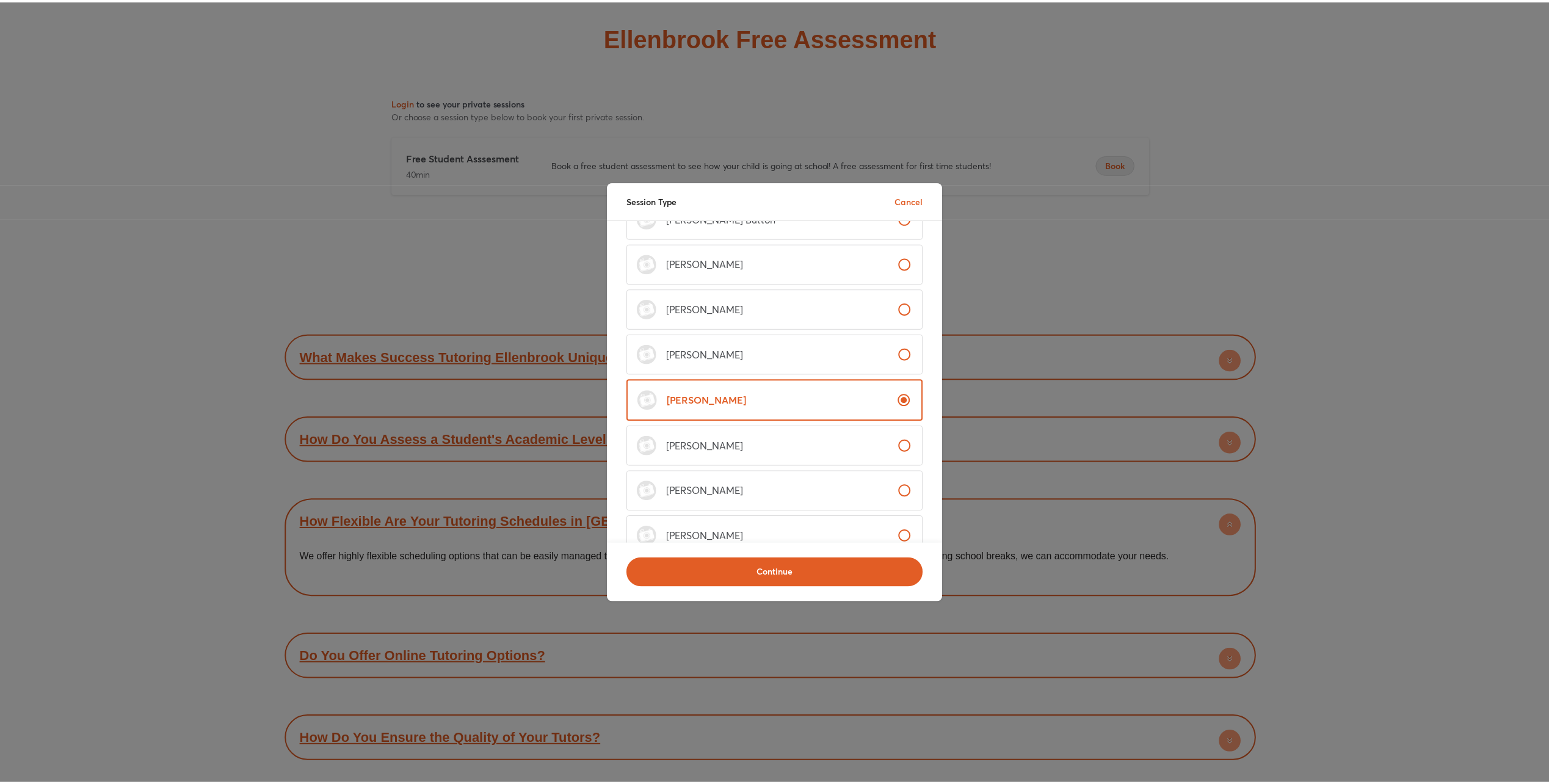
scroll to position [365, 0]
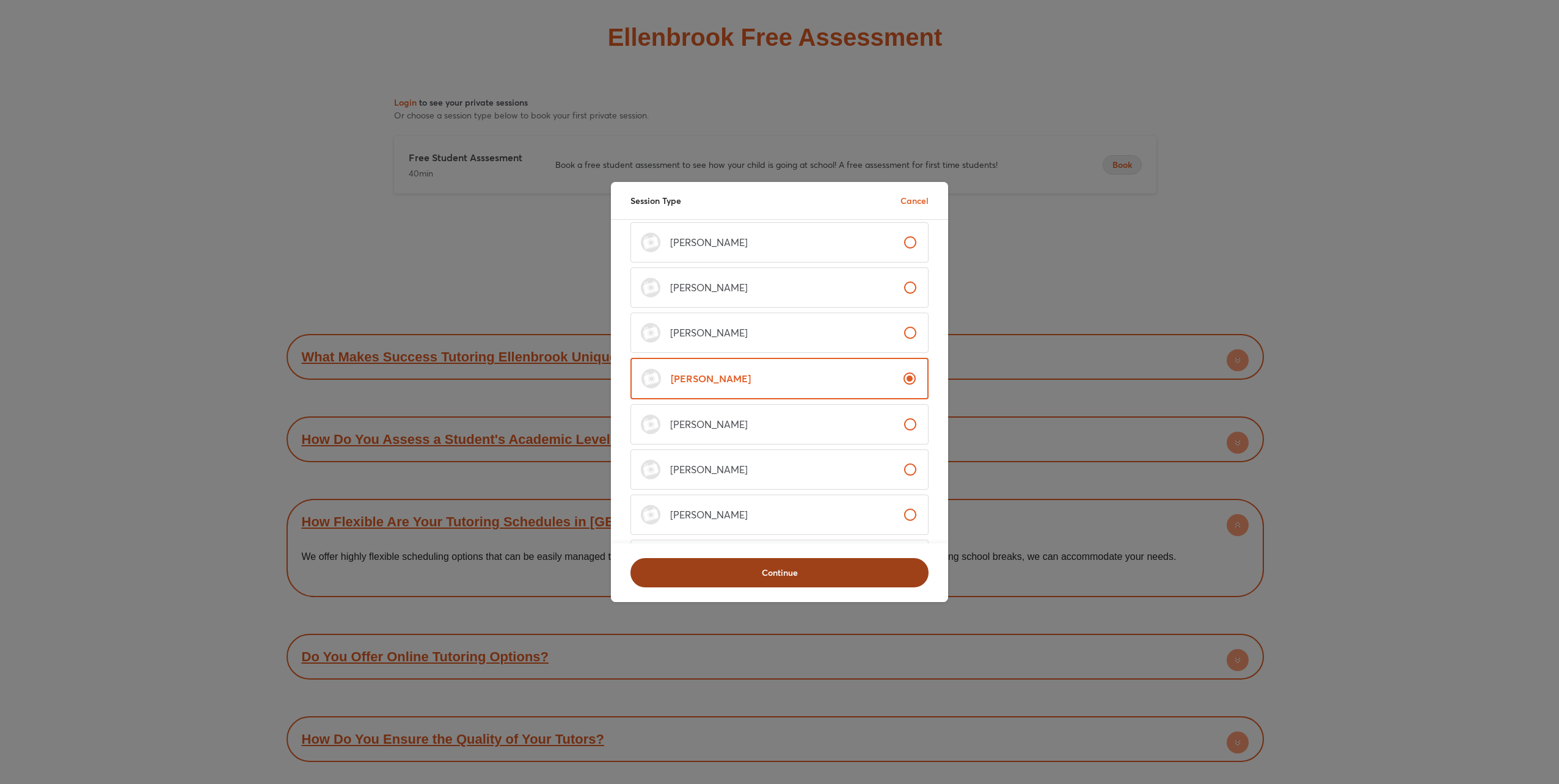
click at [792, 567] on span "Continue" at bounding box center [779, 573] width 266 height 12
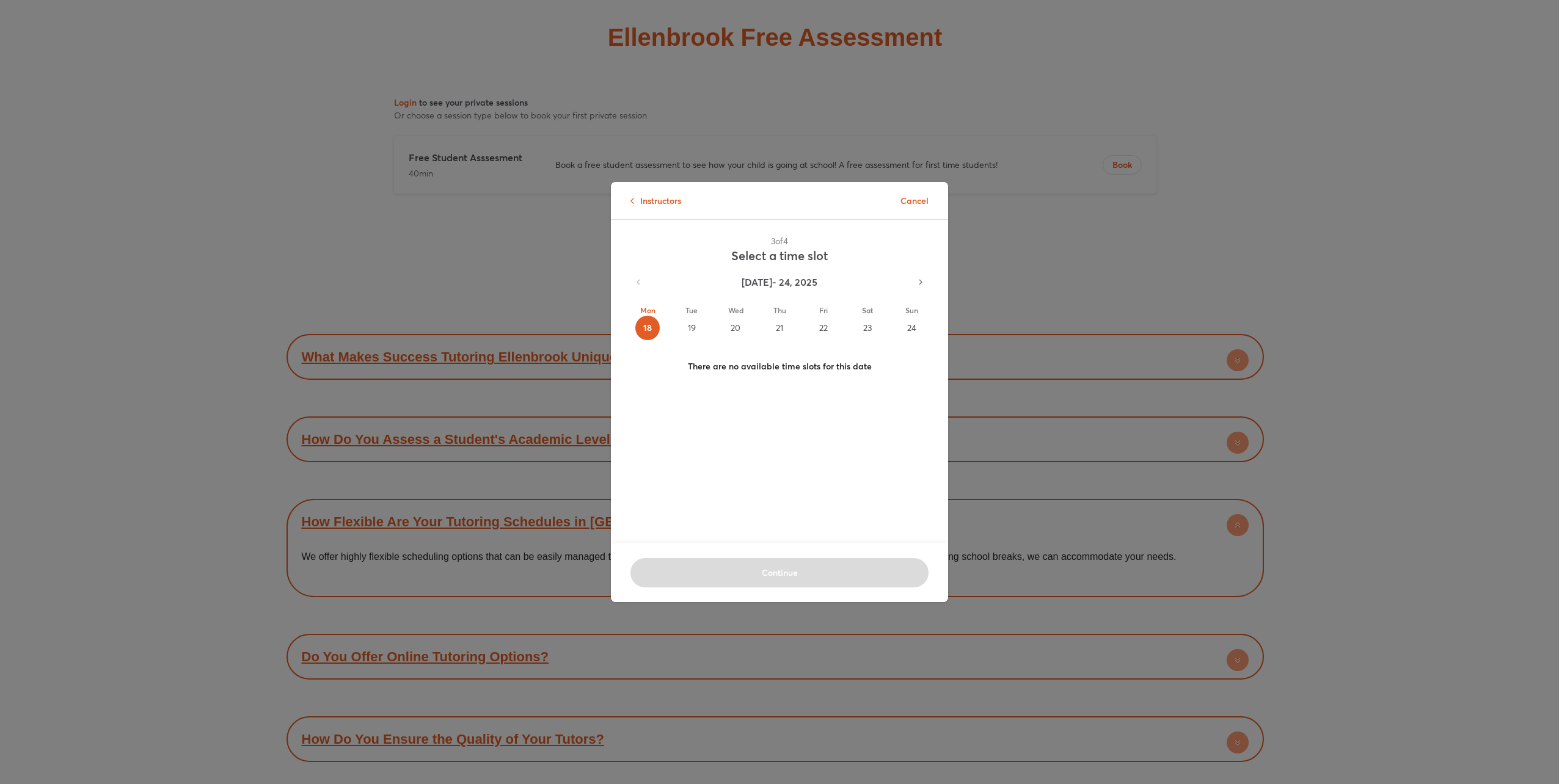
click at [690, 329] on div "19" at bounding box center [692, 328] width 25 height 24
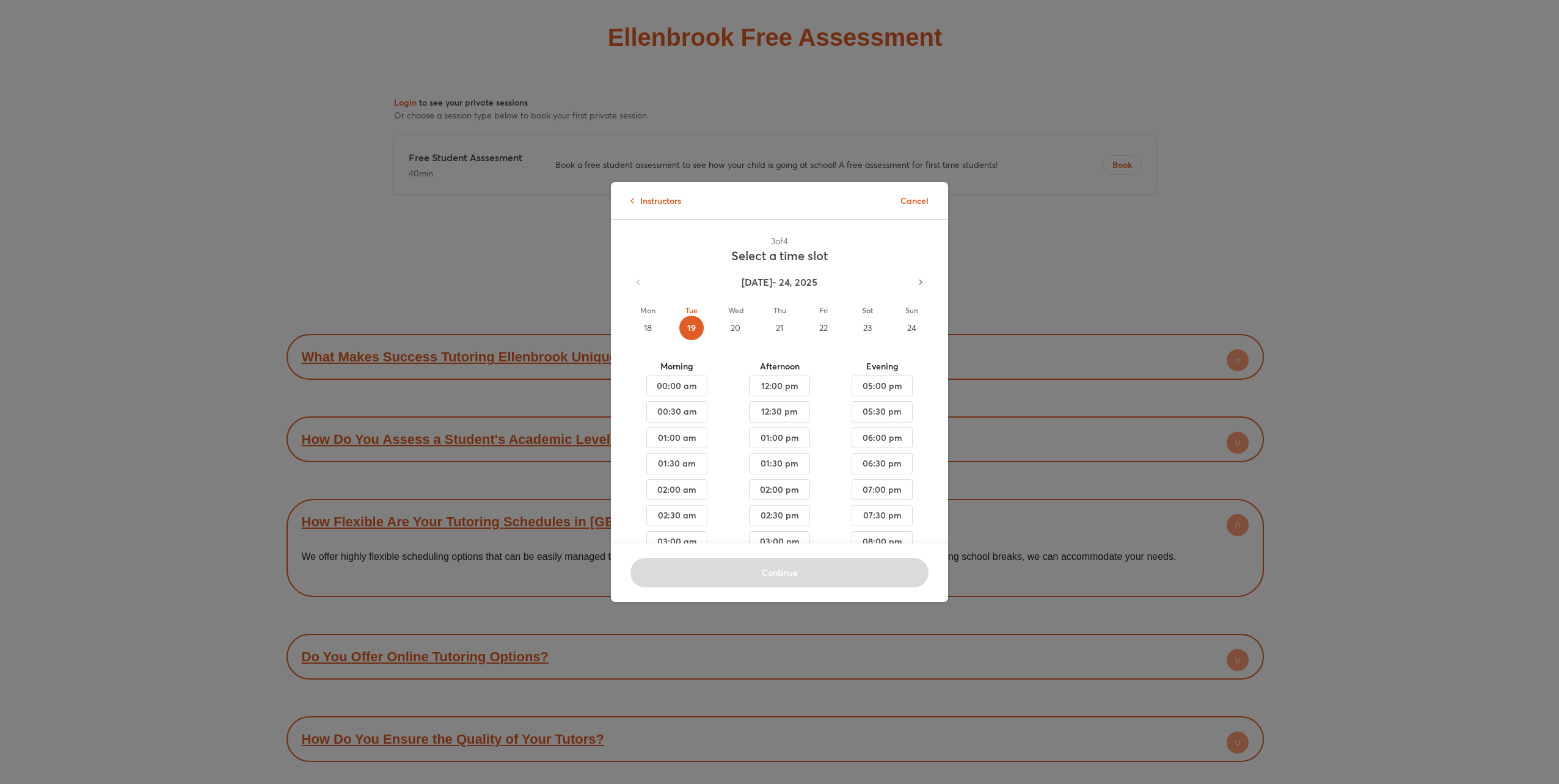
click at [731, 325] on div "20" at bounding box center [735, 328] width 25 height 24
click at [775, 328] on div "21" at bounding box center [780, 328] width 25 height 24
click at [859, 328] on div "23" at bounding box center [867, 328] width 25 height 24
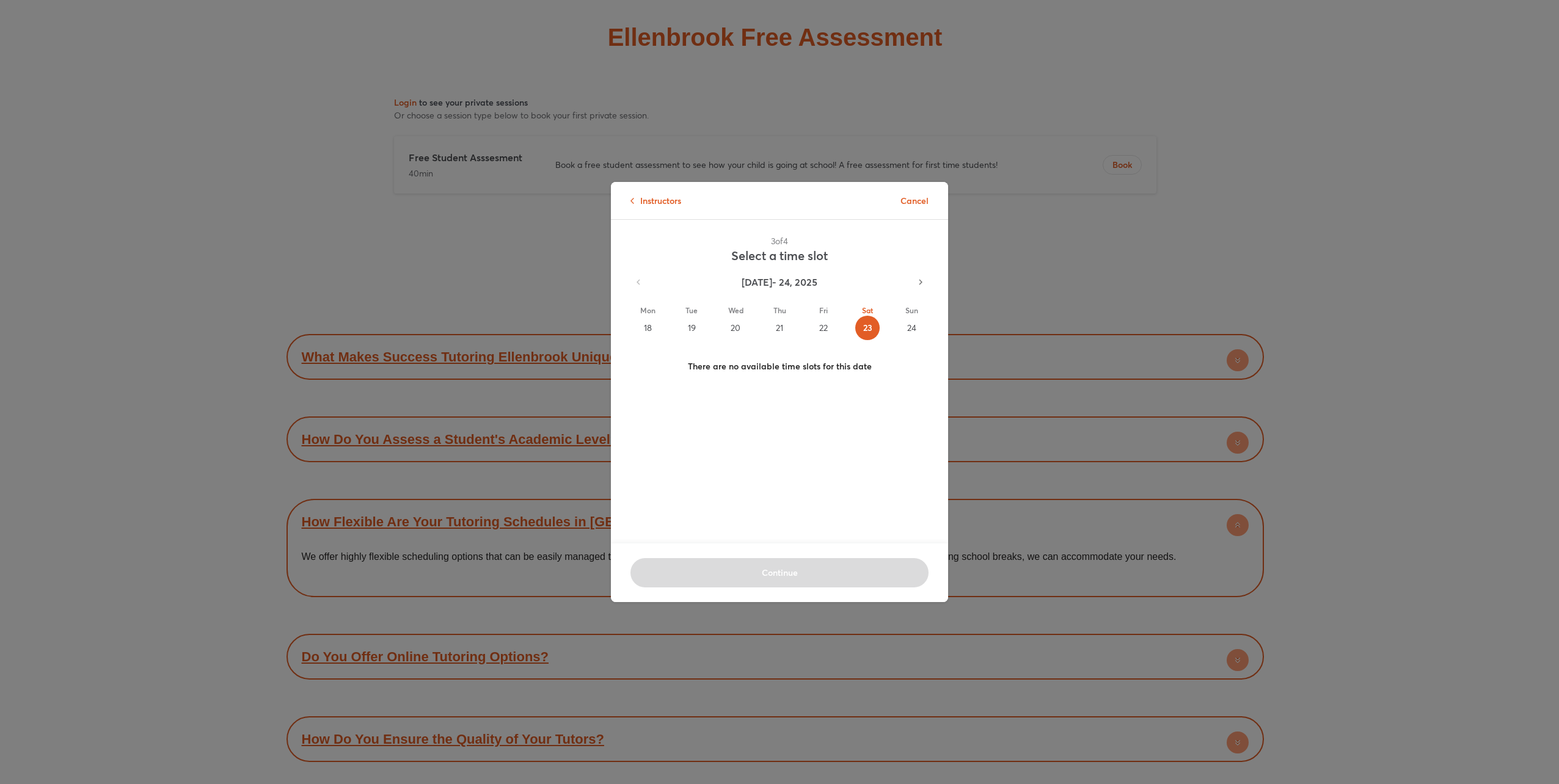
click at [905, 327] on div "24" at bounding box center [912, 328] width 25 height 24
click at [915, 279] on icon "button" at bounding box center [920, 282] width 11 height 11
click at [652, 326] on div "25" at bounding box center [647, 328] width 25 height 24
click at [733, 326] on div "27" at bounding box center [735, 328] width 25 height 24
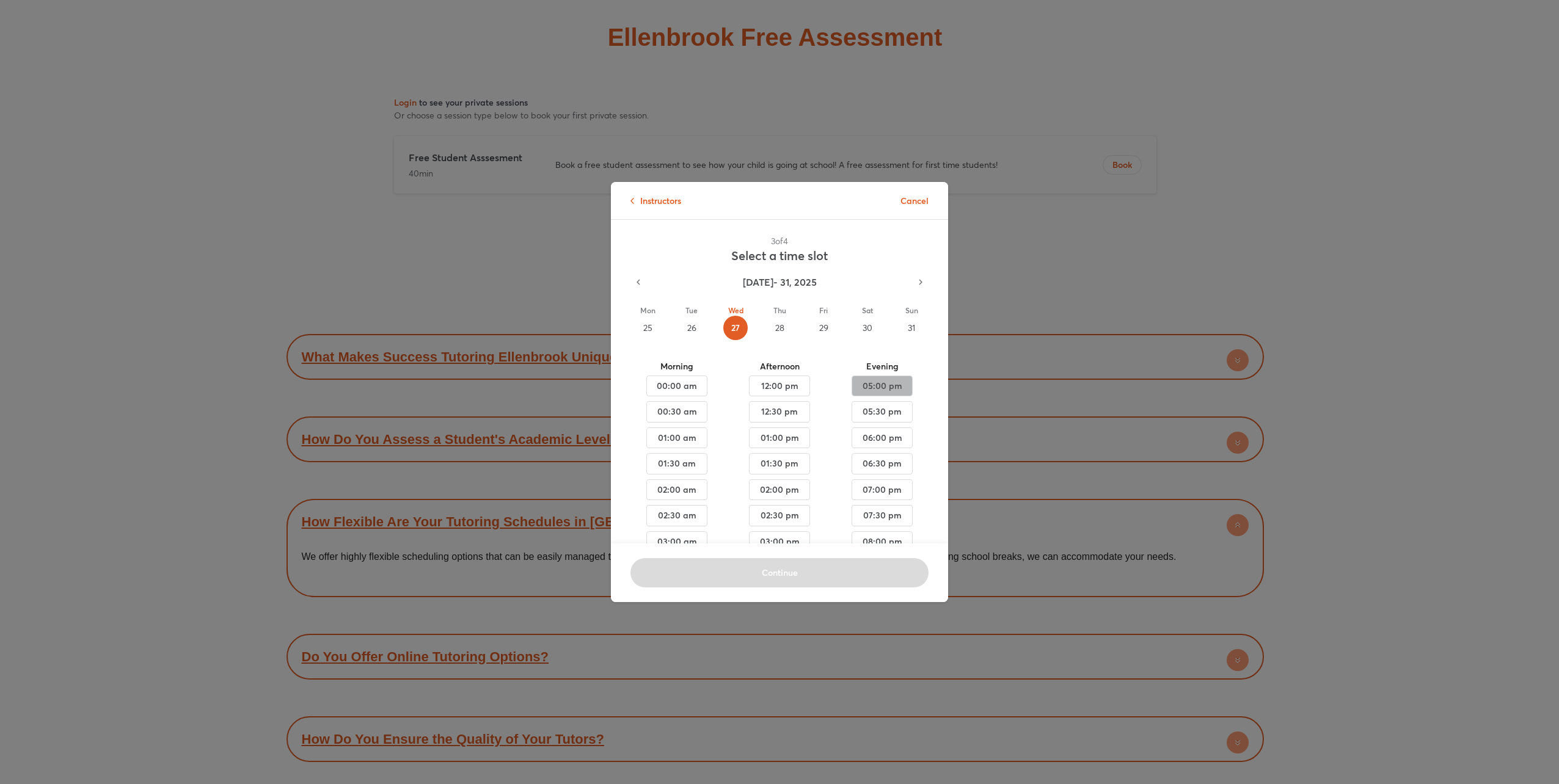
click at [697, 389] on span "05:00 pm" at bounding box center [677, 386] width 40 height 15
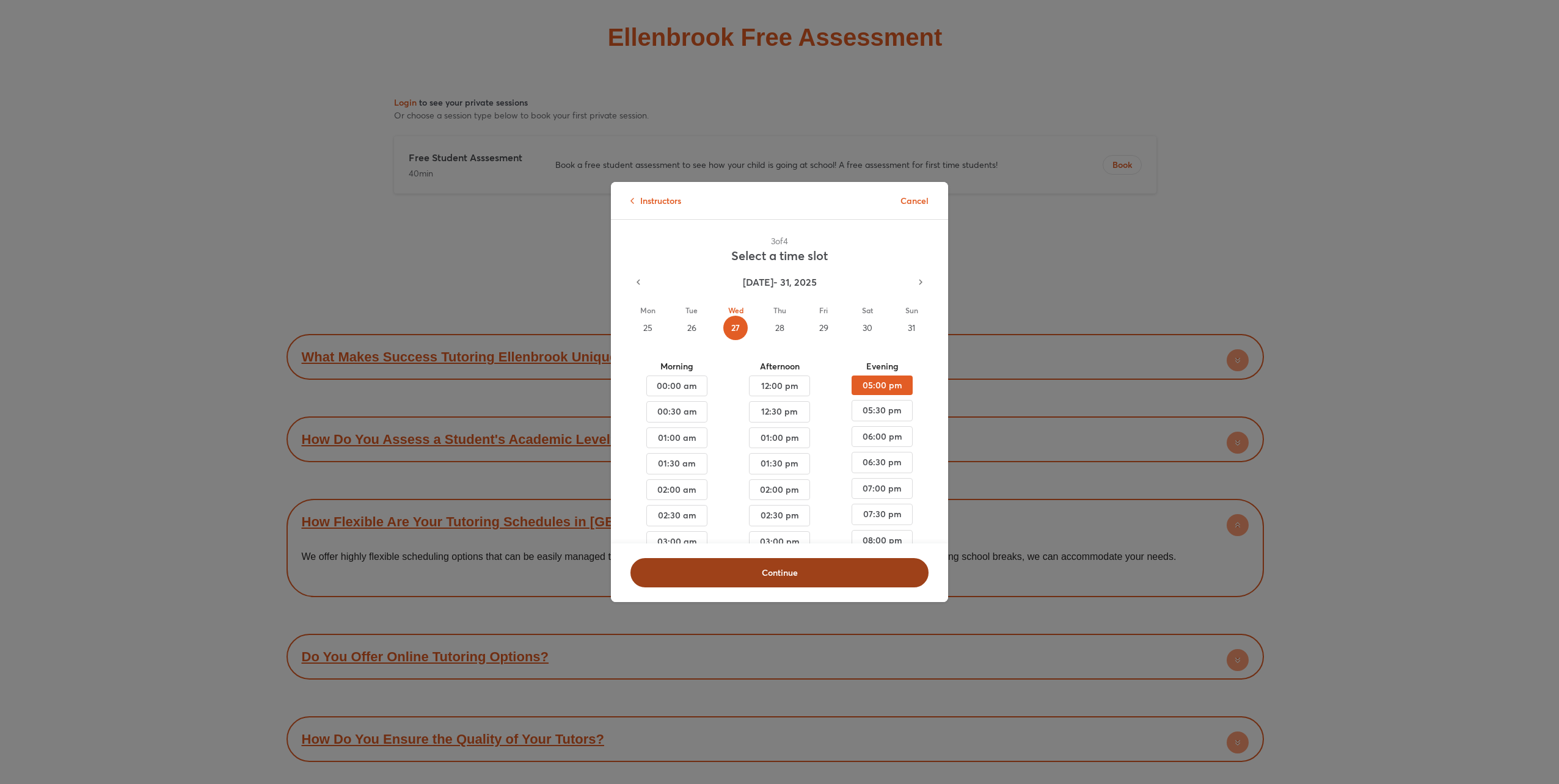
click at [804, 574] on button "Continue" at bounding box center [780, 572] width 298 height 29
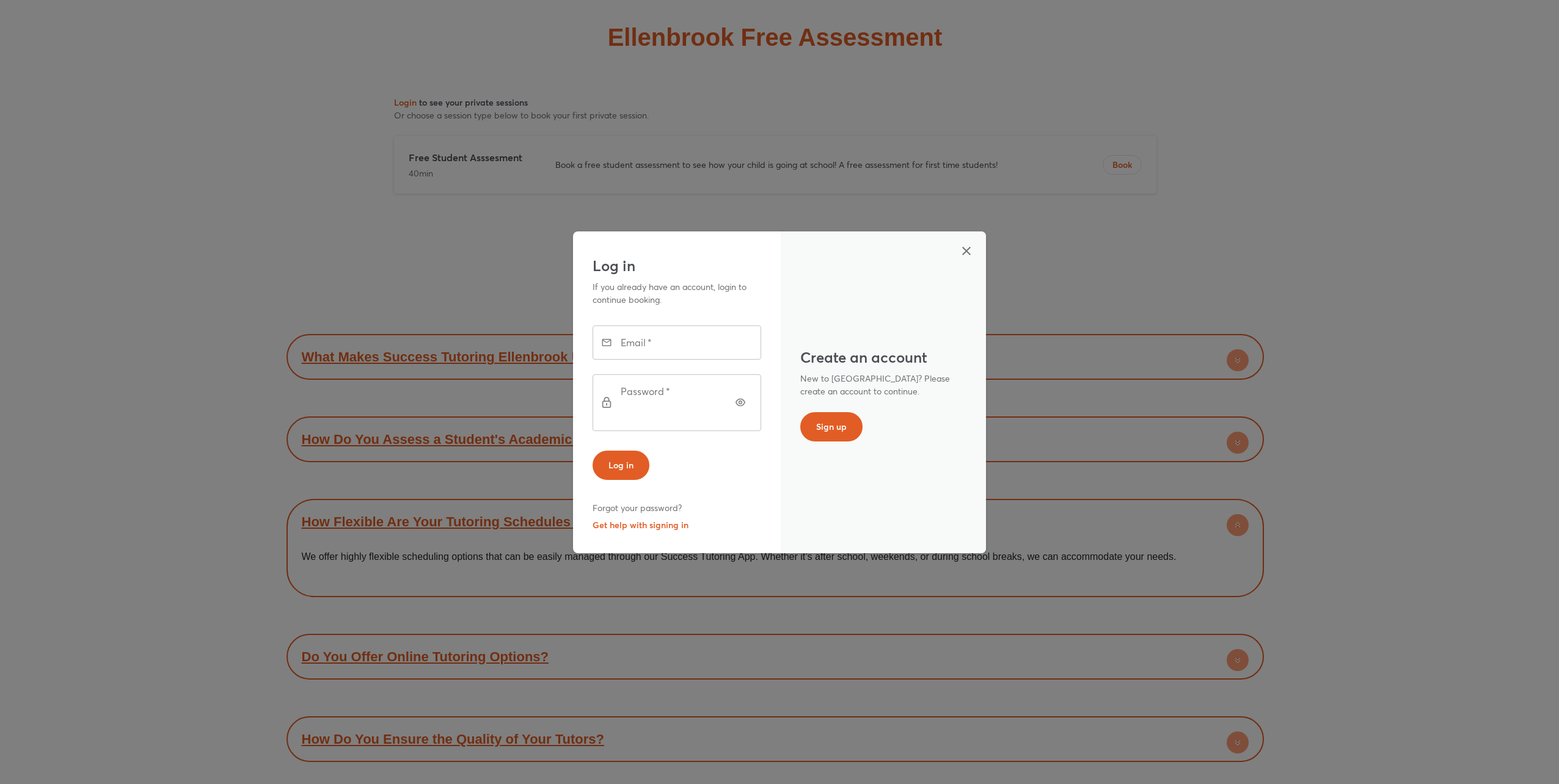
click at [961, 259] on icon "button" at bounding box center [967, 251] width 15 height 15
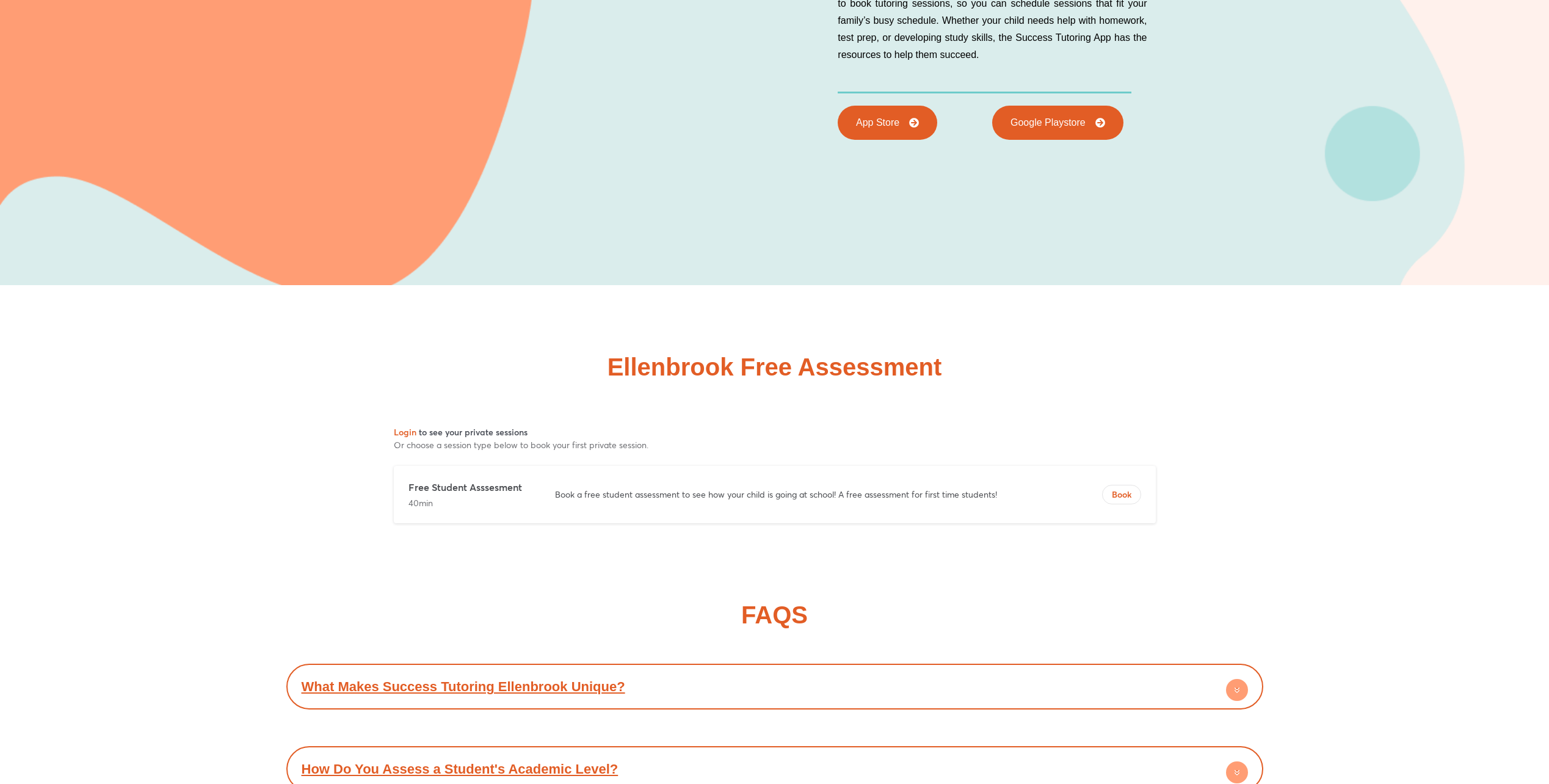
scroll to position [5589, 0]
